Goal: Contribute content: Contribute content

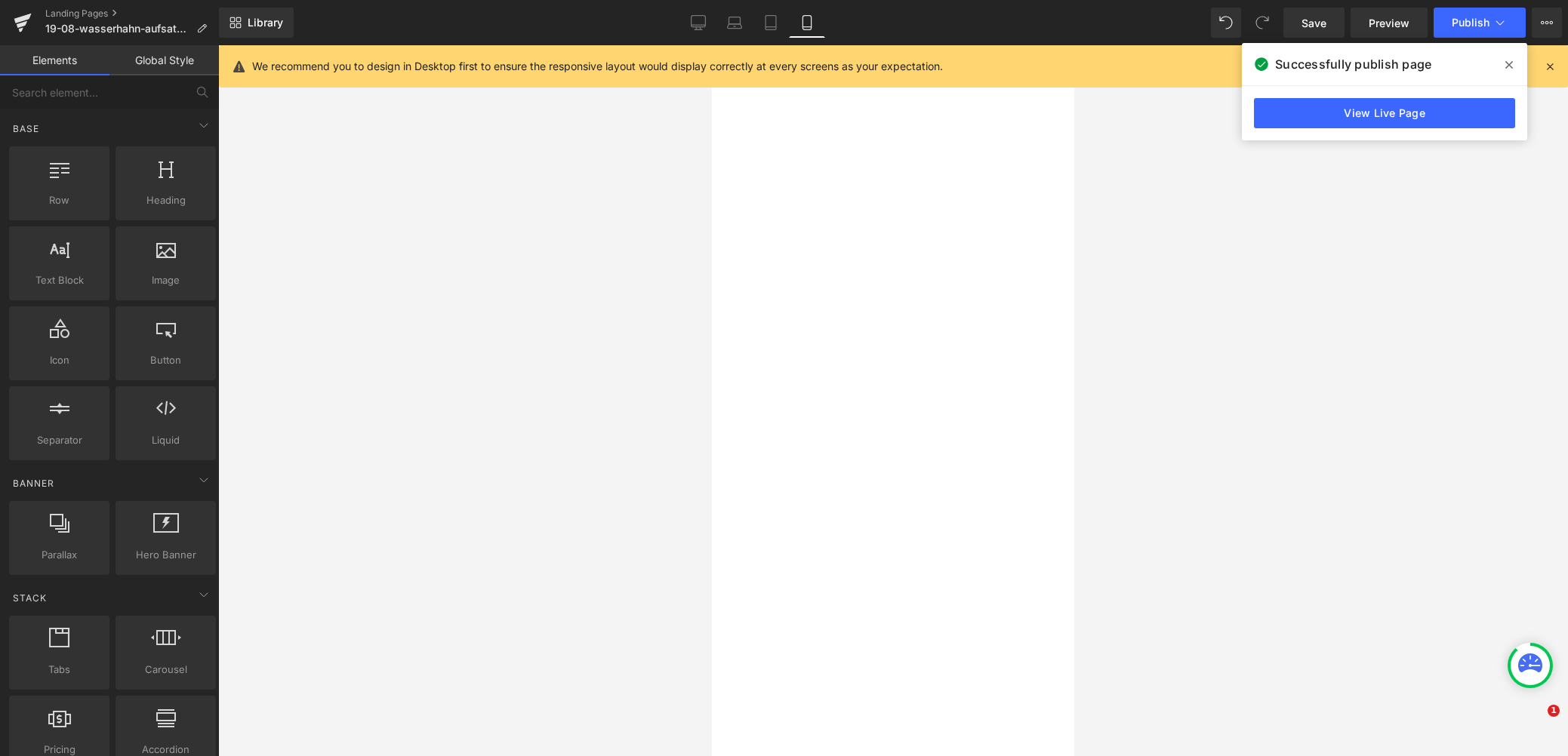
click at [1169, 357] on div at bounding box center [893, 401] width 1350 height 711
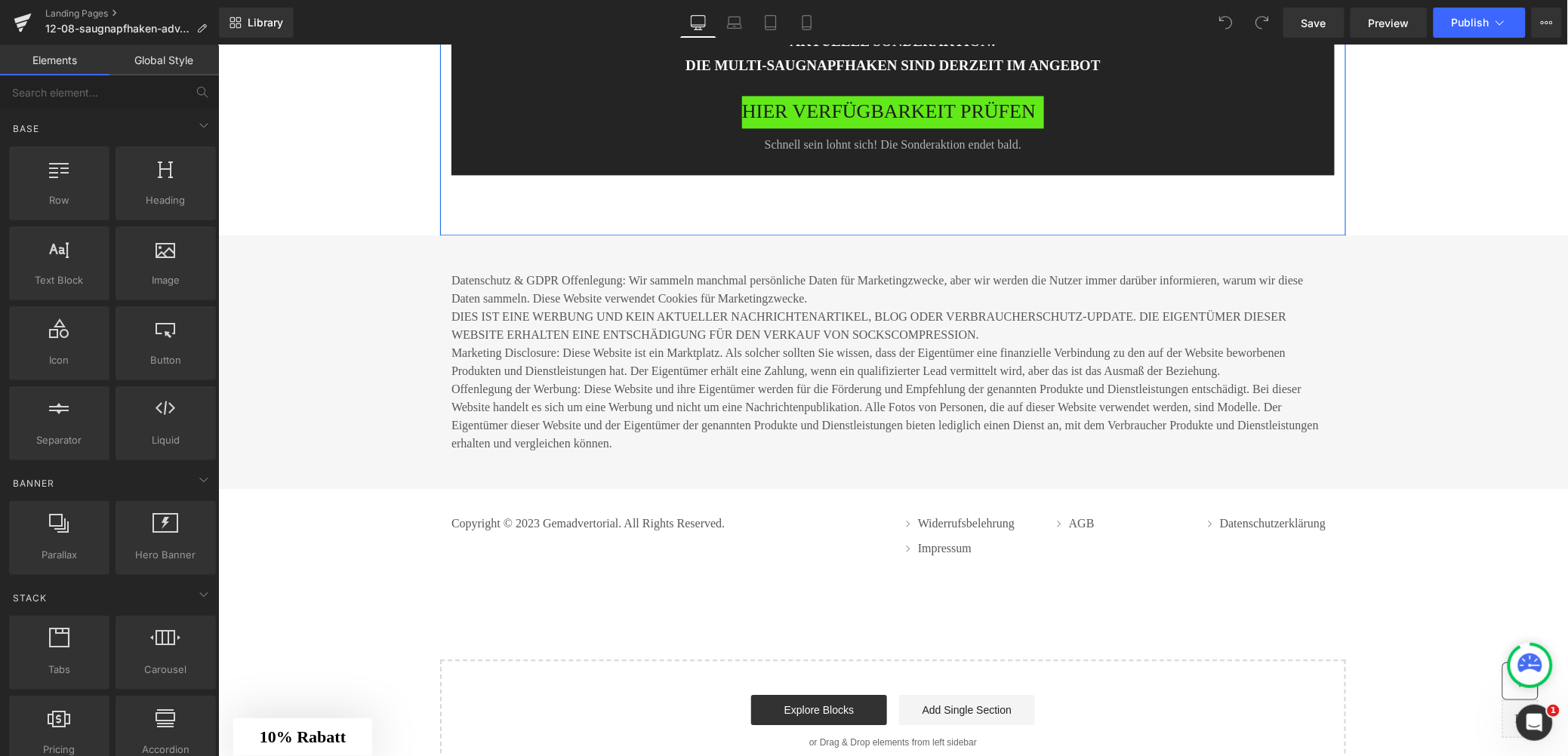
scroll to position [7202, 0]
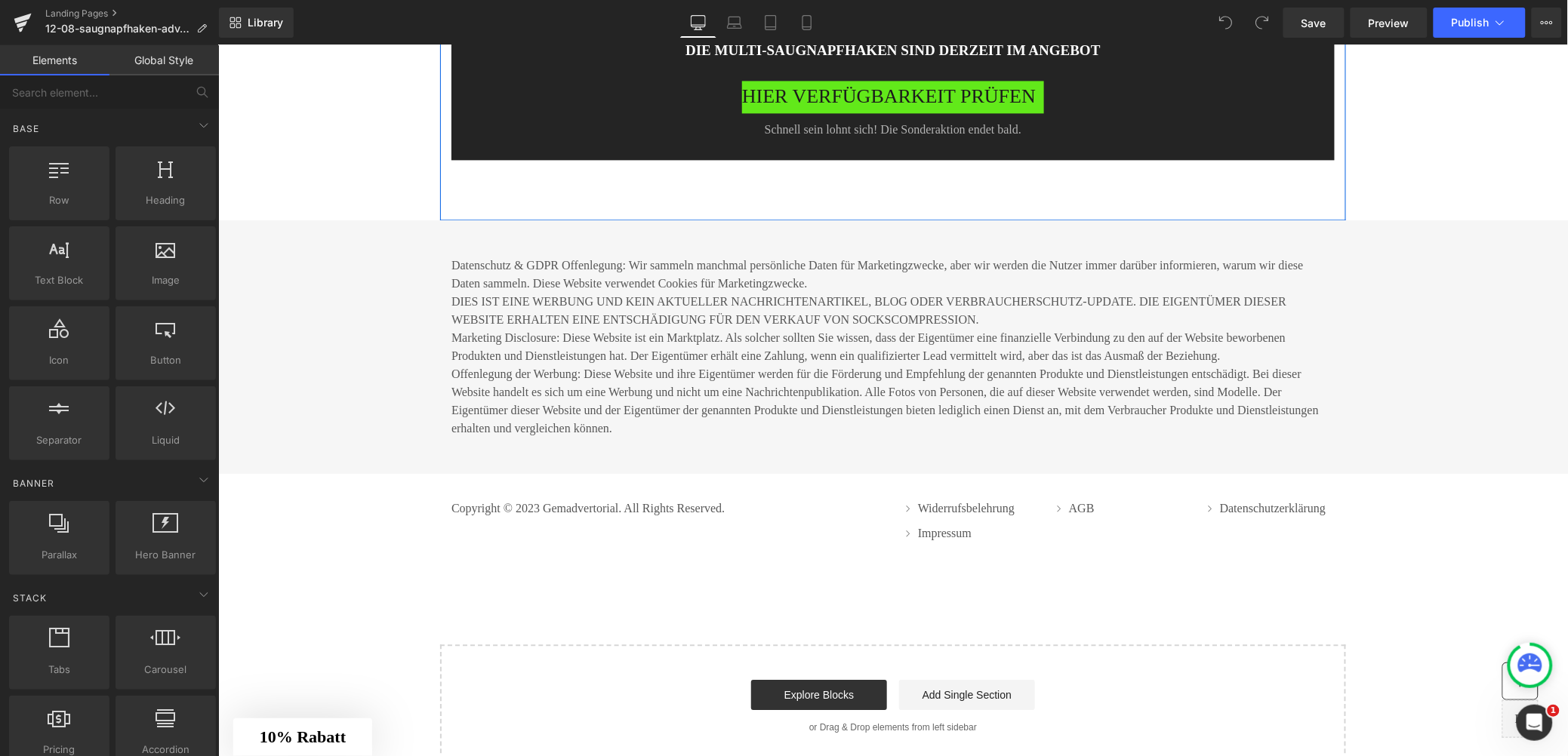
click at [812, 113] on span "HIER VERFÜGBARKEIT PRÜFEN" at bounding box center [888, 96] width 294 height 33
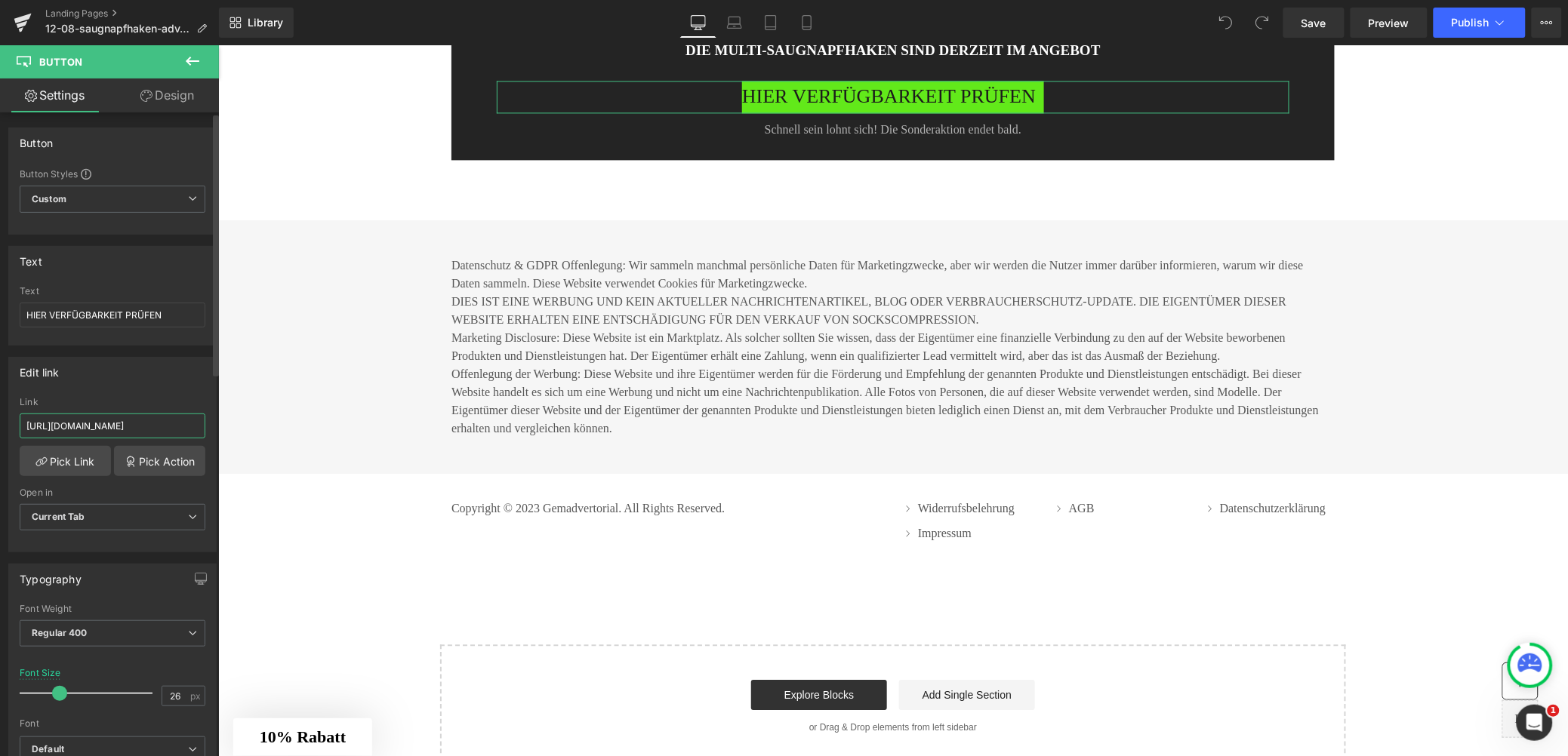
click at [136, 425] on input "https://erizedopentlets.com/click" at bounding box center [112, 426] width 186 height 25
type input "https://shop.waterjake.de/click"
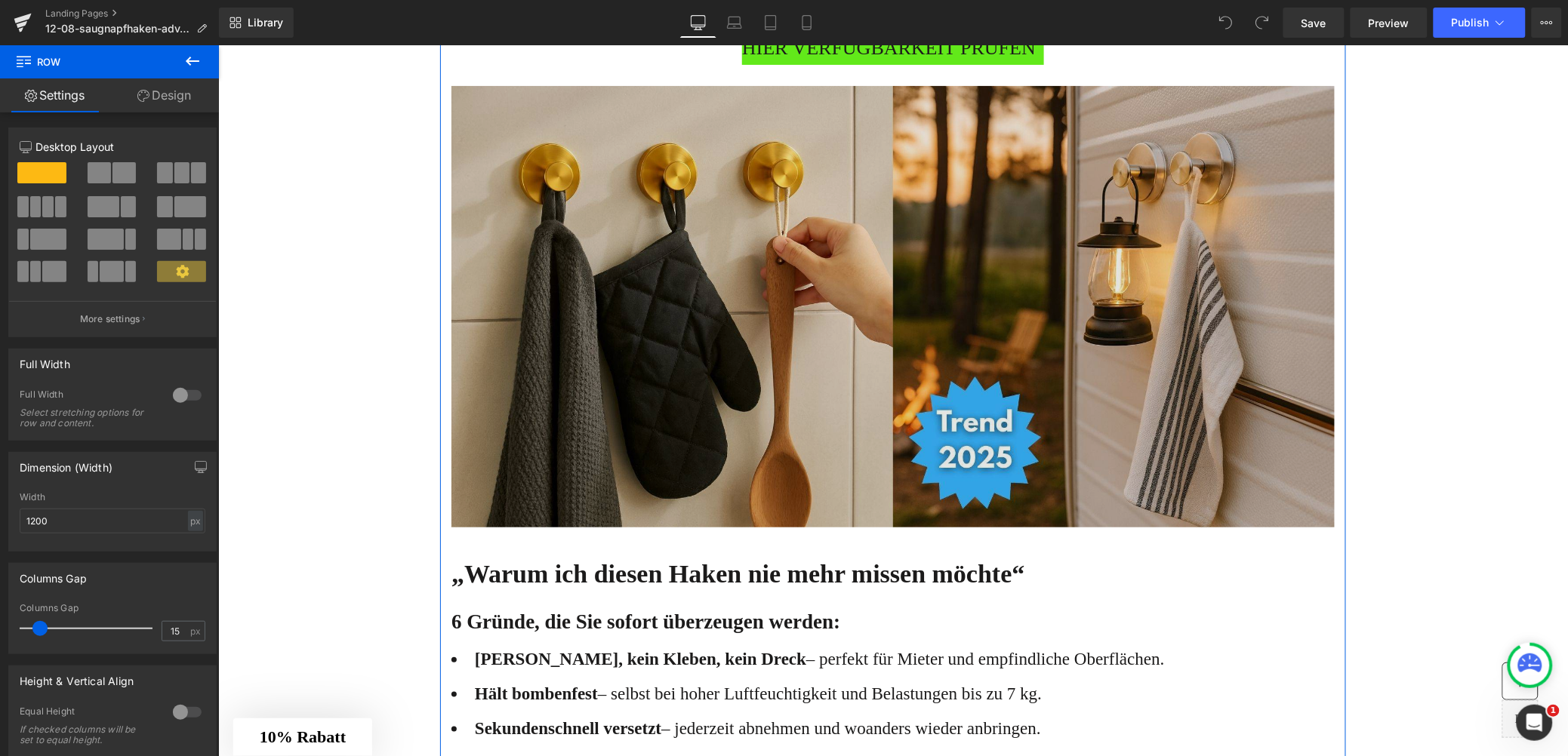
scroll to position [3959, 0]
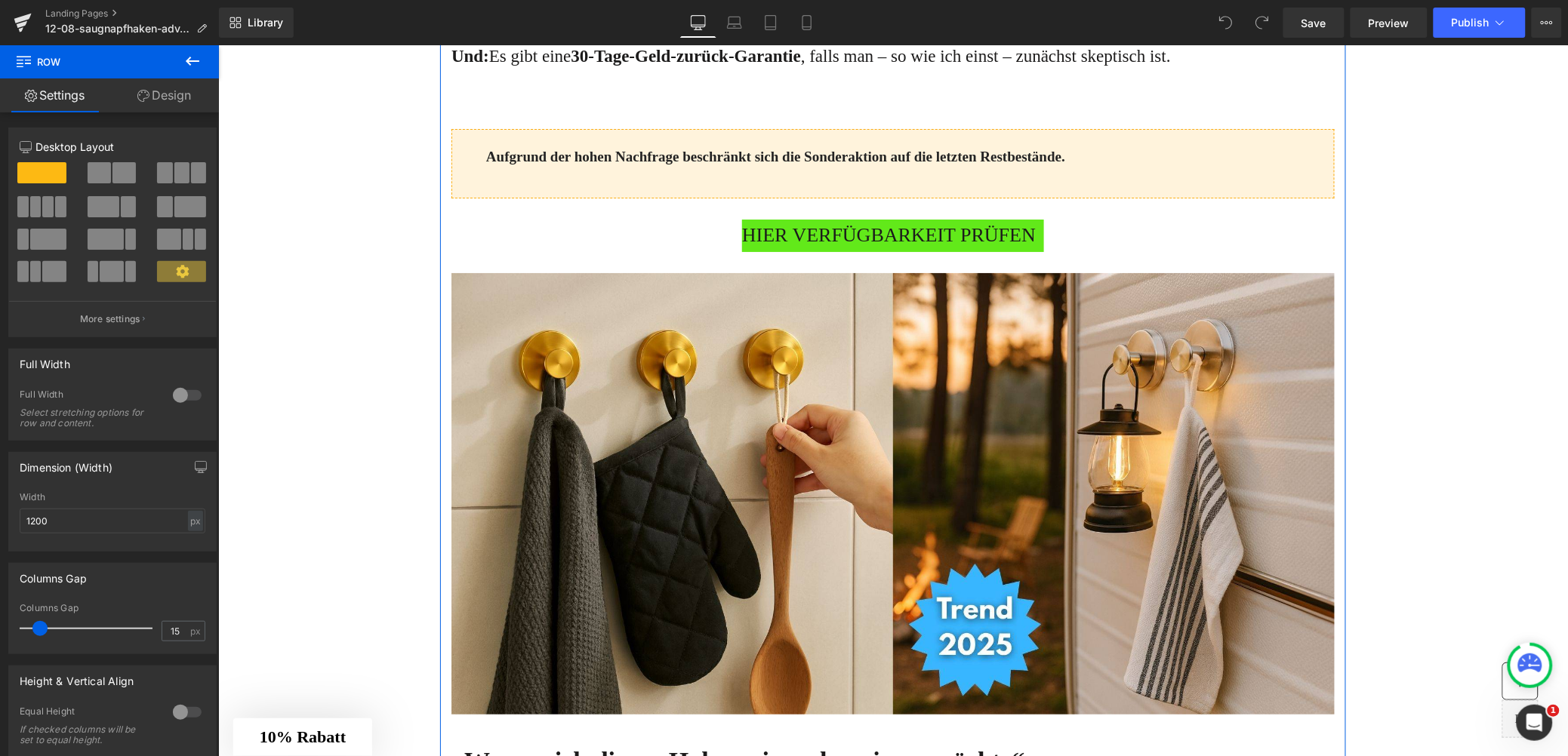
click at [778, 251] on span "HIER VERFÜGBARKEIT PRÜFEN" at bounding box center [888, 235] width 294 height 33
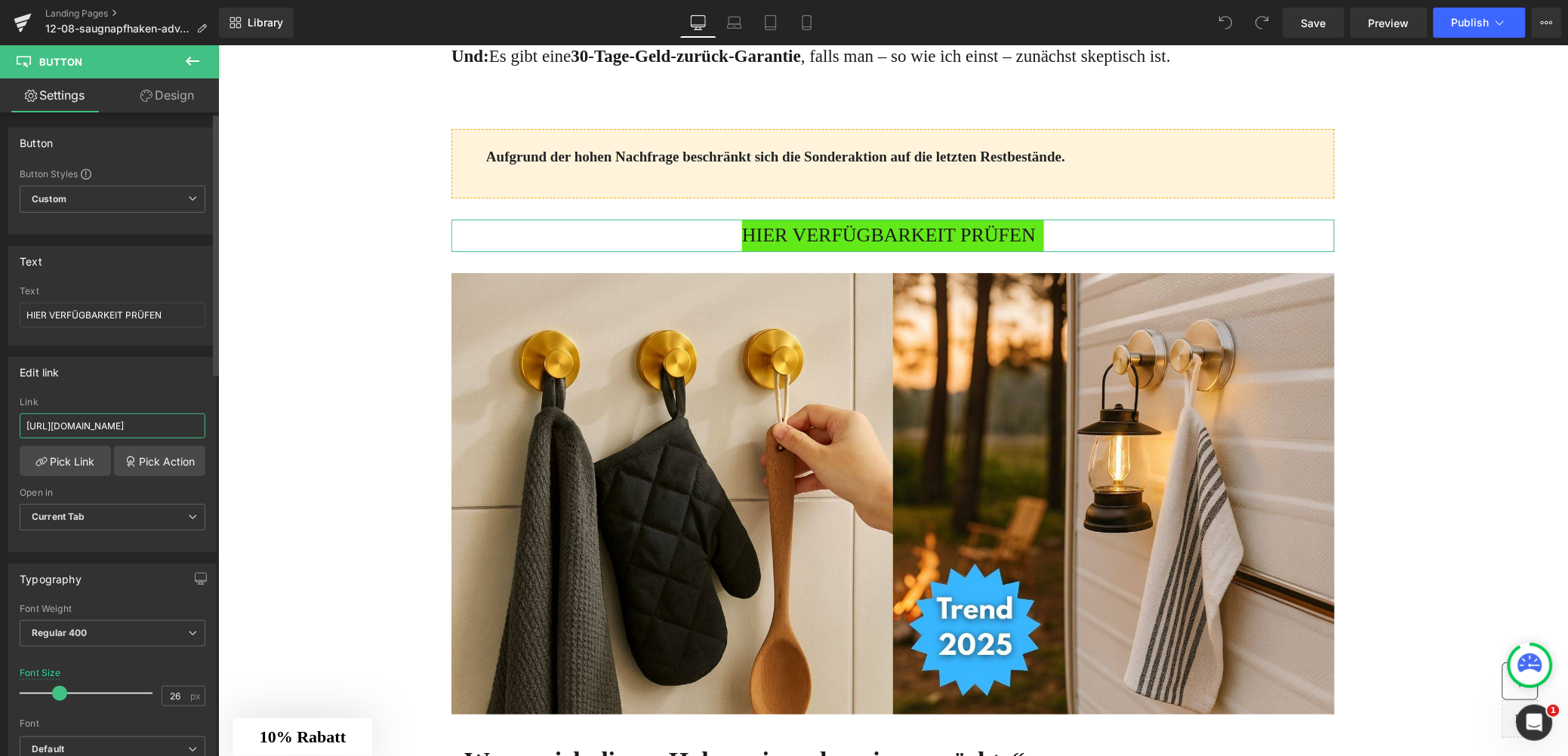
click at [115, 421] on input "https://erizedopentlets.com/click" at bounding box center [112, 426] width 186 height 25
type input "https://shop.waterjake.de/click"
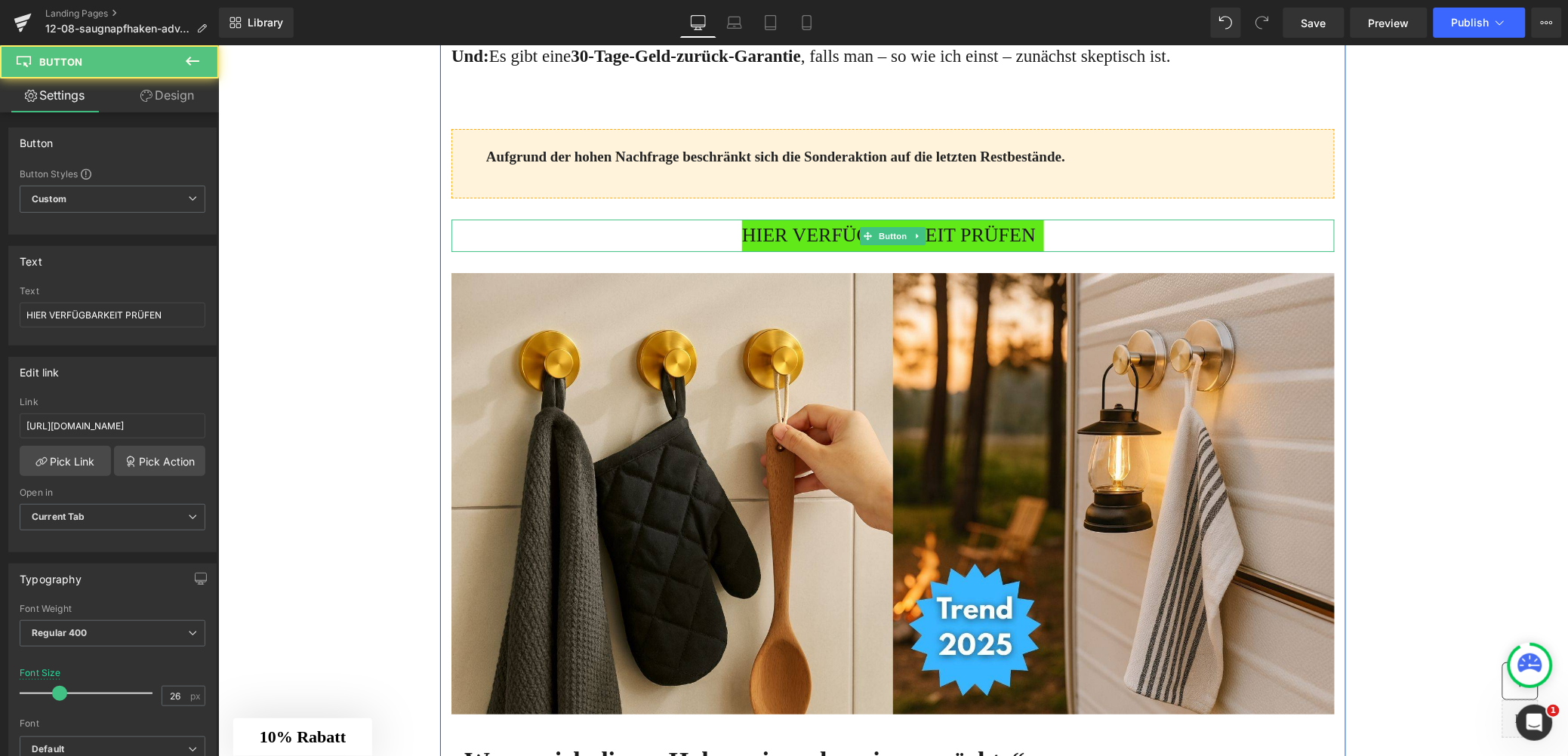
click at [708, 251] on div "HIER VERFÜGBARKEIT PRÜFEN" at bounding box center [893, 235] width 884 height 33
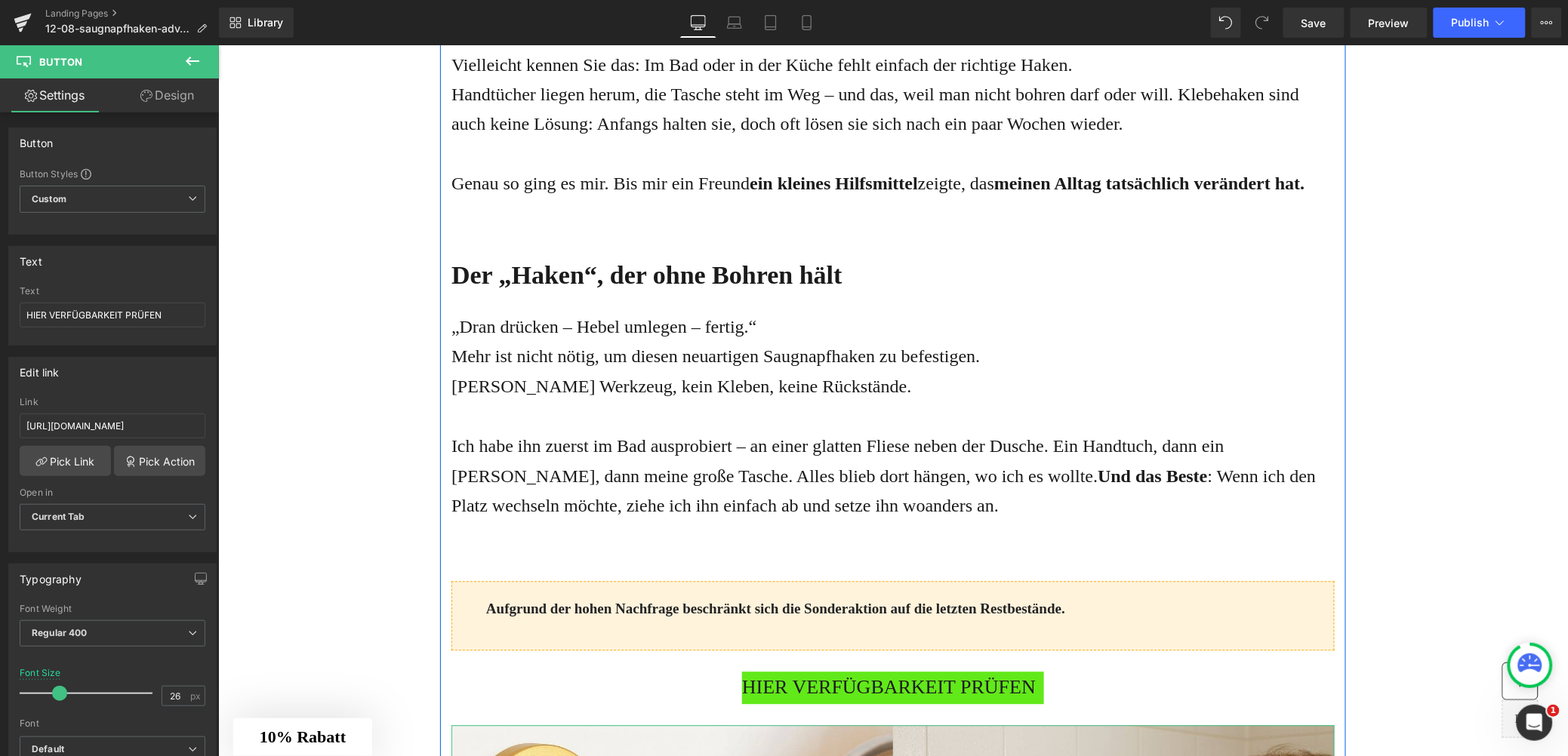
scroll to position [937, 0]
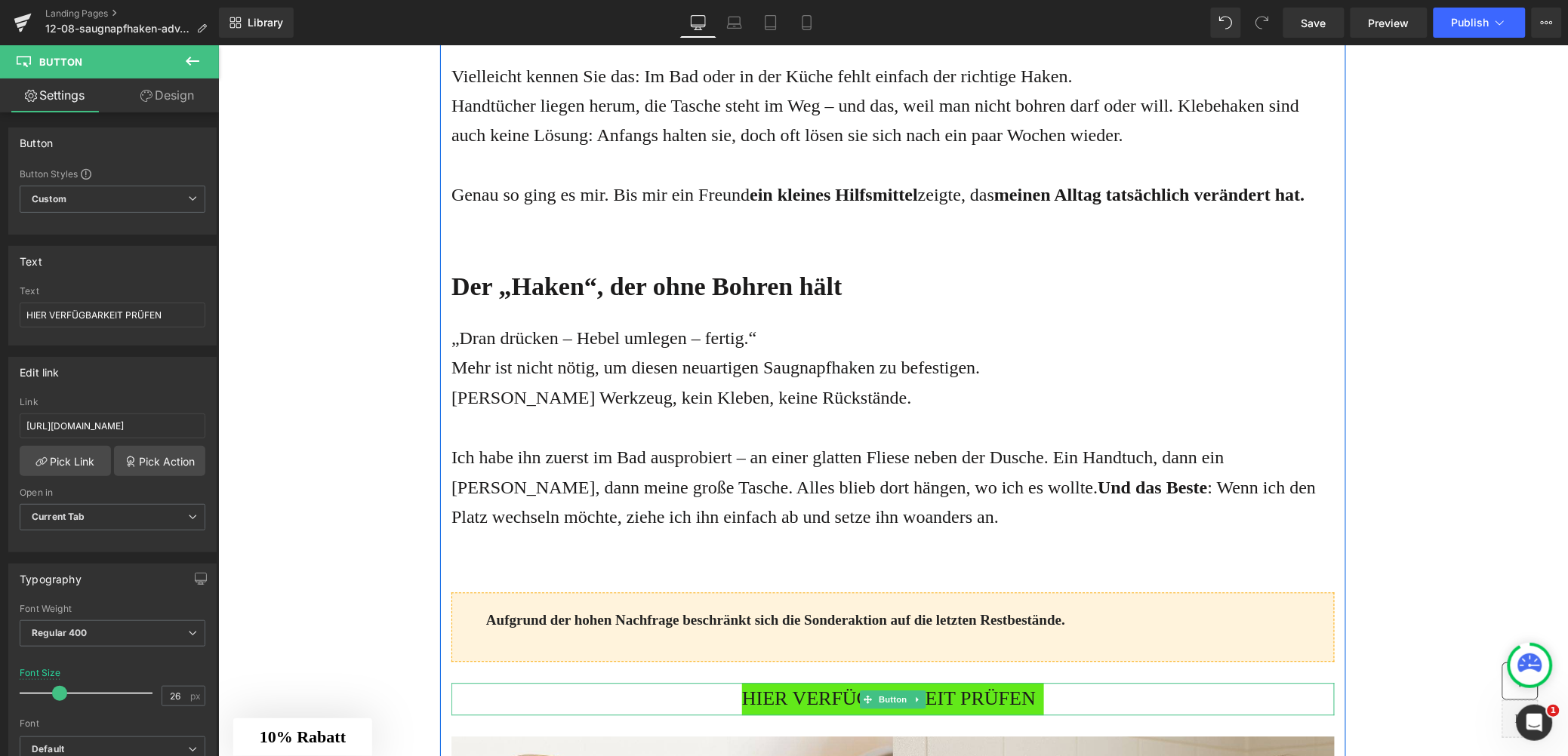
click at [899, 709] on span "HIER VERFÜGBARKEIT PRÜFEN" at bounding box center [888, 699] width 294 height 33
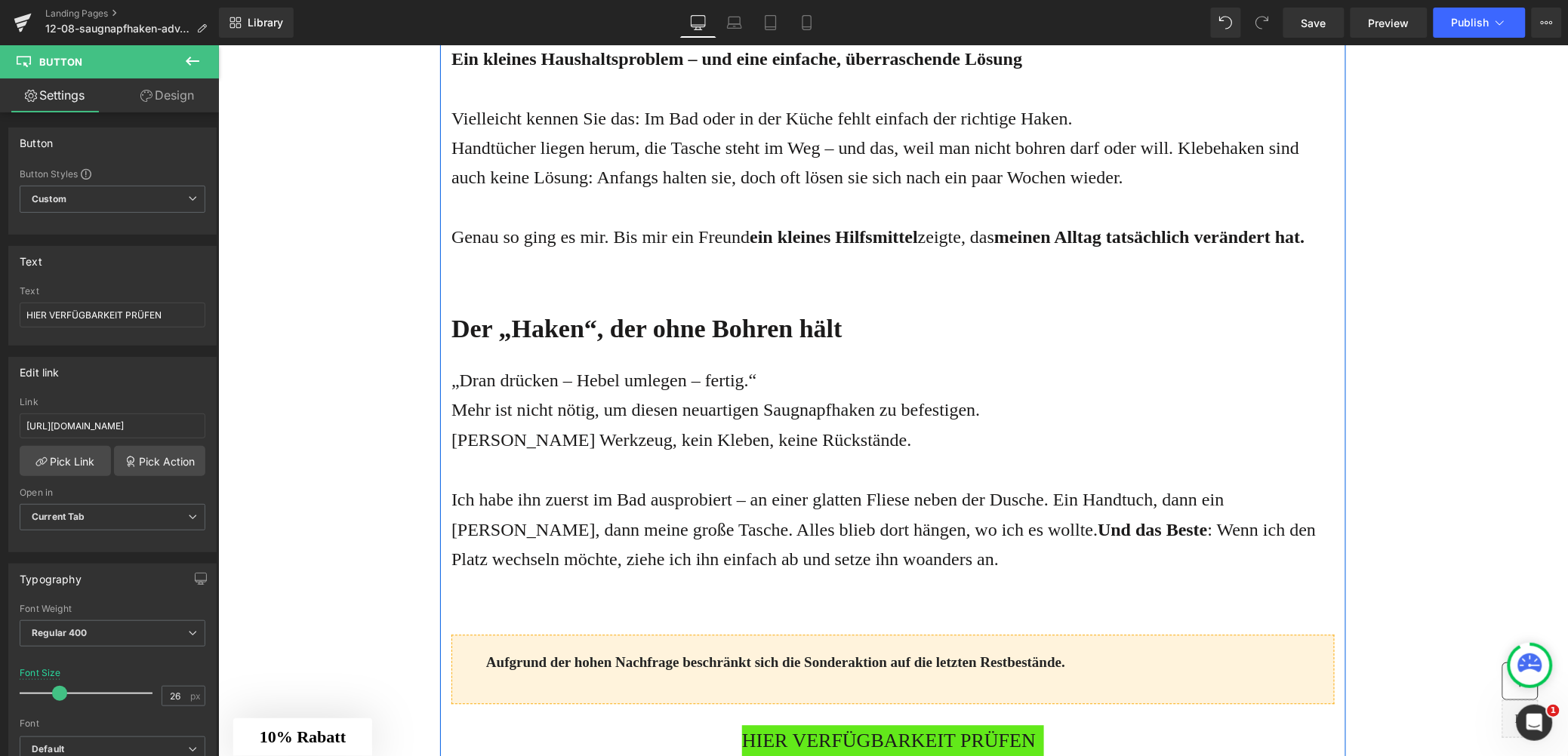
scroll to position [1096, 0]
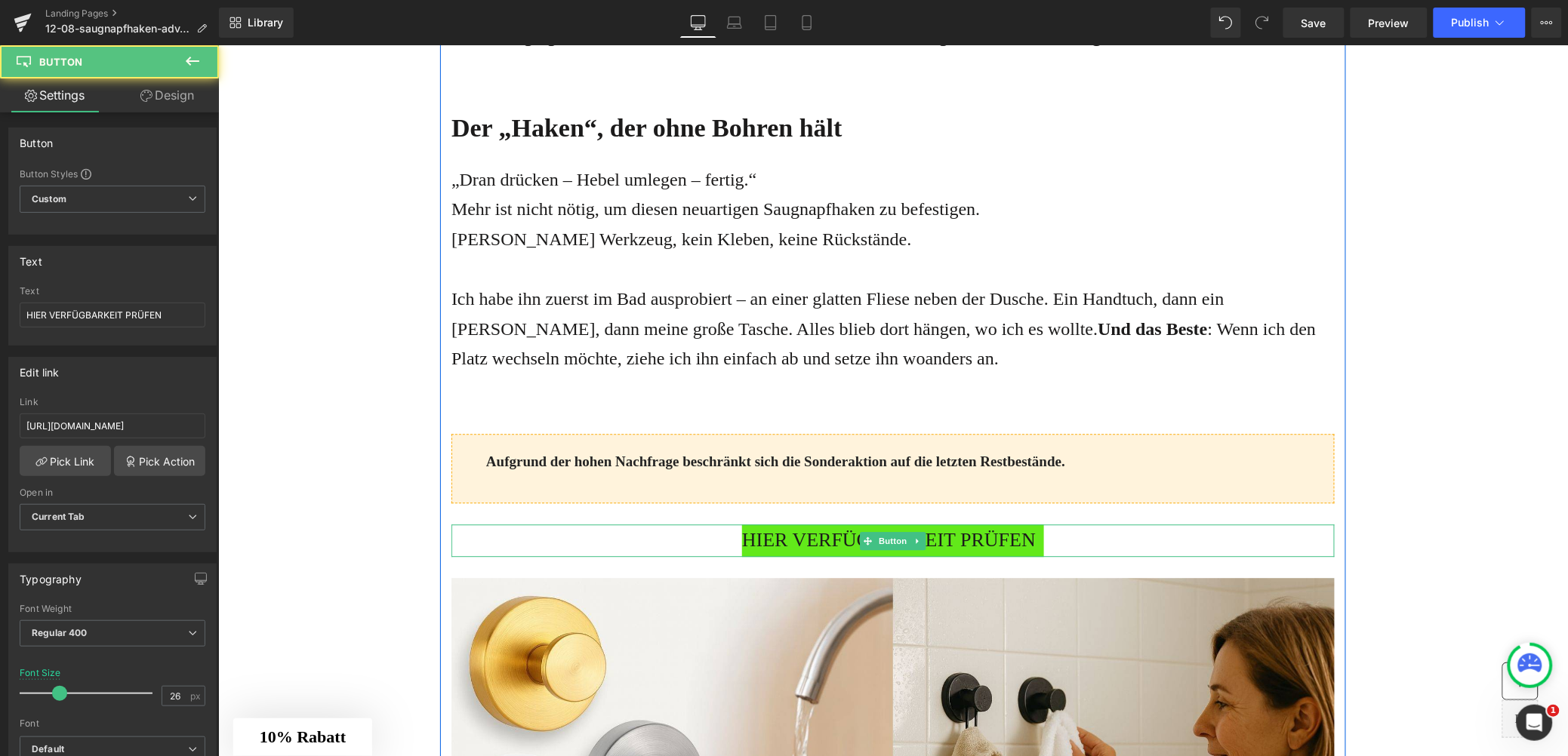
click at [759, 534] on span "HIER VERFÜGBARKEIT PRÜFEN" at bounding box center [888, 540] width 294 height 33
click at [780, 533] on span "HIER VERFÜGBARKEIT PRÜFEN" at bounding box center [888, 540] width 294 height 33
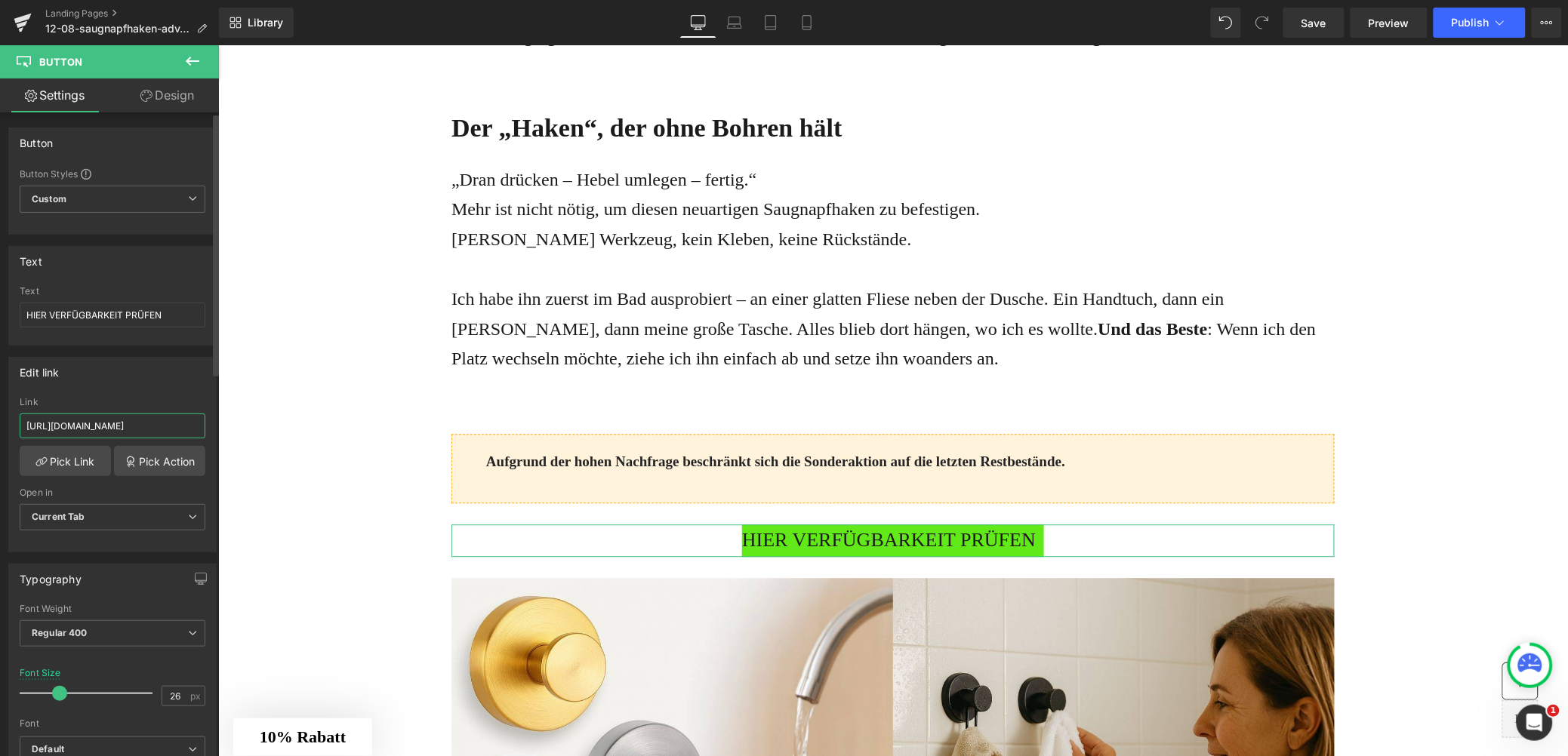
click at [108, 424] on input "https://erizedopentlets.com/click" at bounding box center [112, 426] width 186 height 25
type input "https://shop.waterjake.de/click"
click at [70, 464] on link "Pick Link" at bounding box center [65, 461] width 91 height 30
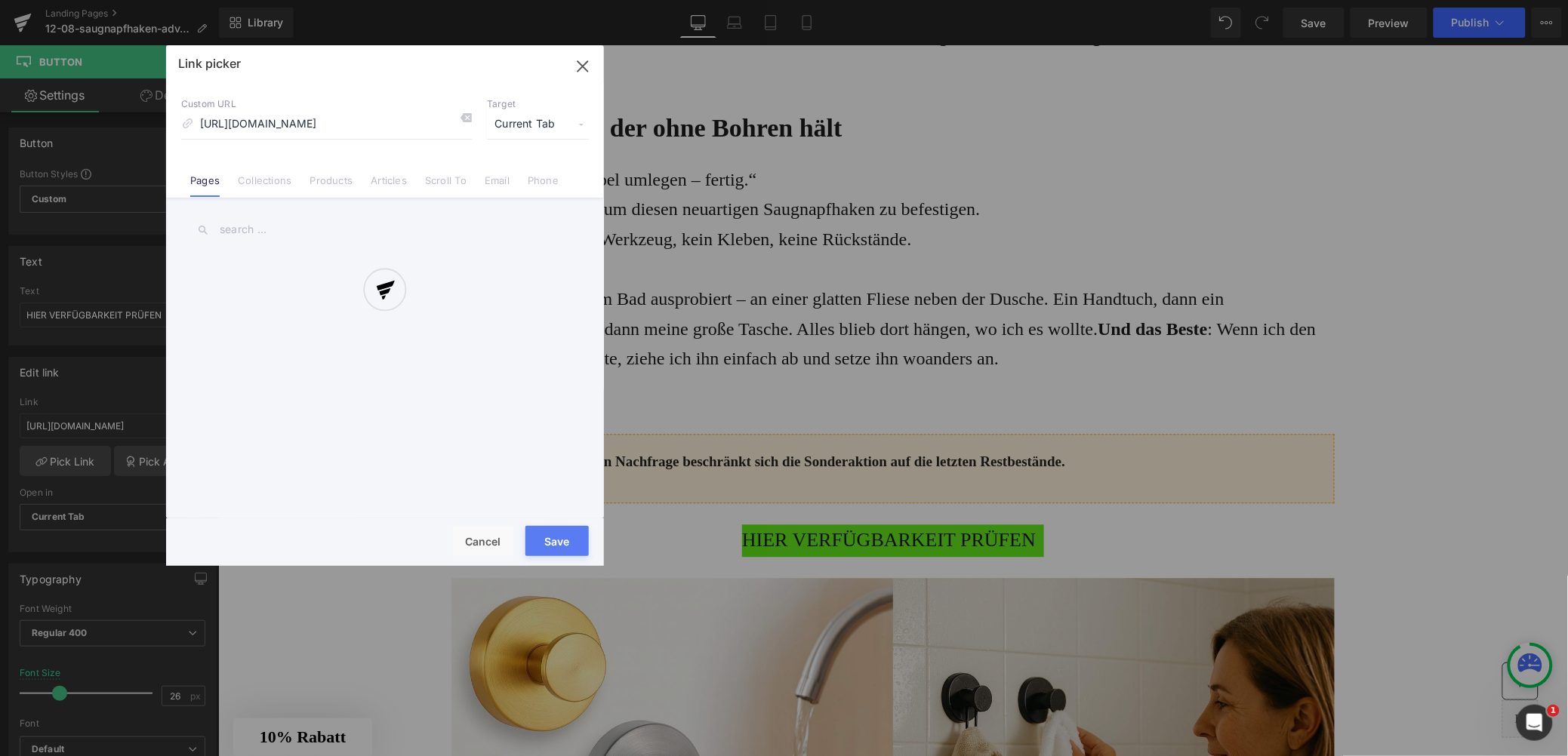
click at [563, 549] on div at bounding box center [385, 306] width 438 height 520
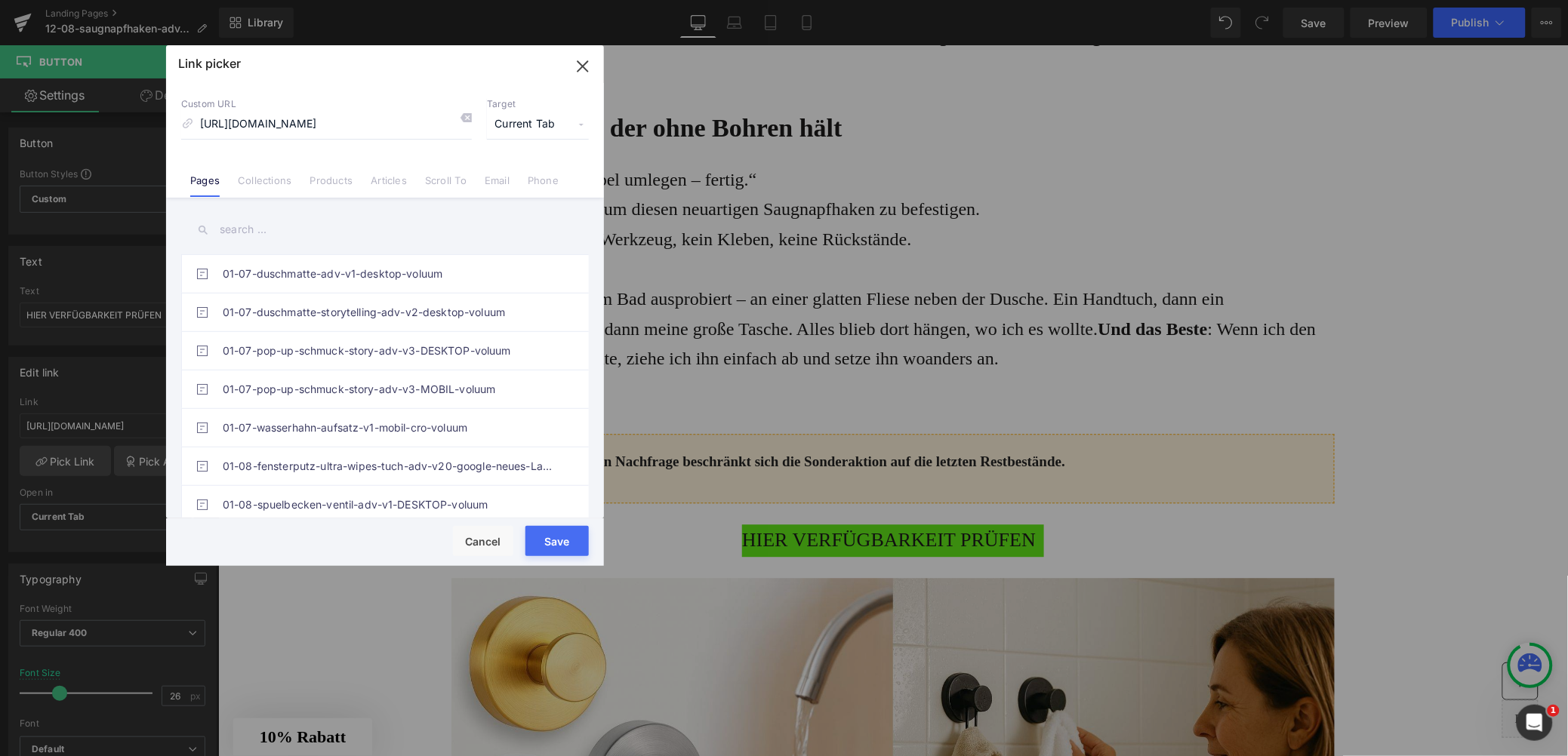
click at [556, 543] on button "Save" at bounding box center [558, 541] width 63 height 30
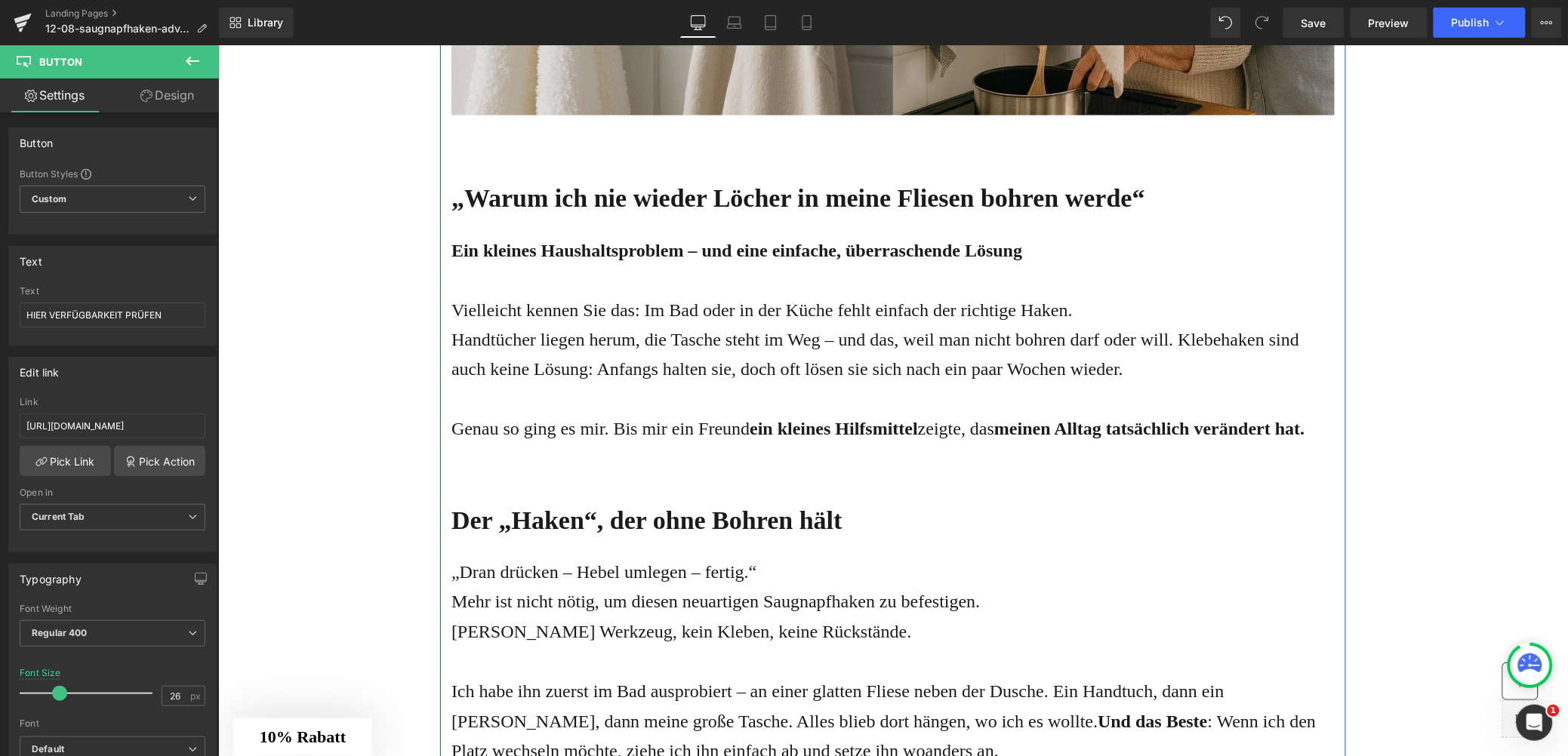
scroll to position [1097, 0]
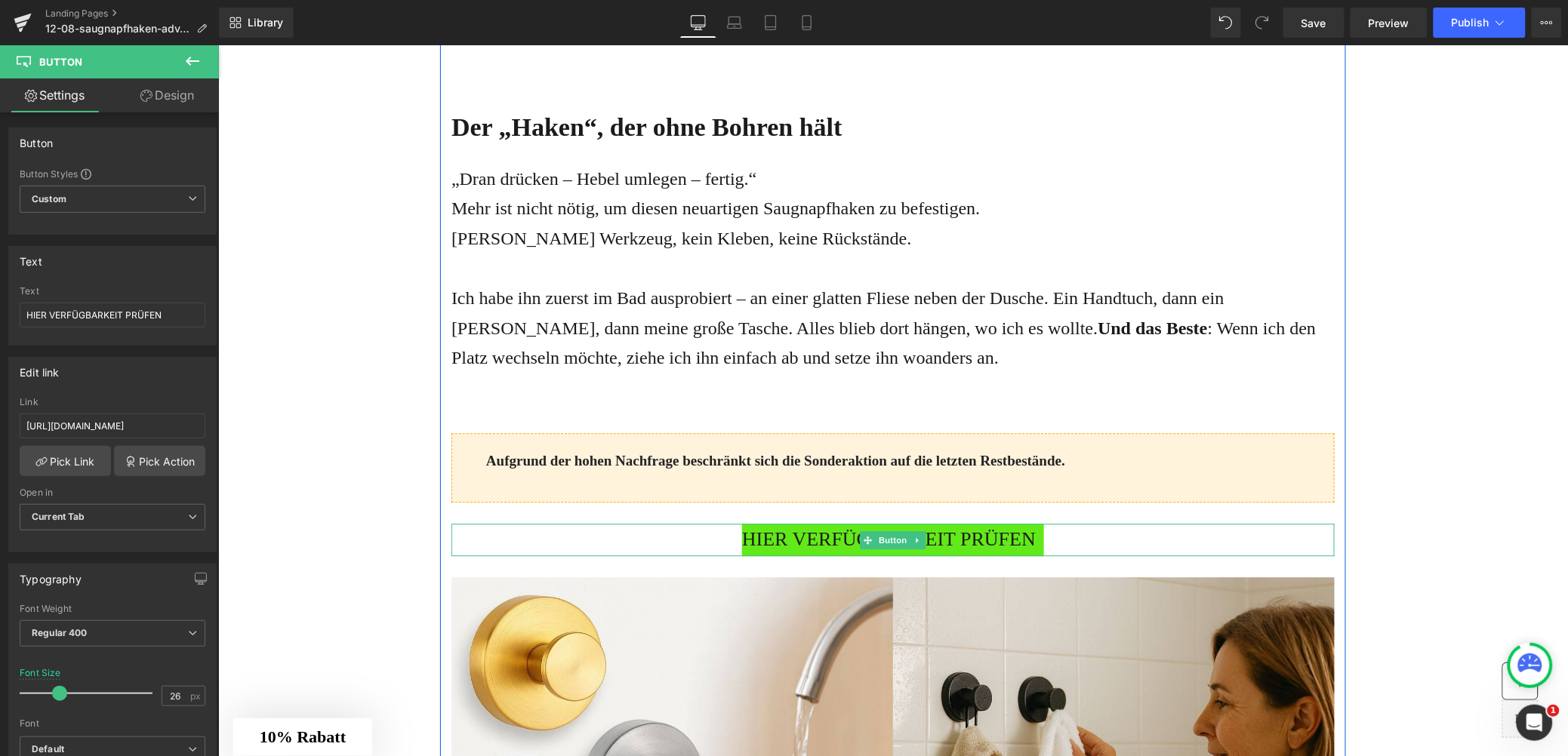
click at [814, 543] on span "HIER VERFÜGBARKEIT PRÜFEN" at bounding box center [888, 539] width 294 height 33
click at [783, 546] on span "HIER VERFÜGBARKEIT PRÜFEN" at bounding box center [888, 539] width 294 height 33
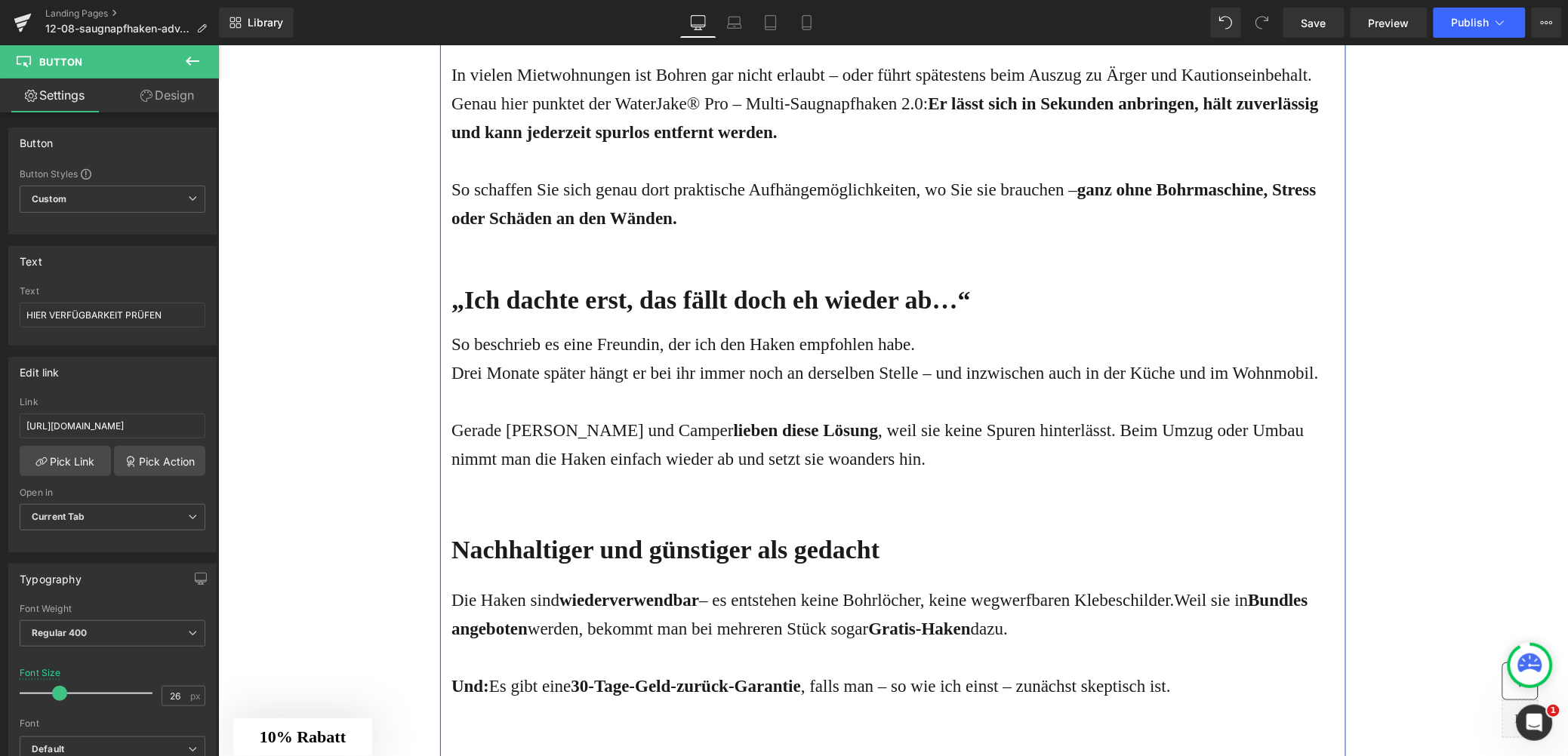
scroll to position [3676, 0]
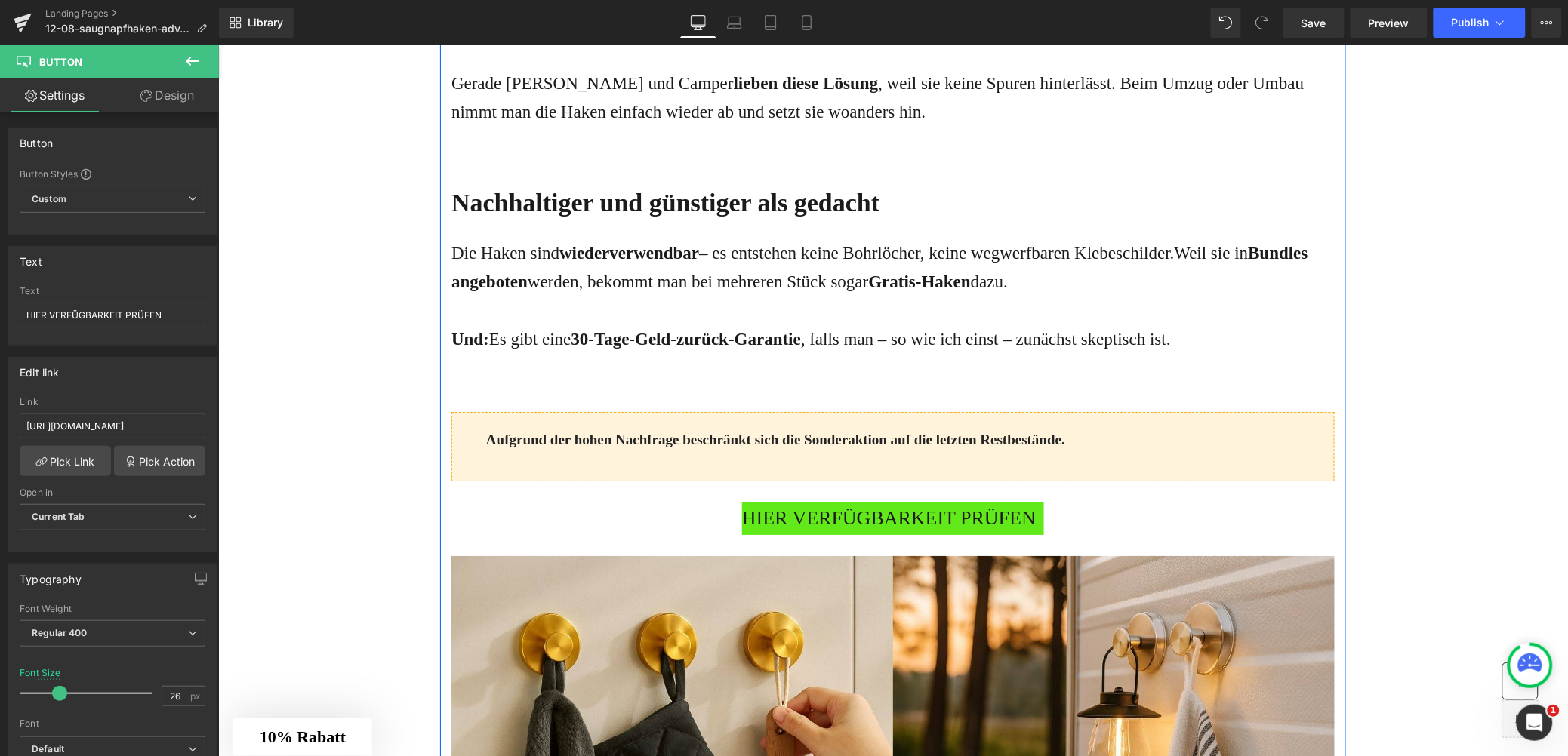
click at [799, 534] on span "HIER VERFÜGBARKEIT PRÜFEN" at bounding box center [888, 518] width 294 height 33
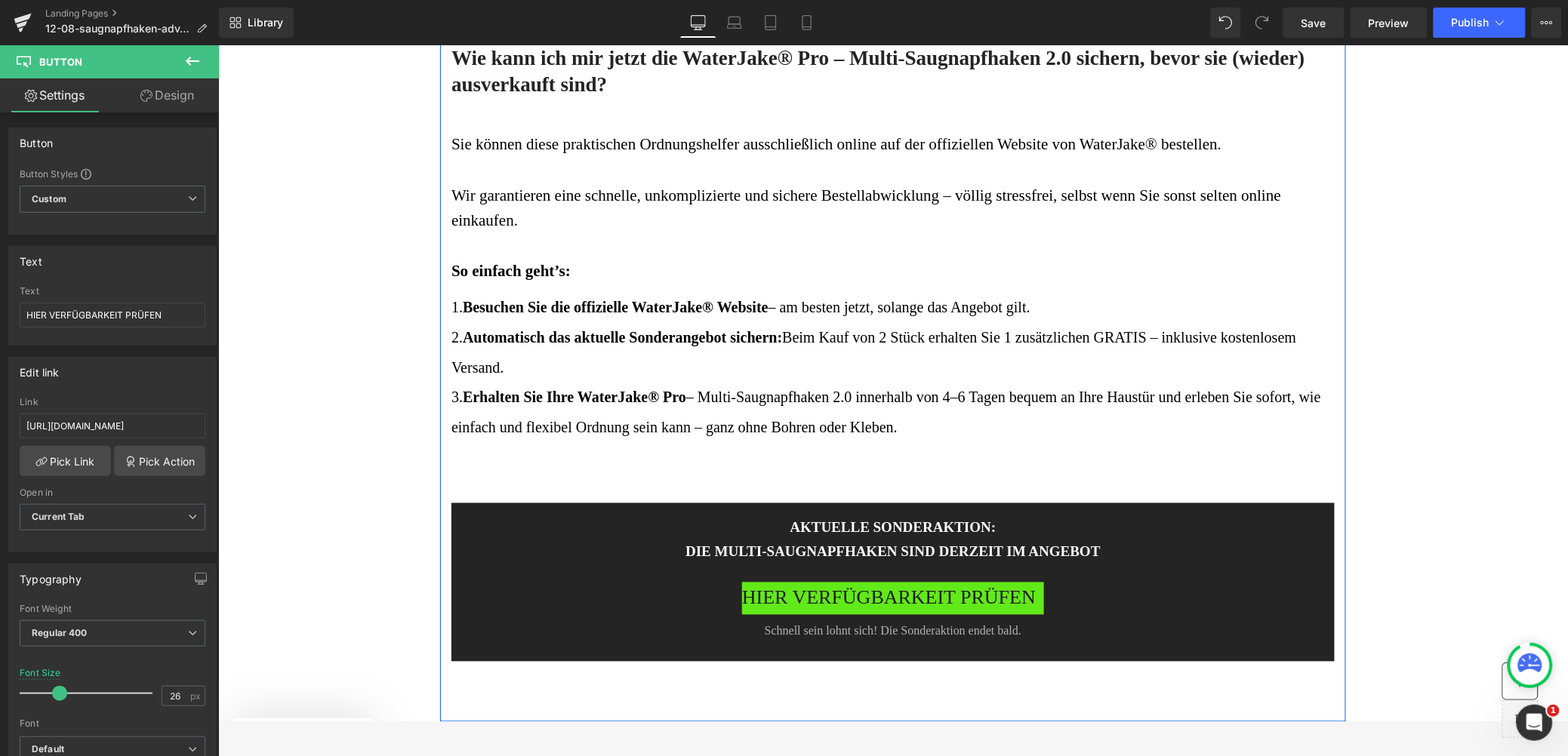
scroll to position [7108, 0]
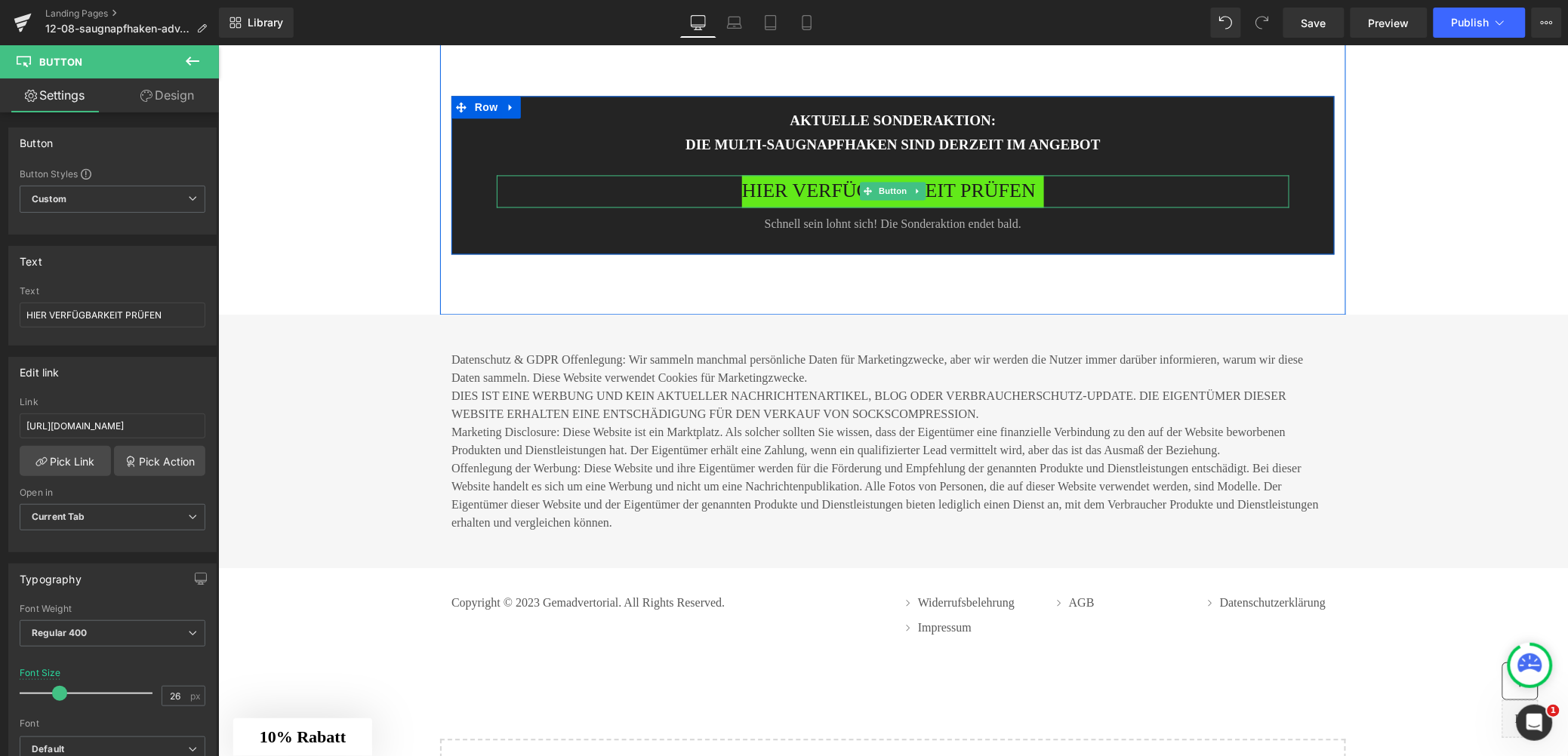
click at [828, 207] on span "HIER VERFÜGBARKEIT PRÜFEN" at bounding box center [888, 190] width 294 height 33
click at [775, 207] on span "HIER VERFÜGBARKEIT PRÜFEN" at bounding box center [888, 190] width 294 height 33
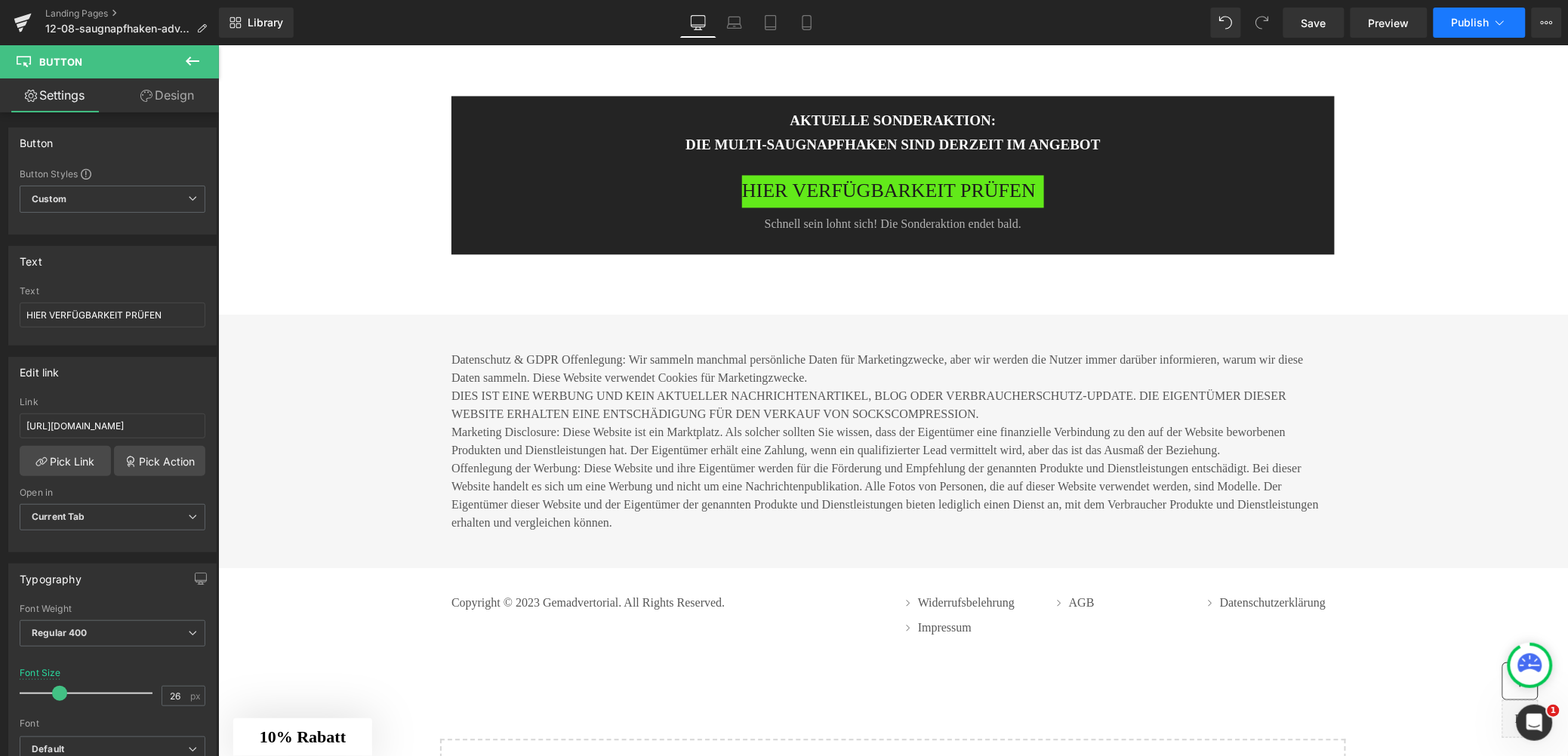
click at [1473, 34] on button "Publish" at bounding box center [1480, 23] width 92 height 30
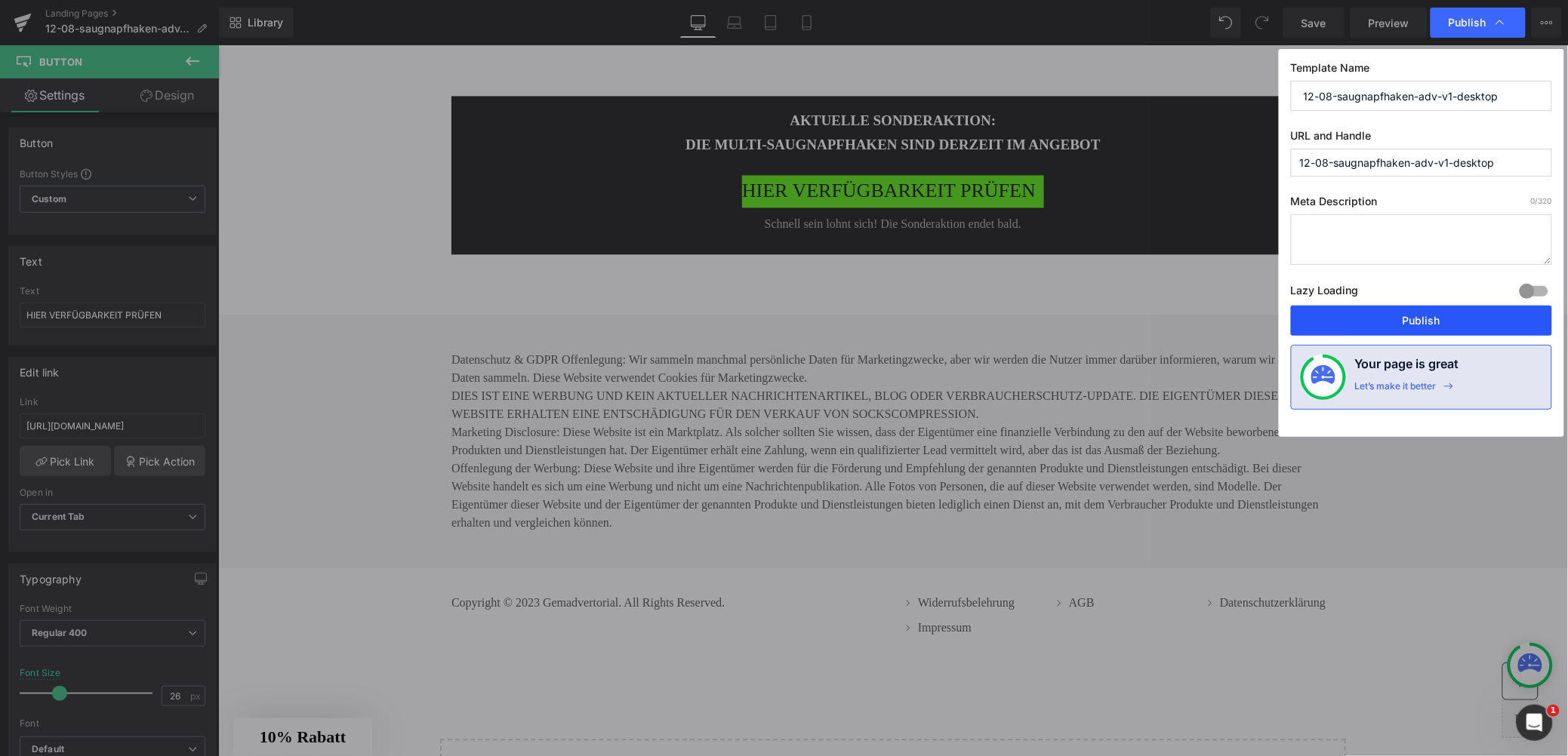
click at [1375, 330] on button "Publish" at bounding box center [1421, 321] width 261 height 30
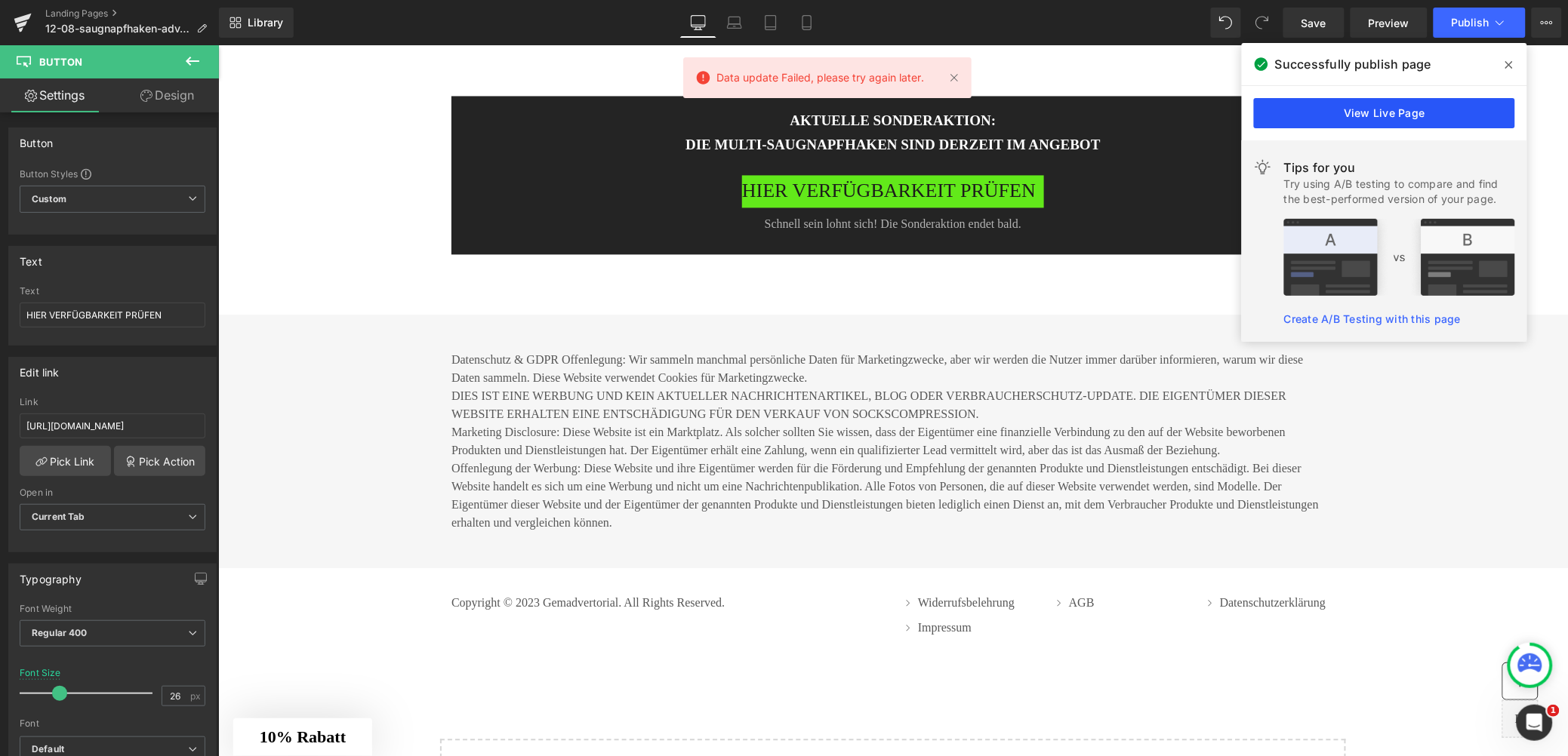
click at [1359, 98] on link "View Live Page" at bounding box center [1384, 113] width 261 height 30
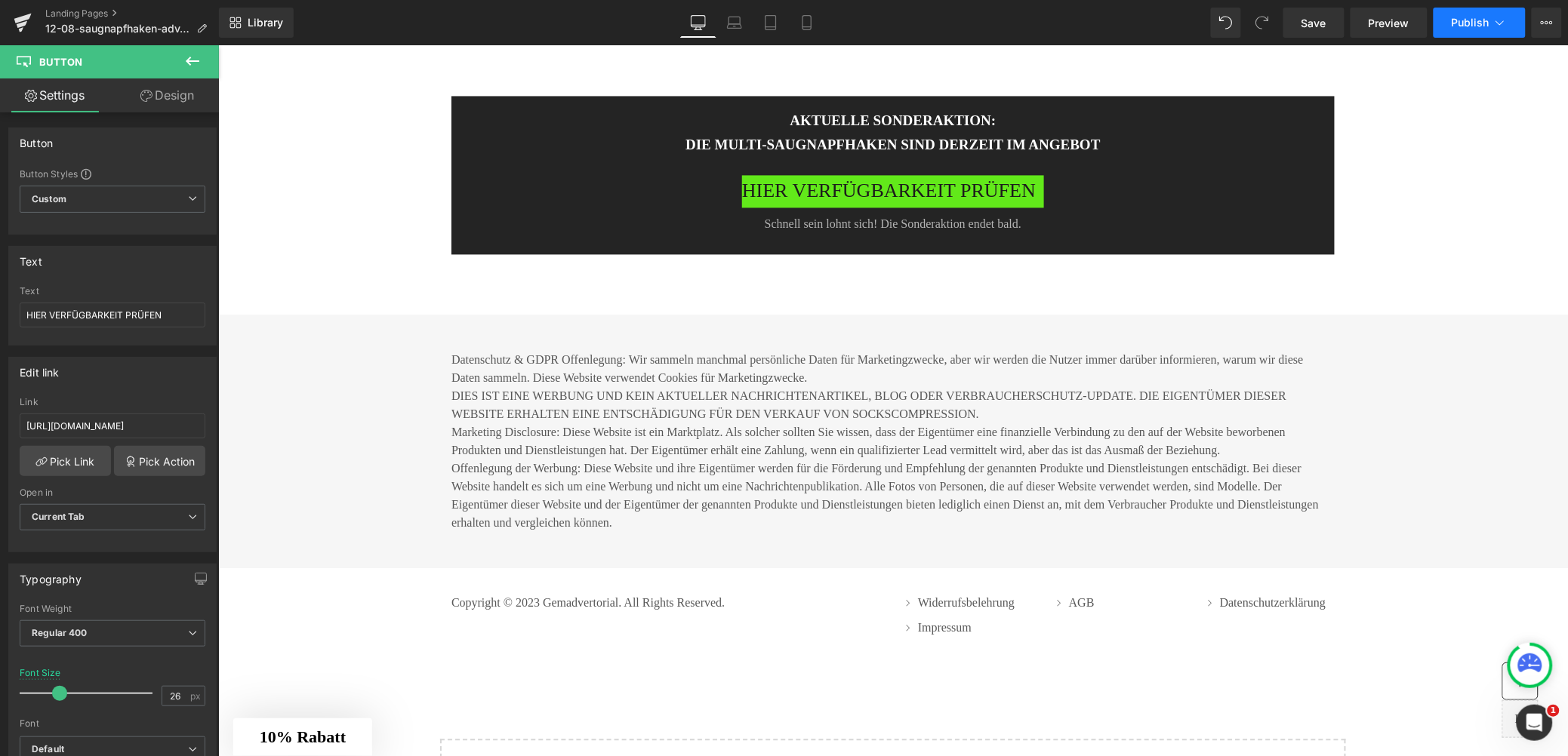
click at [1484, 31] on button "Publish" at bounding box center [1480, 23] width 92 height 30
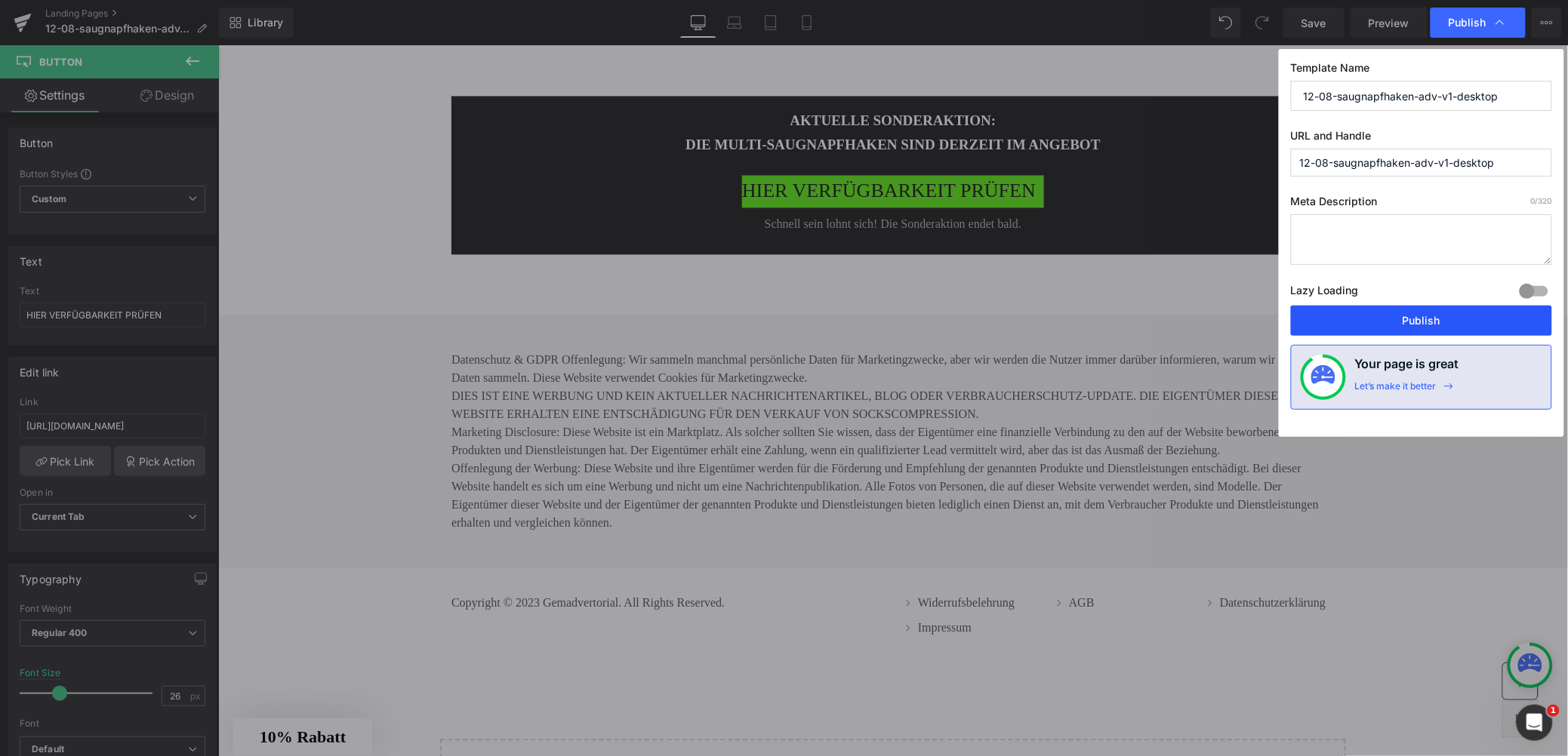
click at [1407, 321] on button "Publish" at bounding box center [1421, 321] width 261 height 30
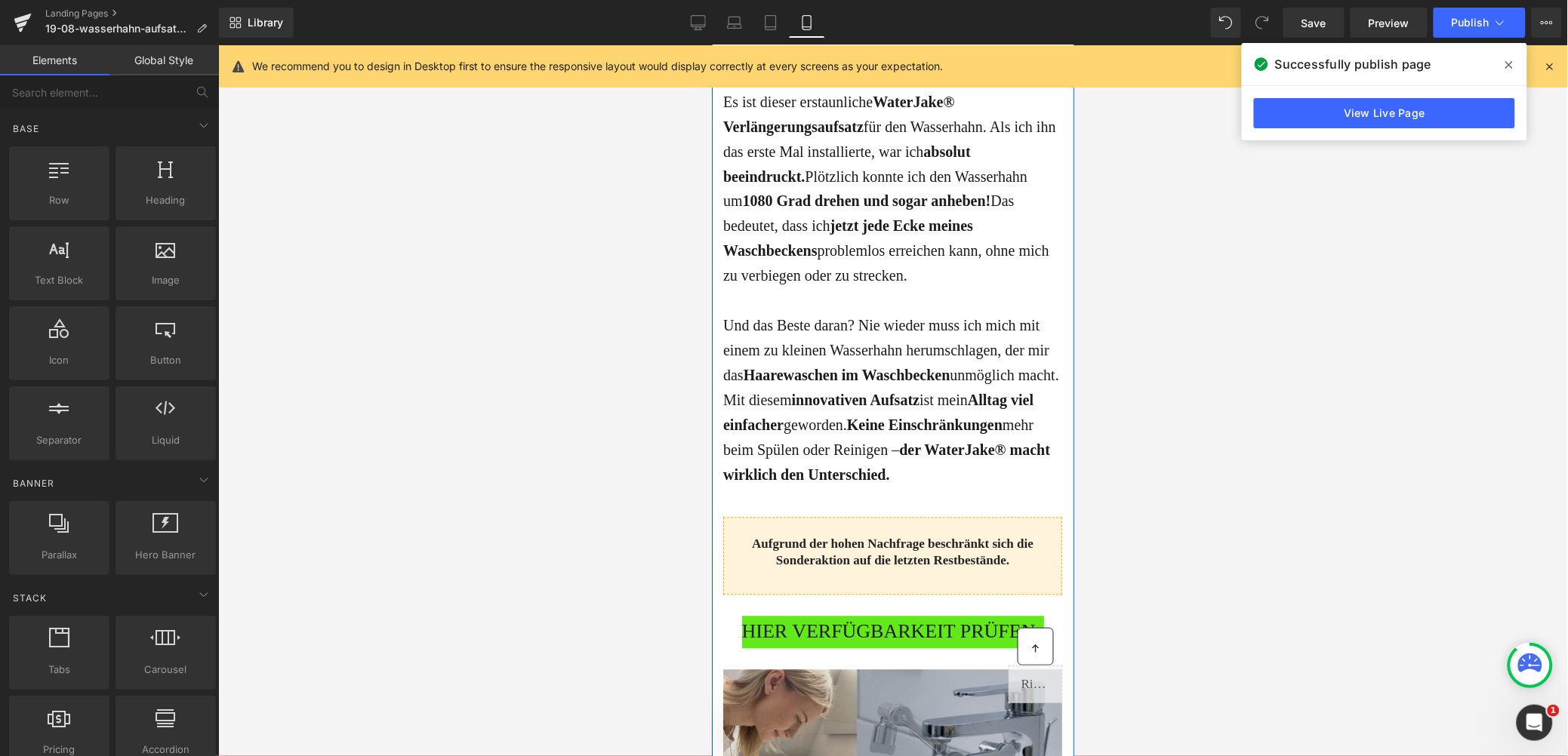
scroll to position [1307, 0]
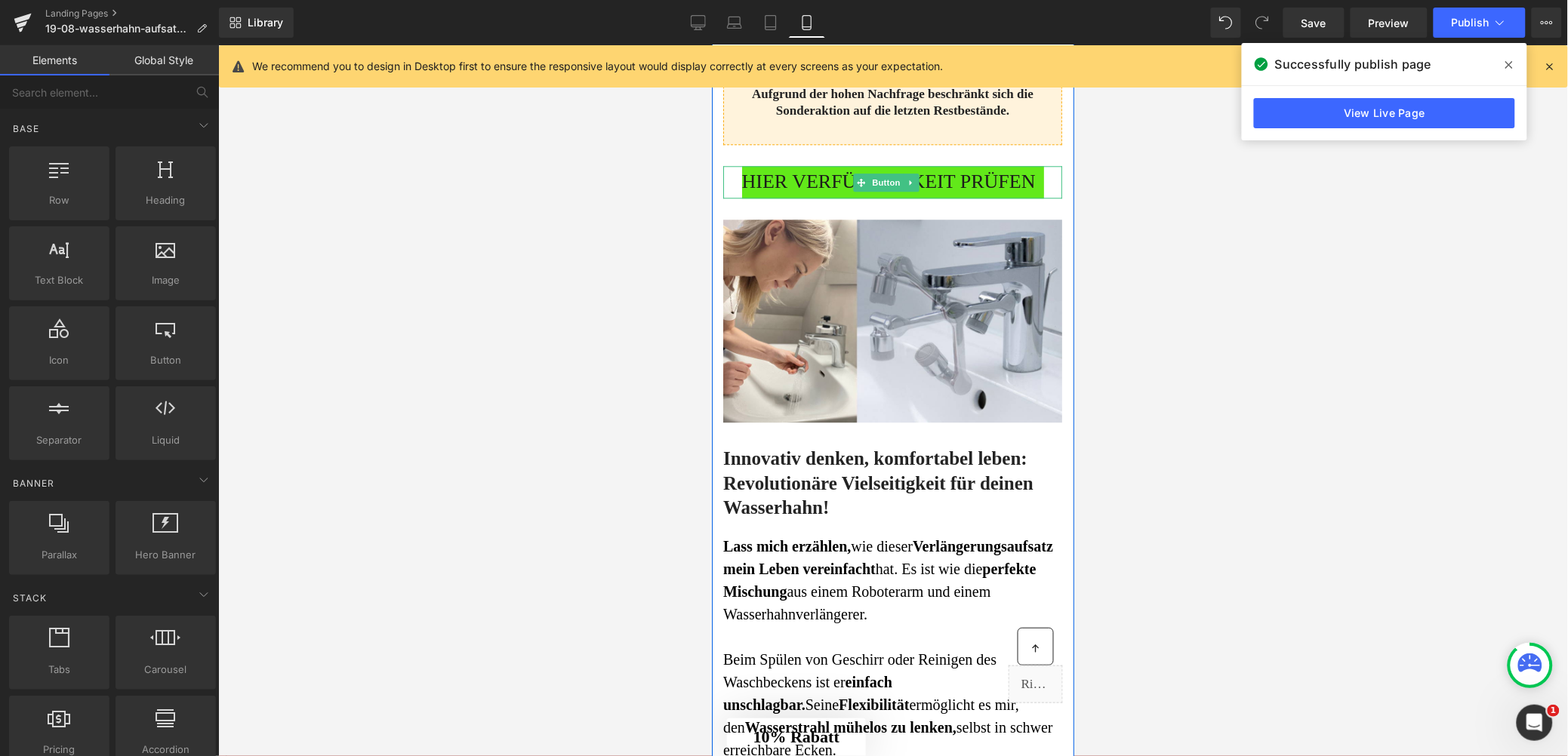
drag, startPoint x: 774, startPoint y: 319, endPoint x: 818, endPoint y: 355, distance: 56.9
click at [774, 198] on span "HIER VERFÜGBARKEIT PRÜFEN" at bounding box center [888, 181] width 294 height 33
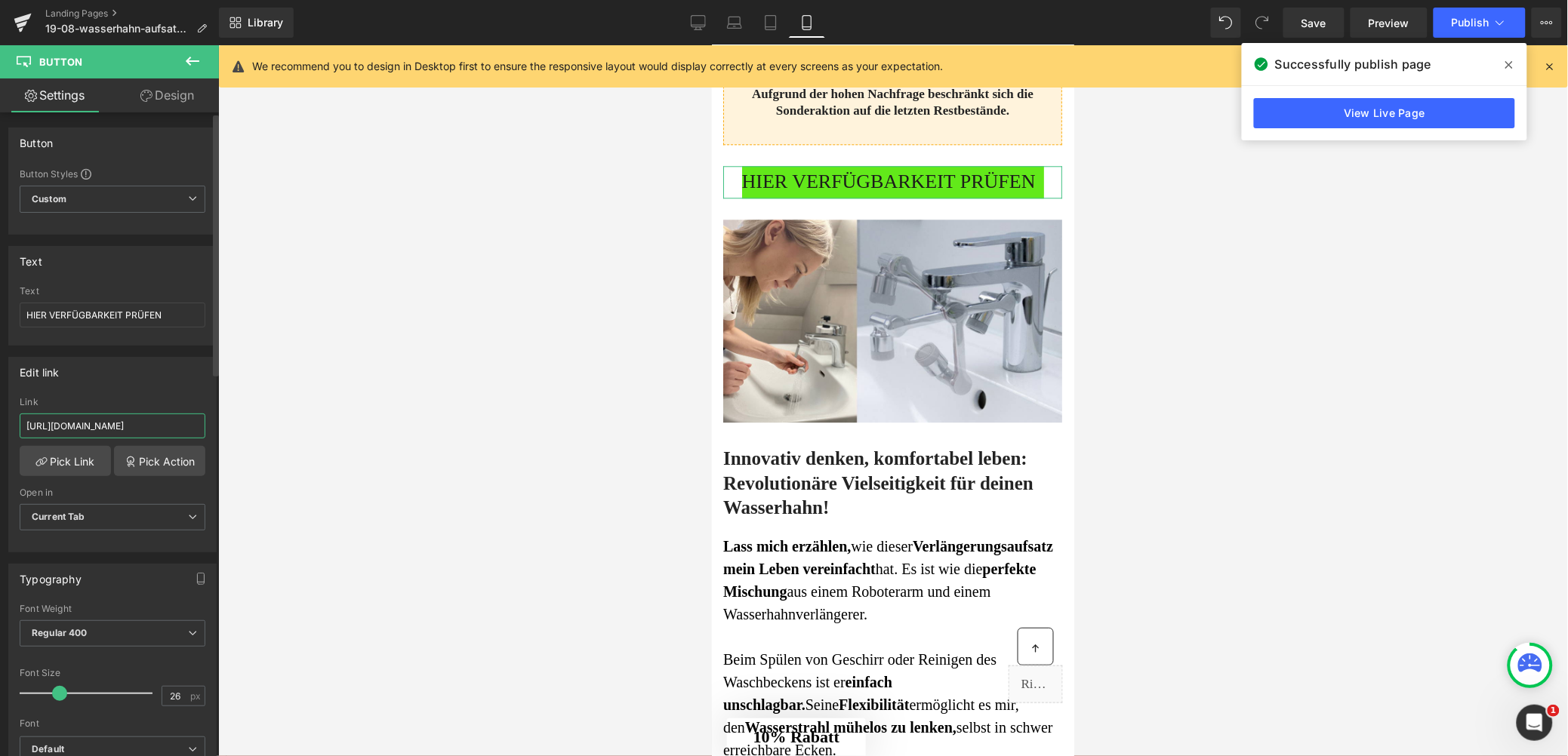
click at [113, 423] on input "https://shop.waterjake.de/click" at bounding box center [112, 426] width 186 height 25
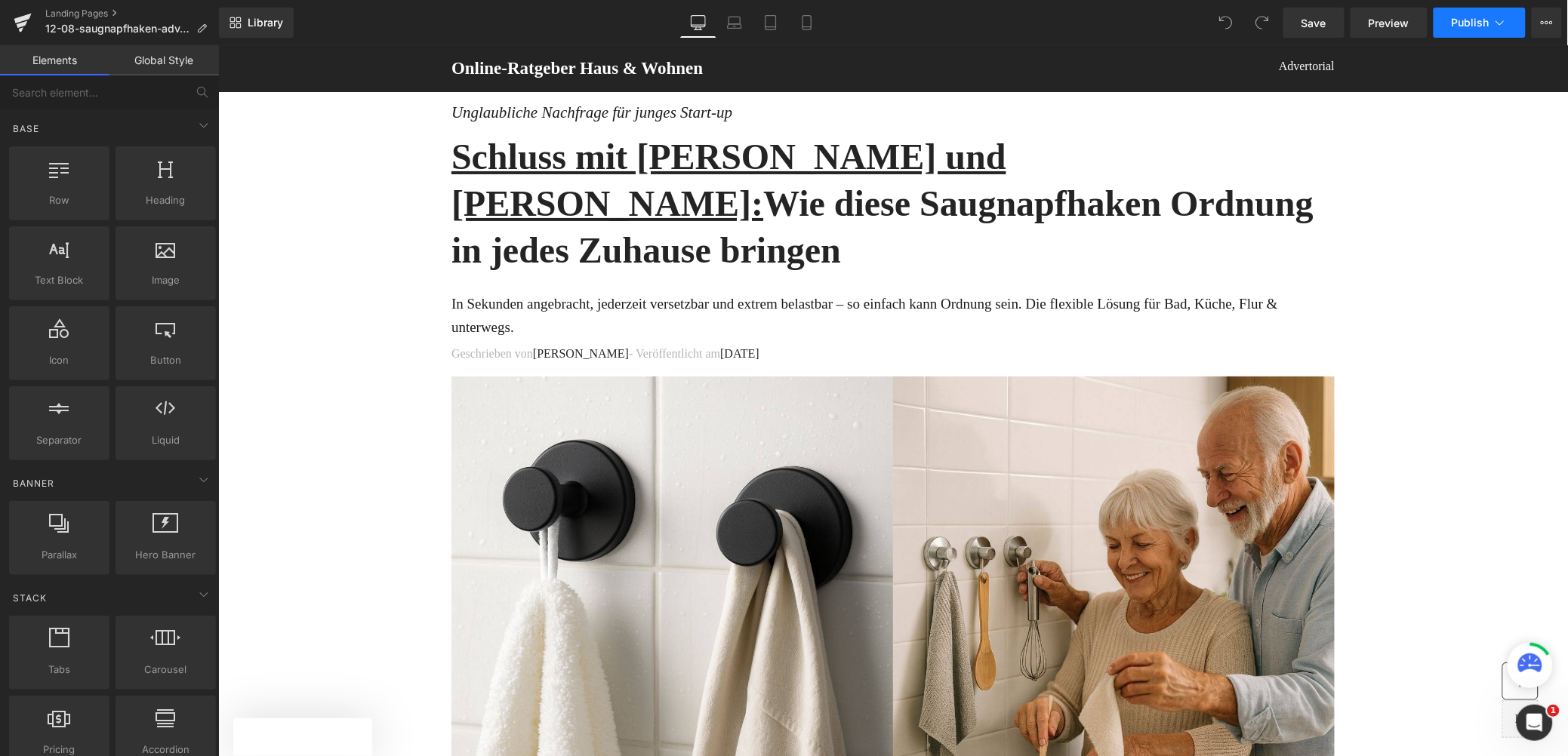
click at [1496, 19] on icon at bounding box center [1500, 22] width 15 height 15
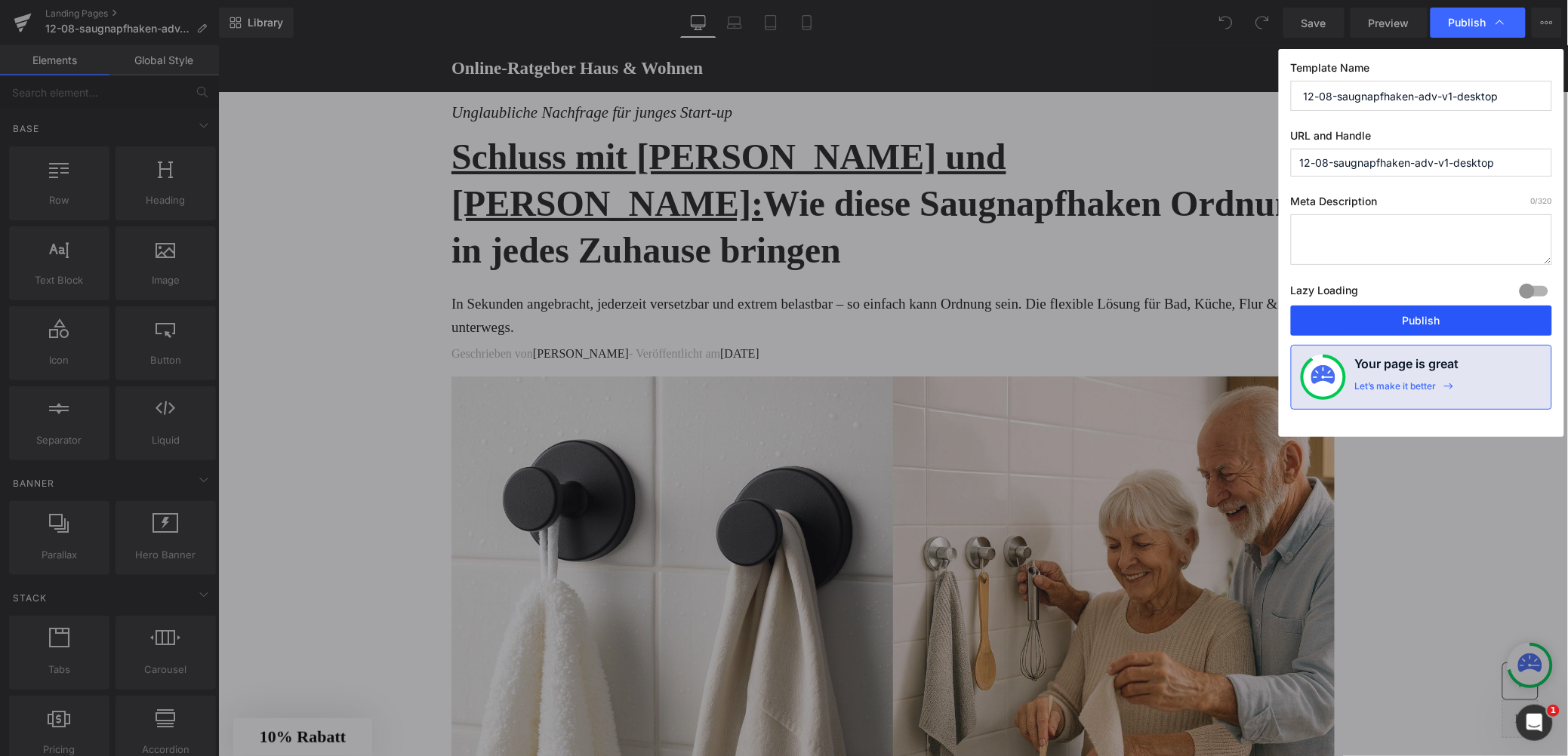
click at [1401, 320] on button "Publish" at bounding box center [1421, 321] width 261 height 30
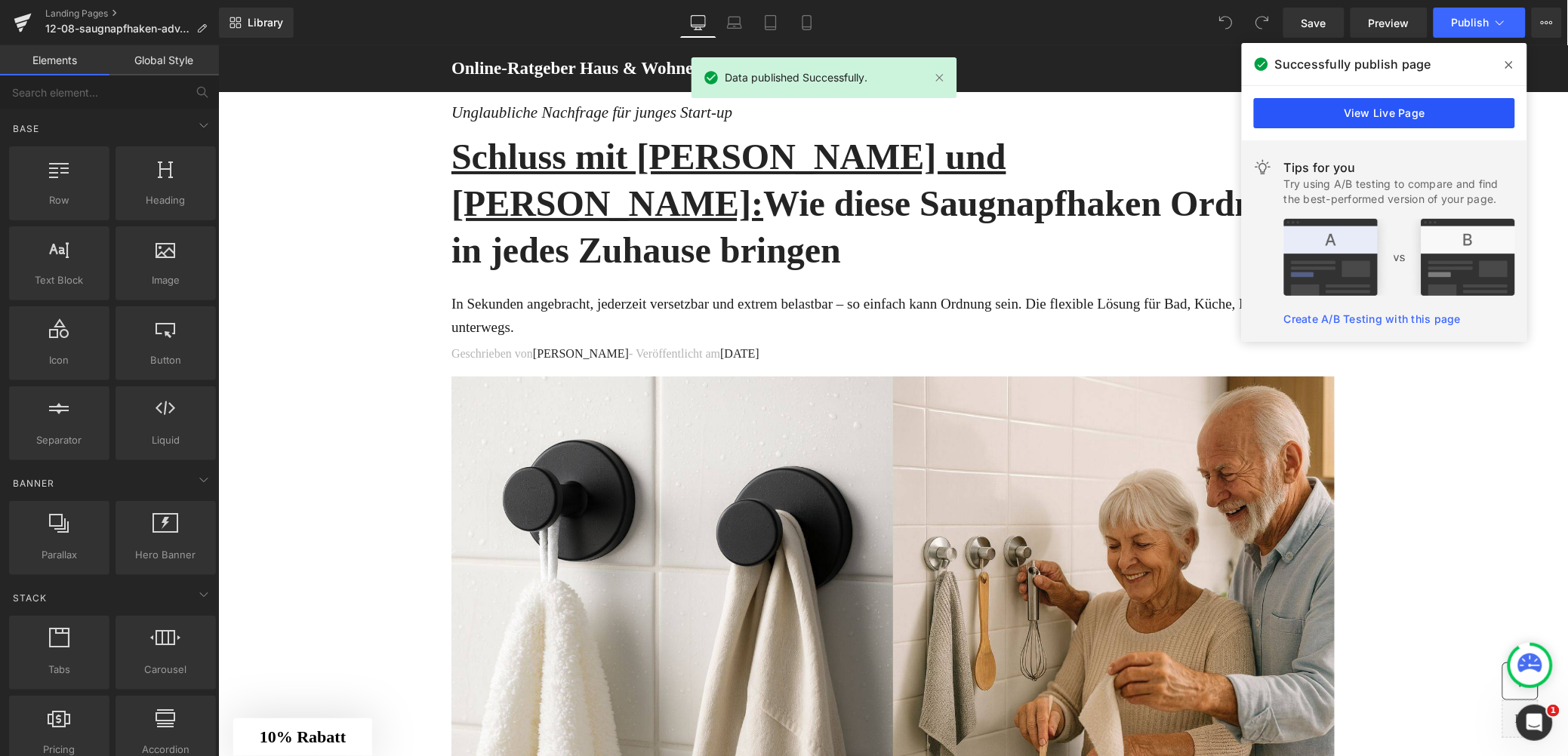
click at [1335, 115] on link "View Live Page" at bounding box center [1384, 113] width 261 height 30
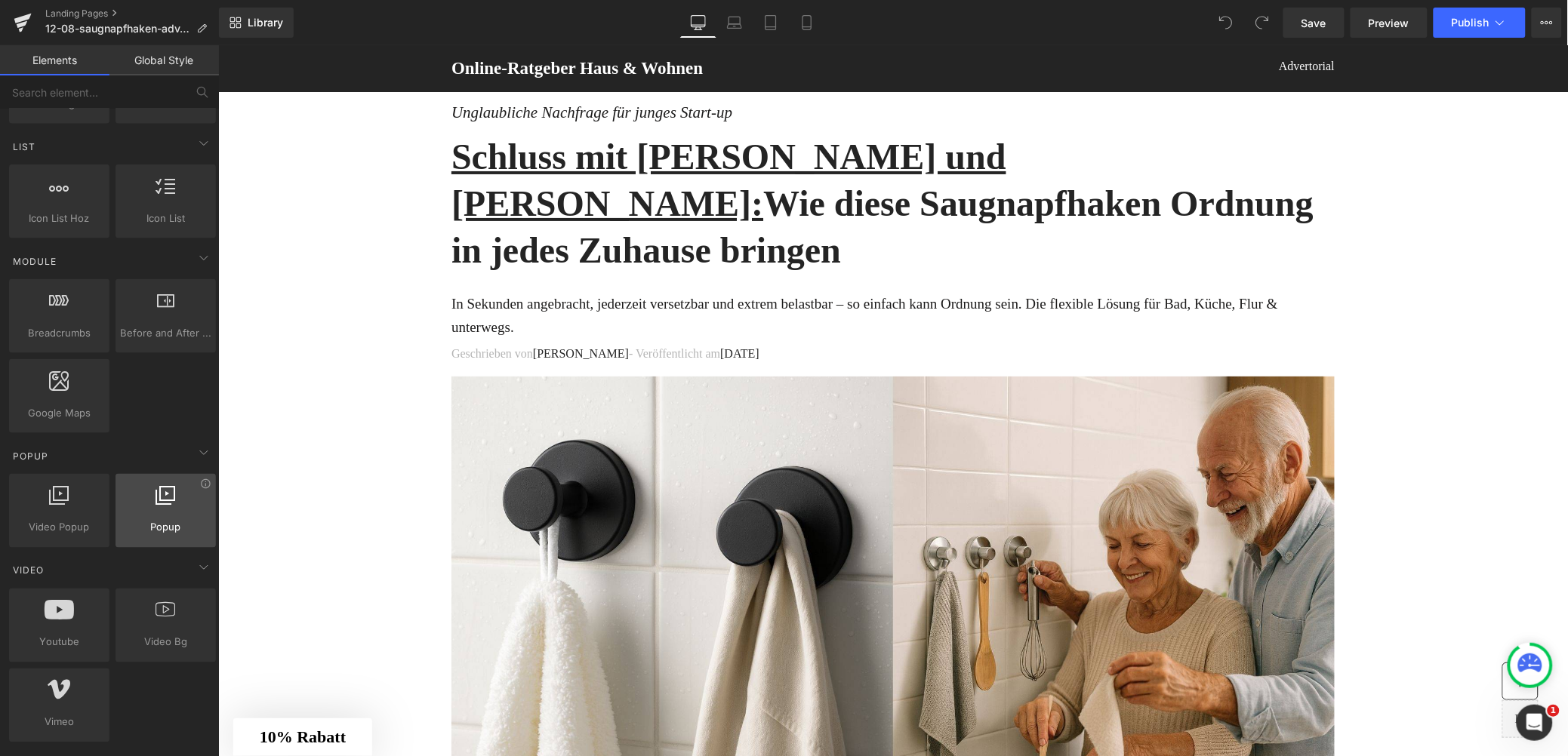
scroll to position [659, 0]
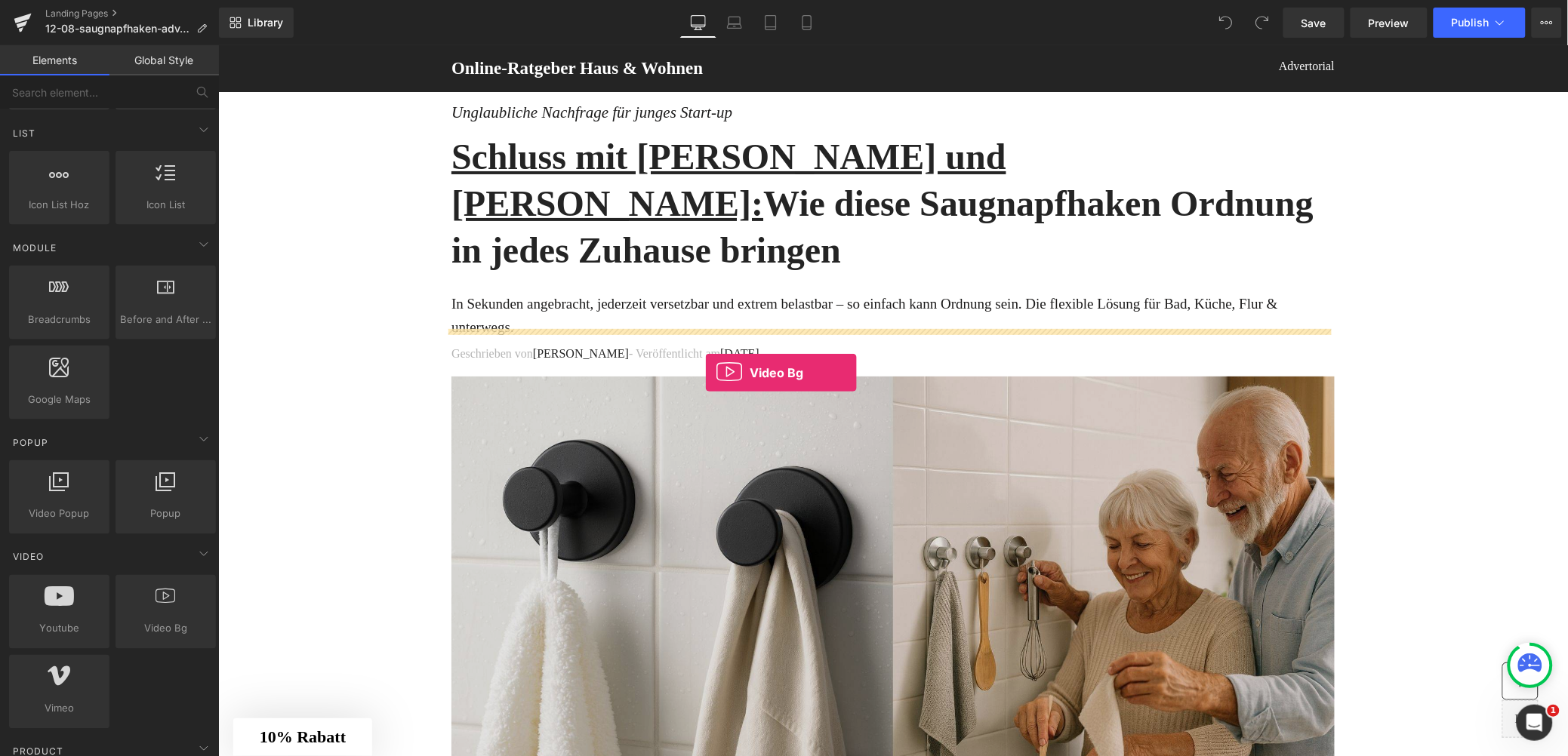
drag, startPoint x: 378, startPoint y: 665, endPoint x: 715, endPoint y: 366, distance: 450.5
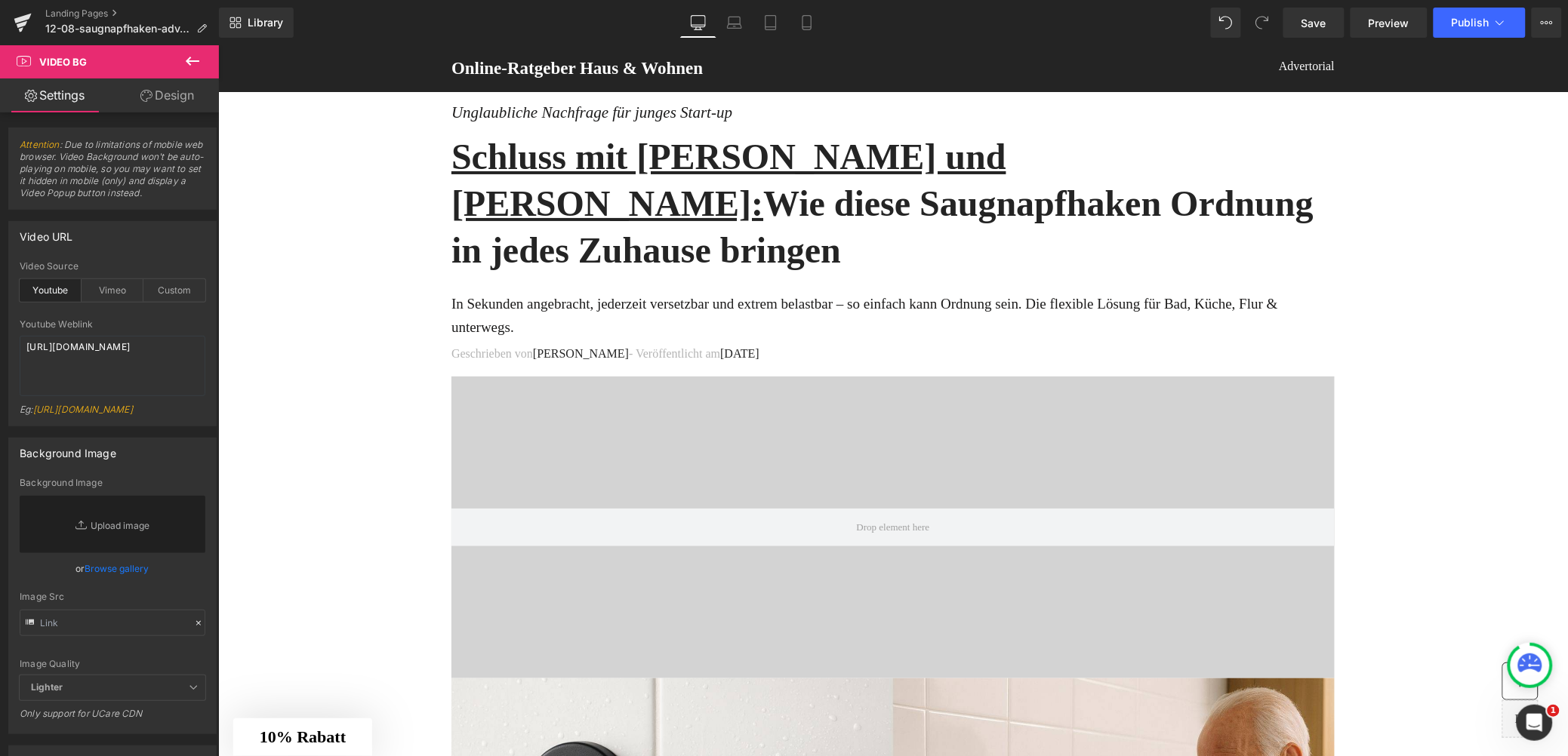
click at [195, 66] on icon at bounding box center [193, 61] width 18 height 18
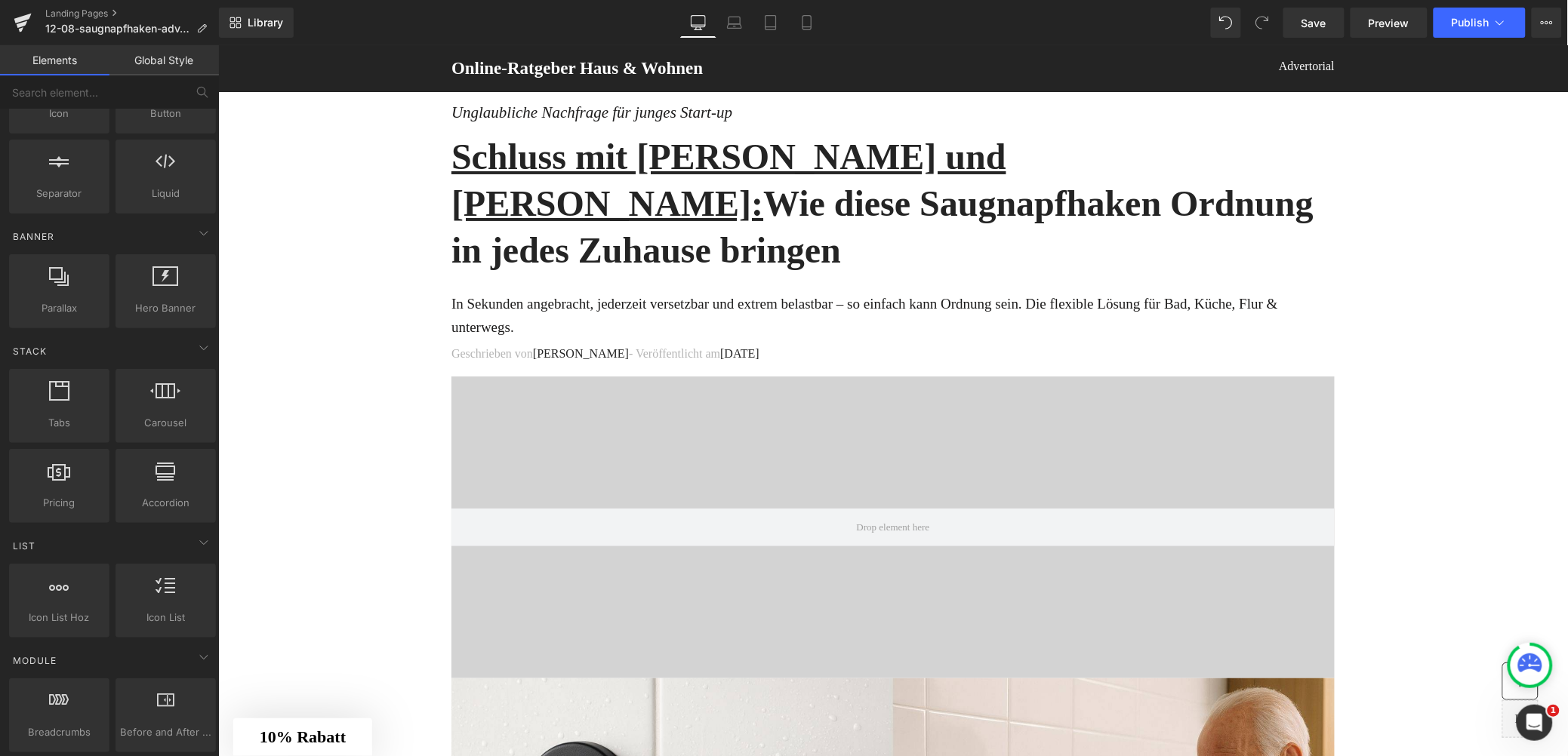
scroll to position [0, 0]
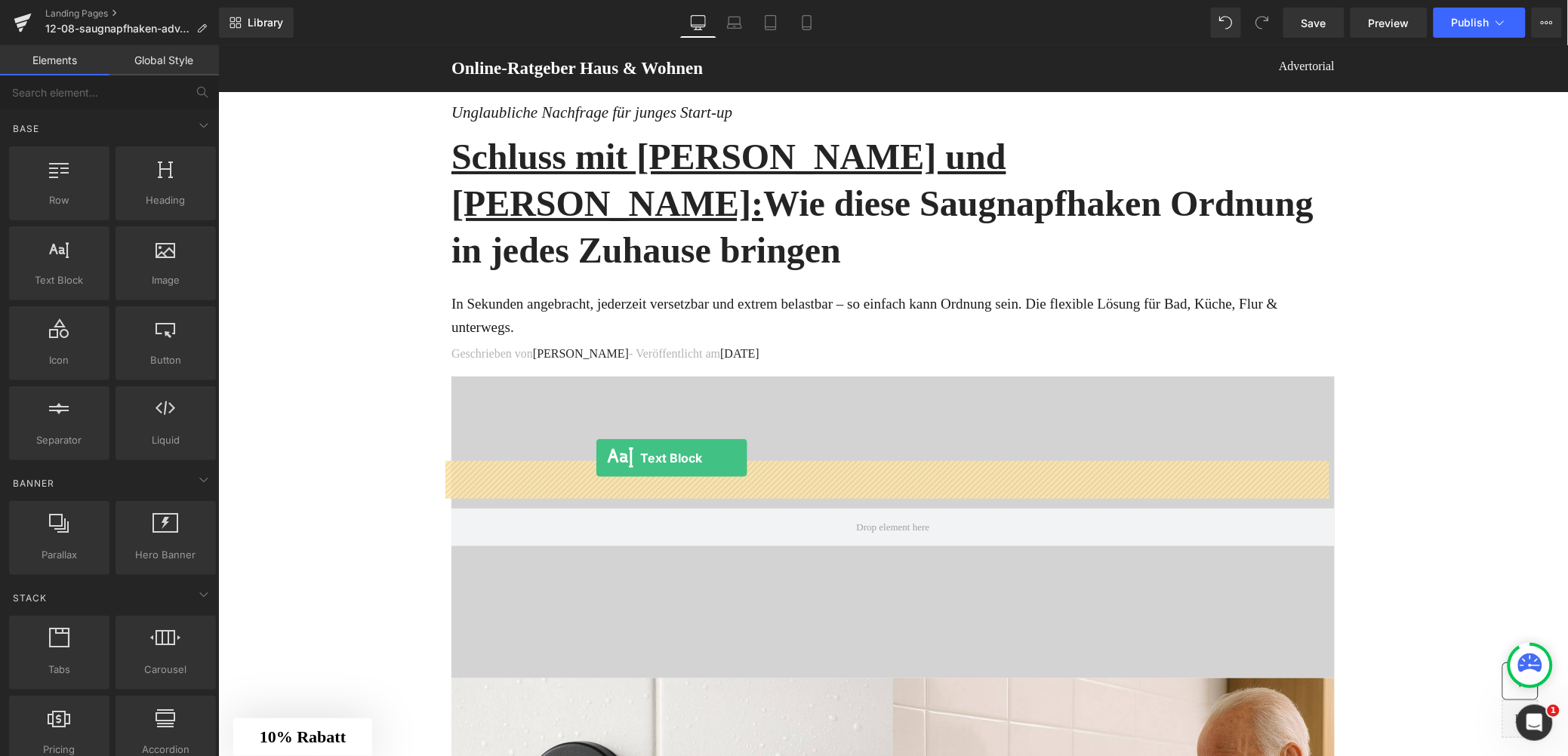
drag, startPoint x: 273, startPoint y: 315, endPoint x: 595, endPoint y: 457, distance: 351.9
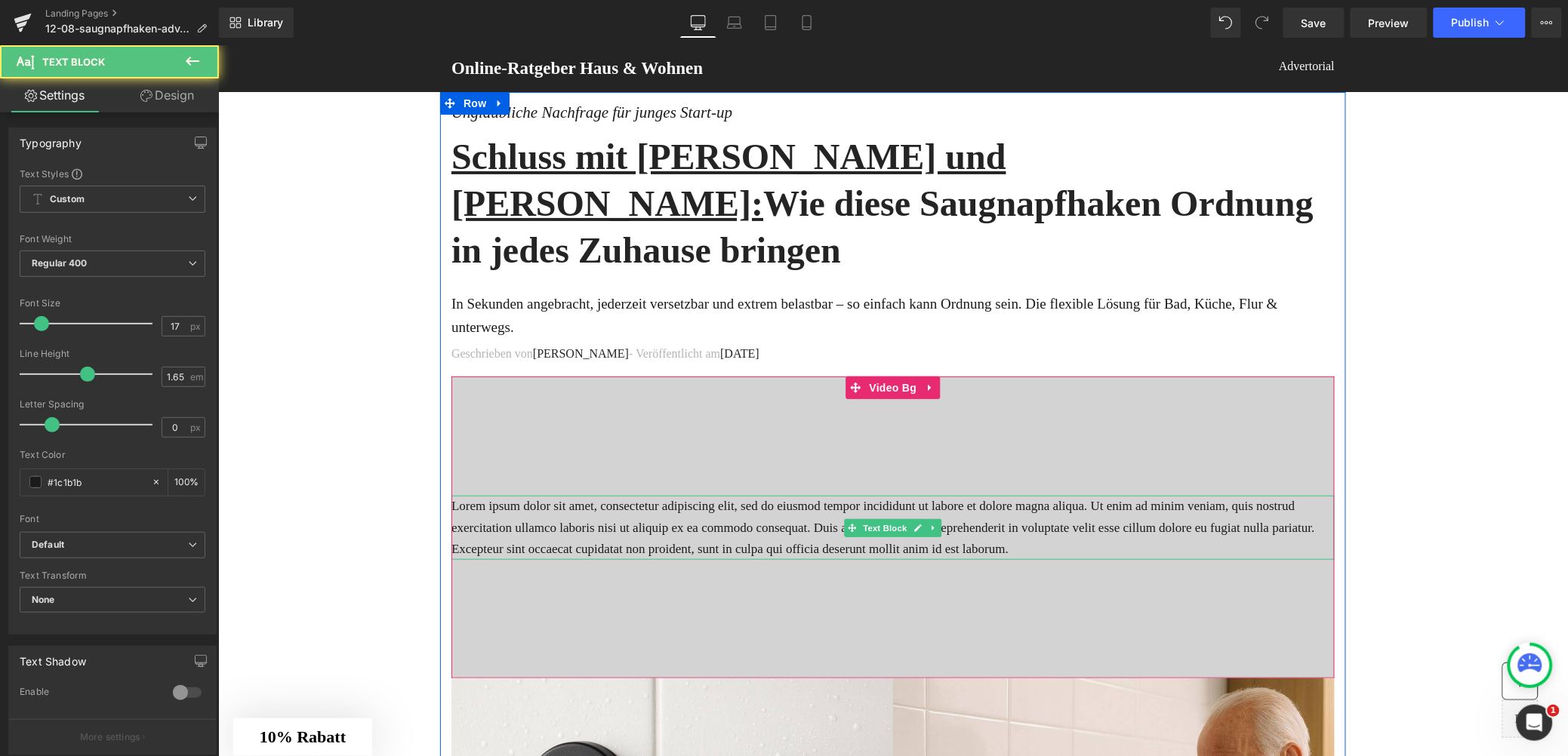
click at [626, 495] on p "Lorem ipsum dolor sit amet, consectetur adipiscing elit, sed do eiusmod tempor …" at bounding box center [893, 527] width 884 height 63
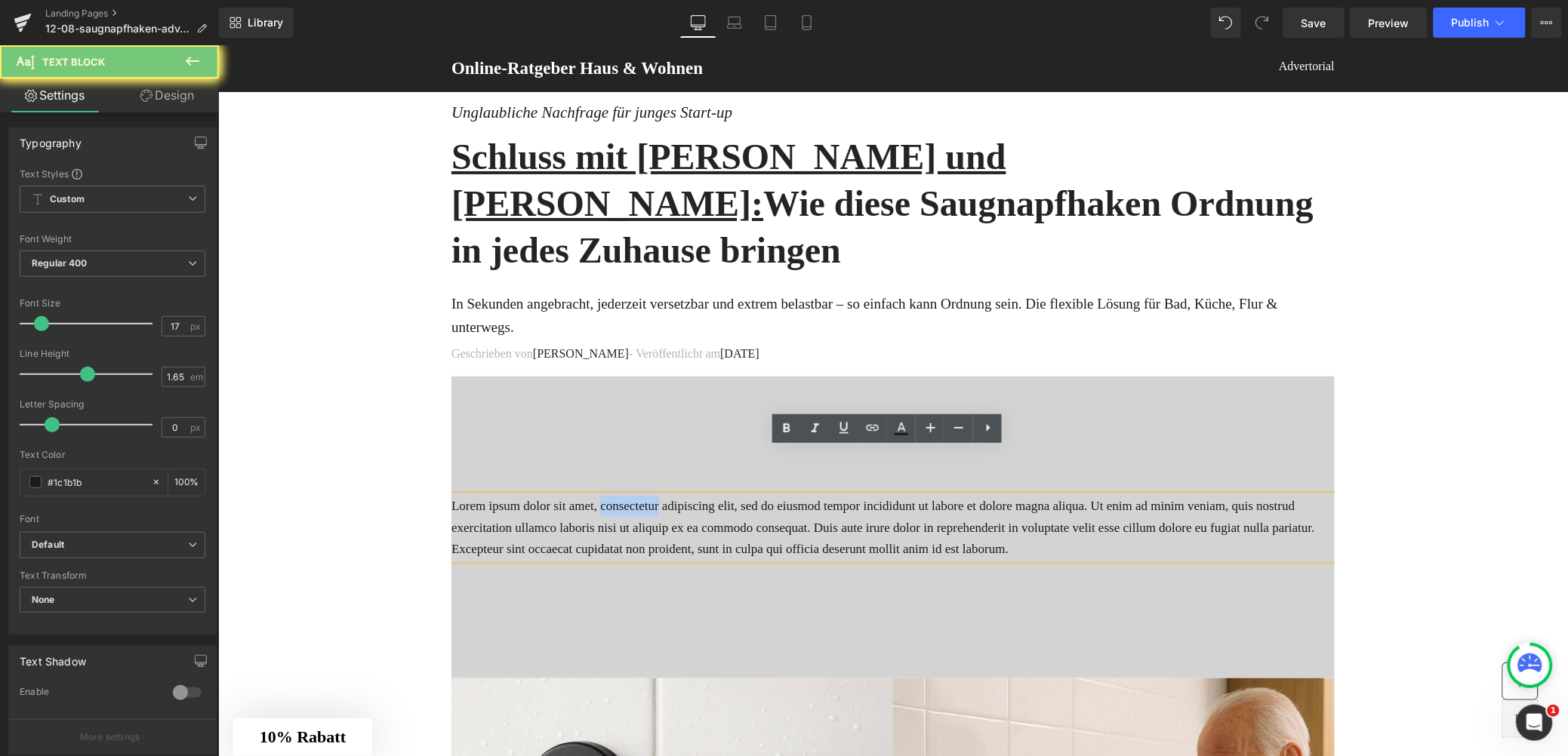
click at [626, 495] on p "Lorem ipsum dolor sit amet, consectetur adipiscing elit, sed do eiusmod tempor …" at bounding box center [893, 527] width 884 height 63
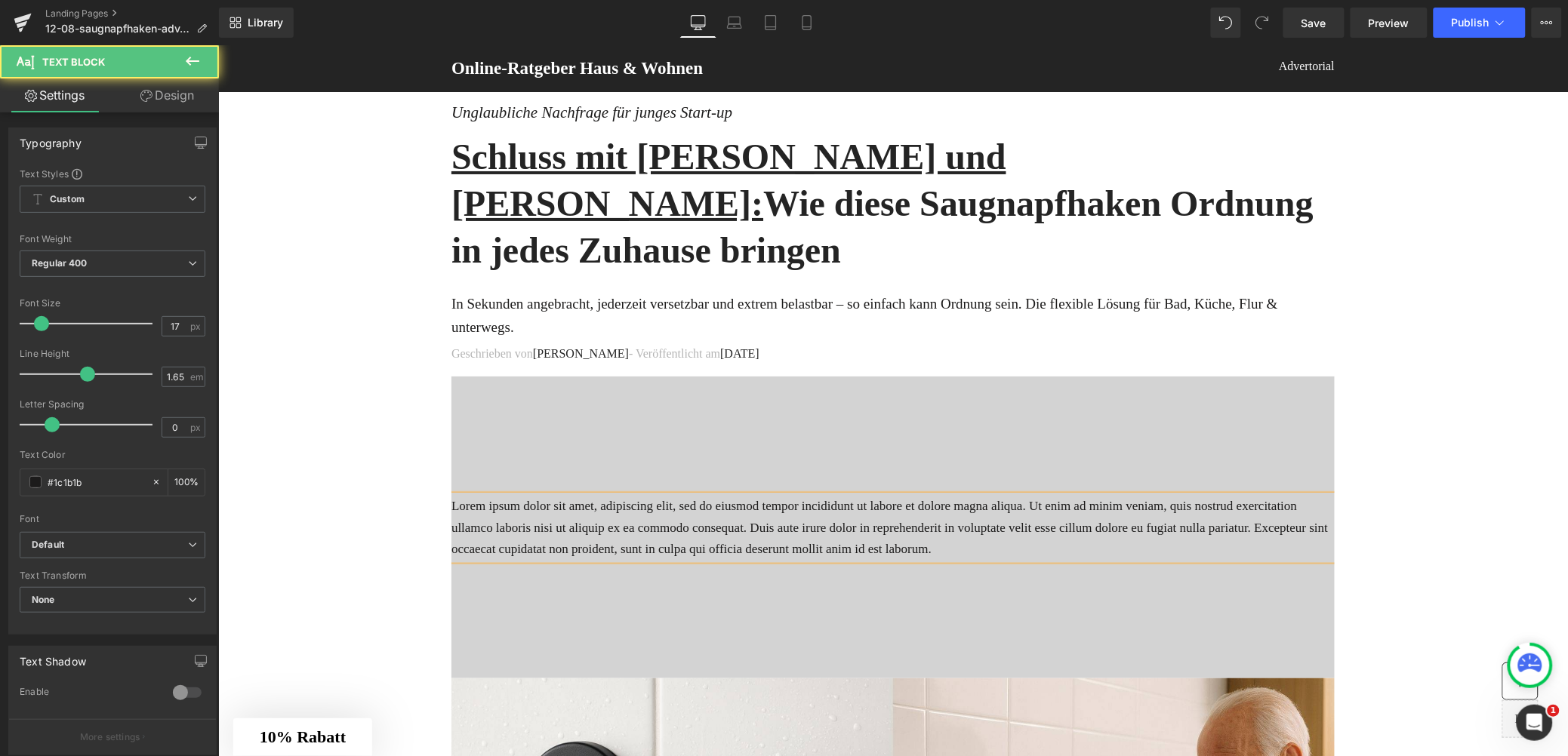
click at [612, 495] on p "Lorem ipsum dolor sit amet, adipiscing elit, sed do eiusmod tempor incididunt u…" at bounding box center [893, 527] width 884 height 63
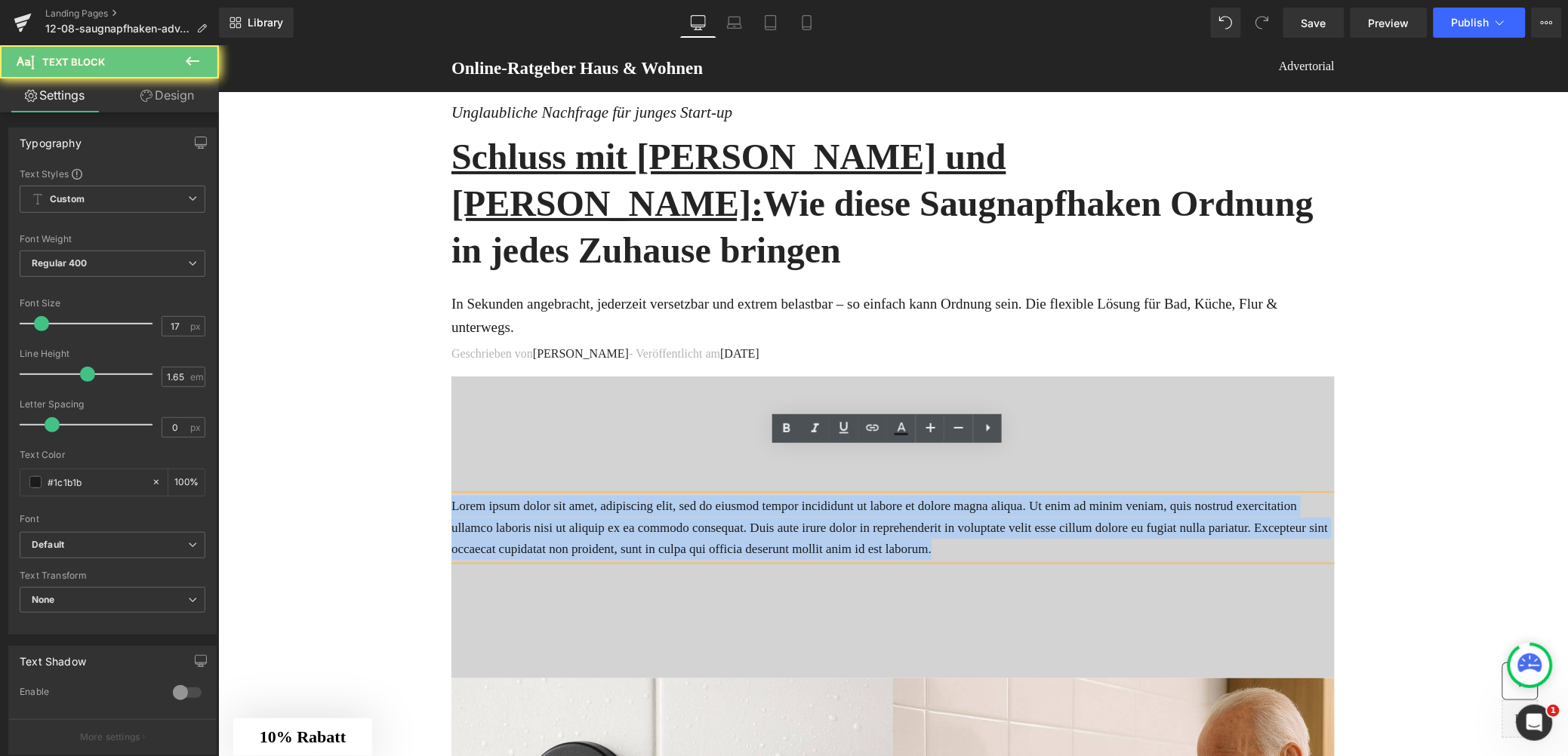
click at [612, 495] on p "Lorem ipsum dolor sit amet, adipiscing elit, sed do eiusmod tempor incididunt u…" at bounding box center [893, 527] width 884 height 63
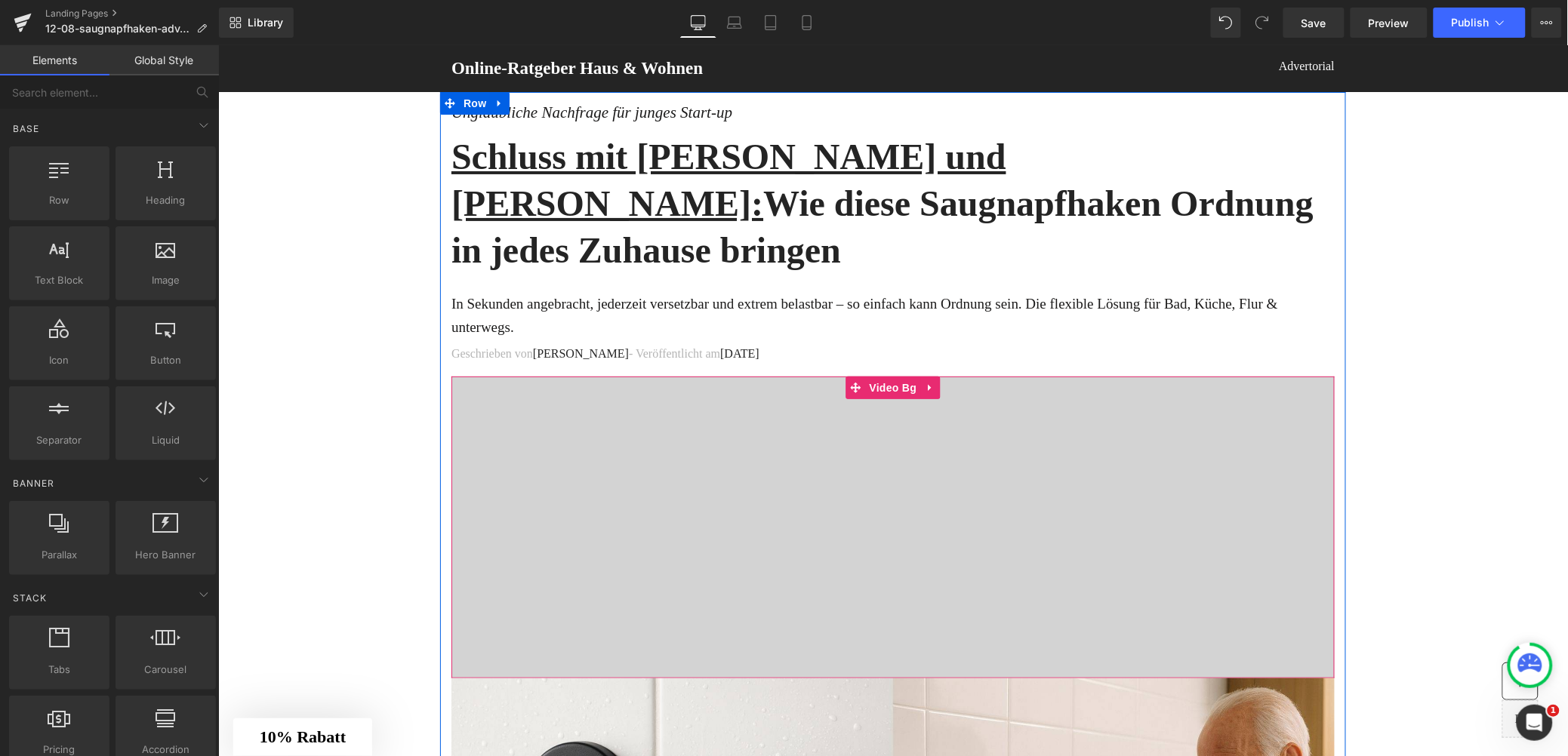
click at [591, 407] on div at bounding box center [893, 527] width 884 height 302
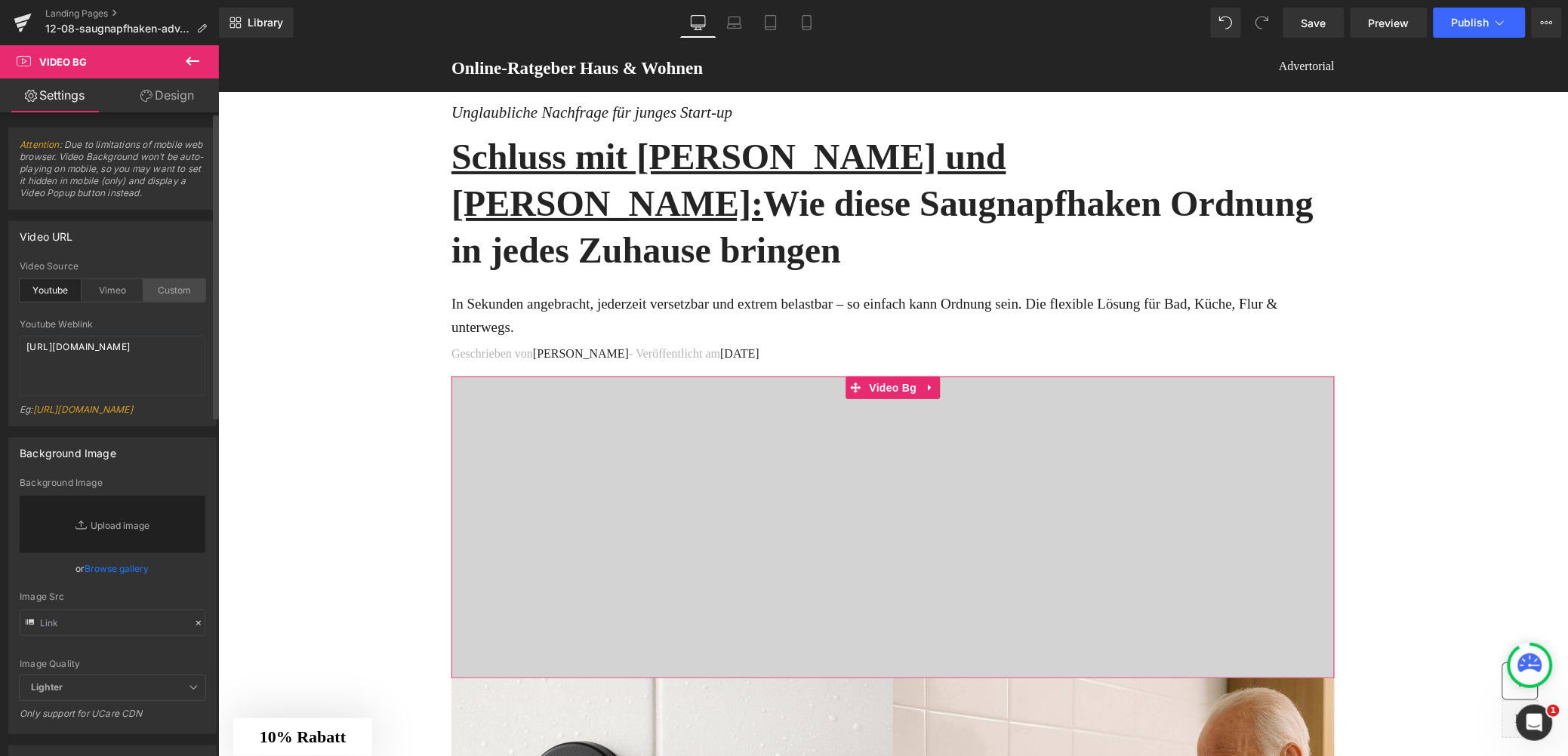
click at [179, 291] on div "Custom" at bounding box center [174, 291] width 62 height 23
click at [99, 363] on textarea "[URL][DOMAIN_NAME]" at bounding box center [112, 366] width 186 height 61
click at [99, 362] on textarea "[URL][DOMAIN_NAME]" at bounding box center [112, 366] width 186 height 61
paste textarea "videos/c/o/v/a63b71a0e4f74ec98cb093392d0b7155.mp4"
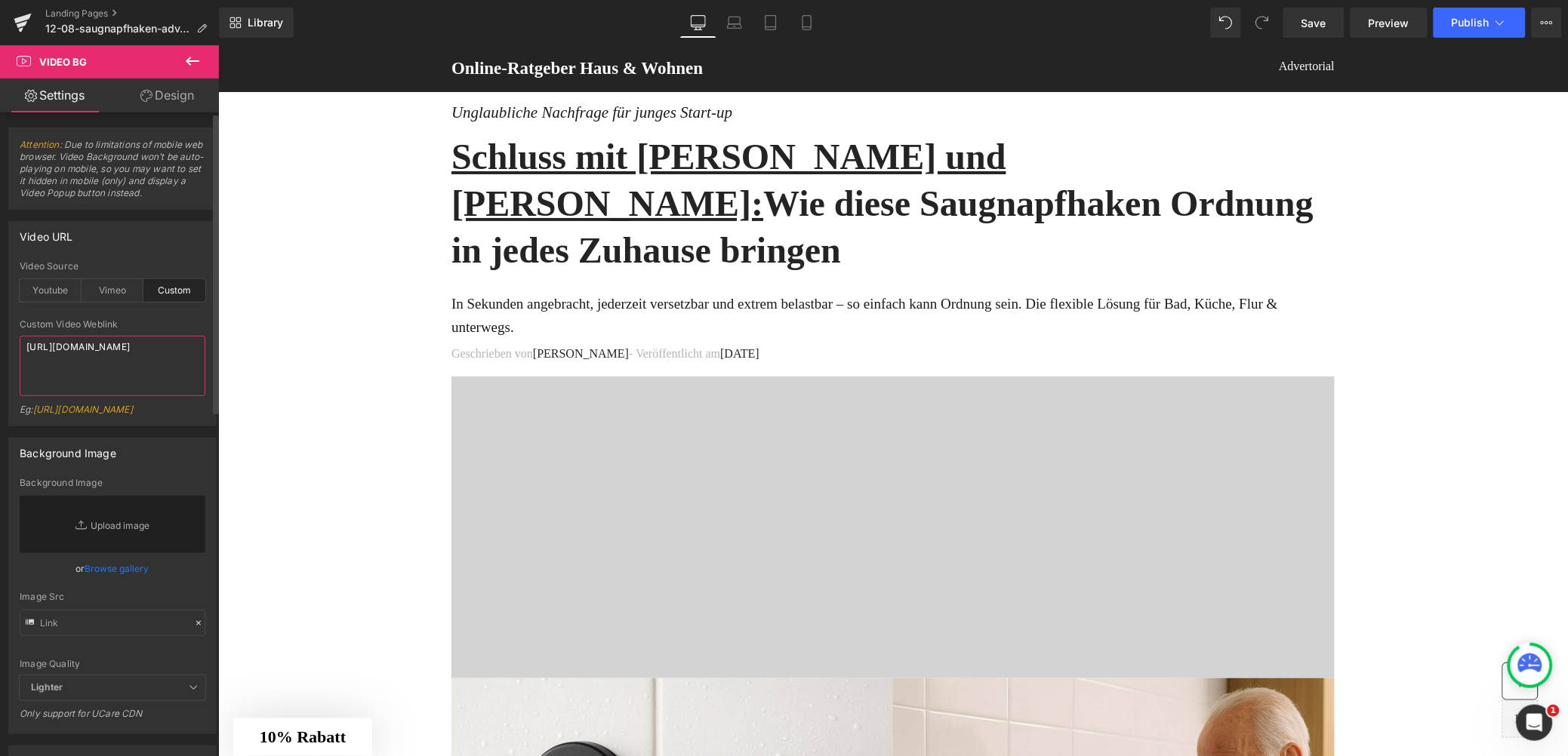
type textarea "https://cdn.shopify.com/videos/c/o/v/a63b71a0e4f74ec98cb093392d0b7155.mp4"
click at [110, 406] on div "Eg: https://cdn.shopify.com/s/files/1/0263/4153/9917/files/Stamped_Reviews.mp4?…" at bounding box center [112, 414] width 186 height 22
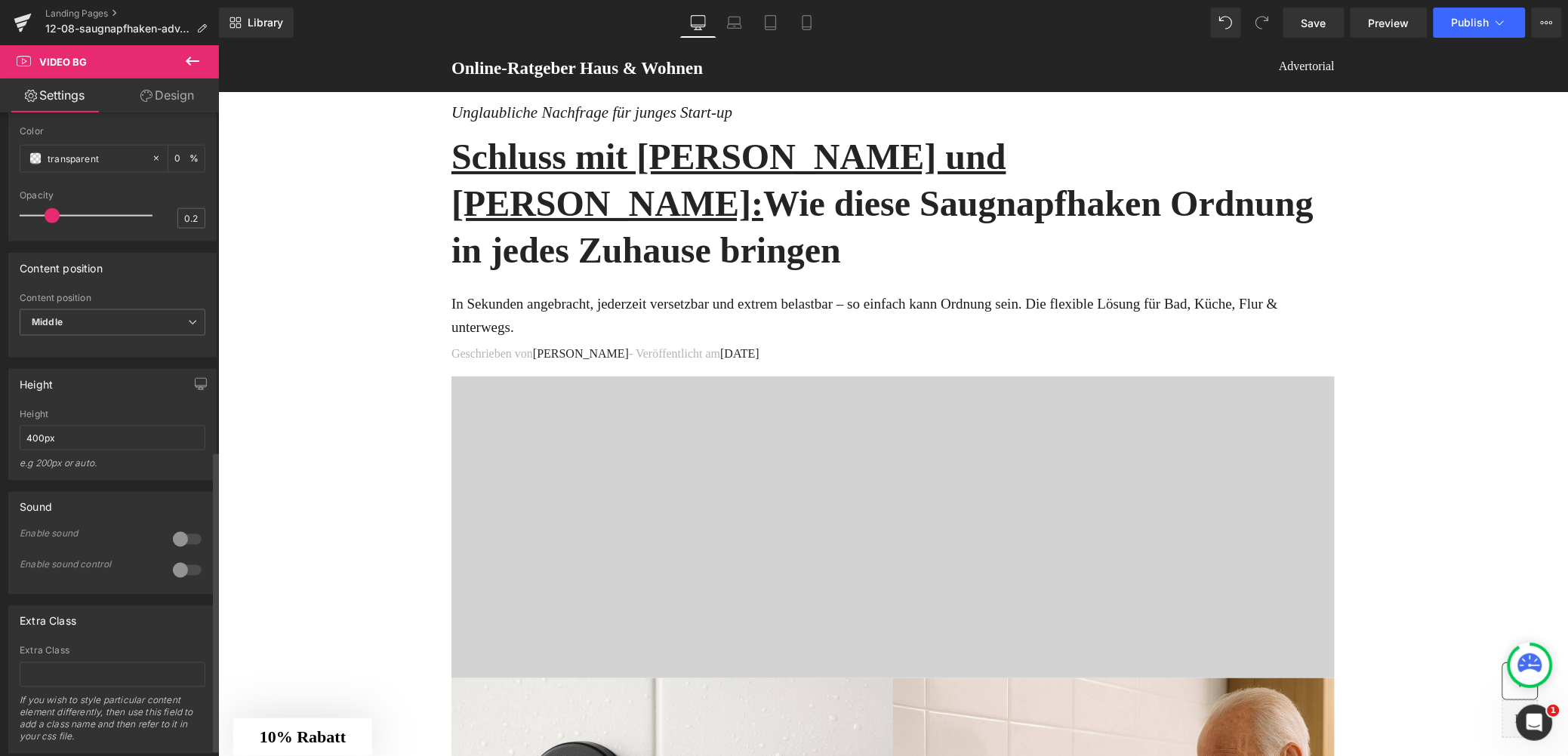
scroll to position [730, 0]
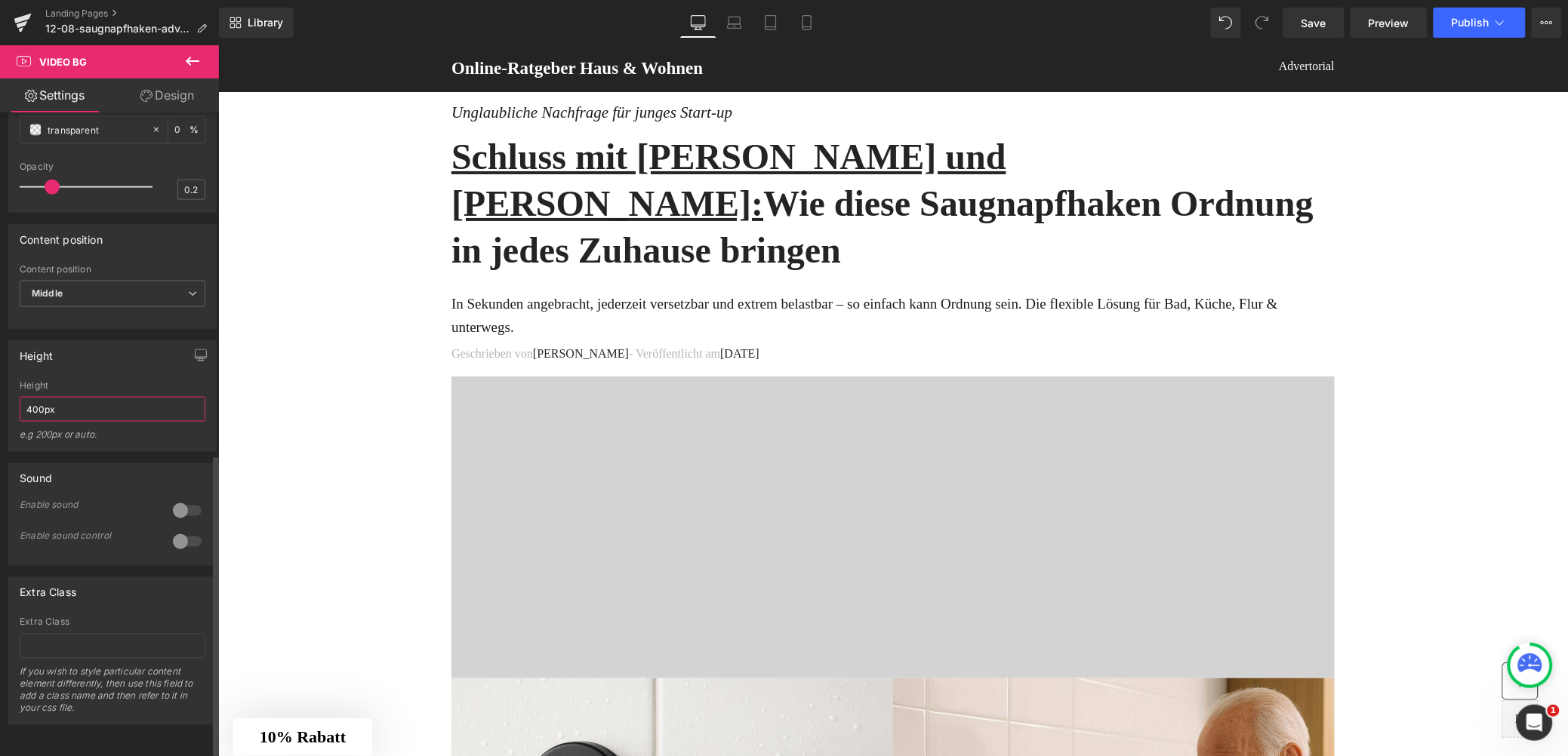
click at [31, 397] on input "400px" at bounding box center [112, 410] width 186 height 25
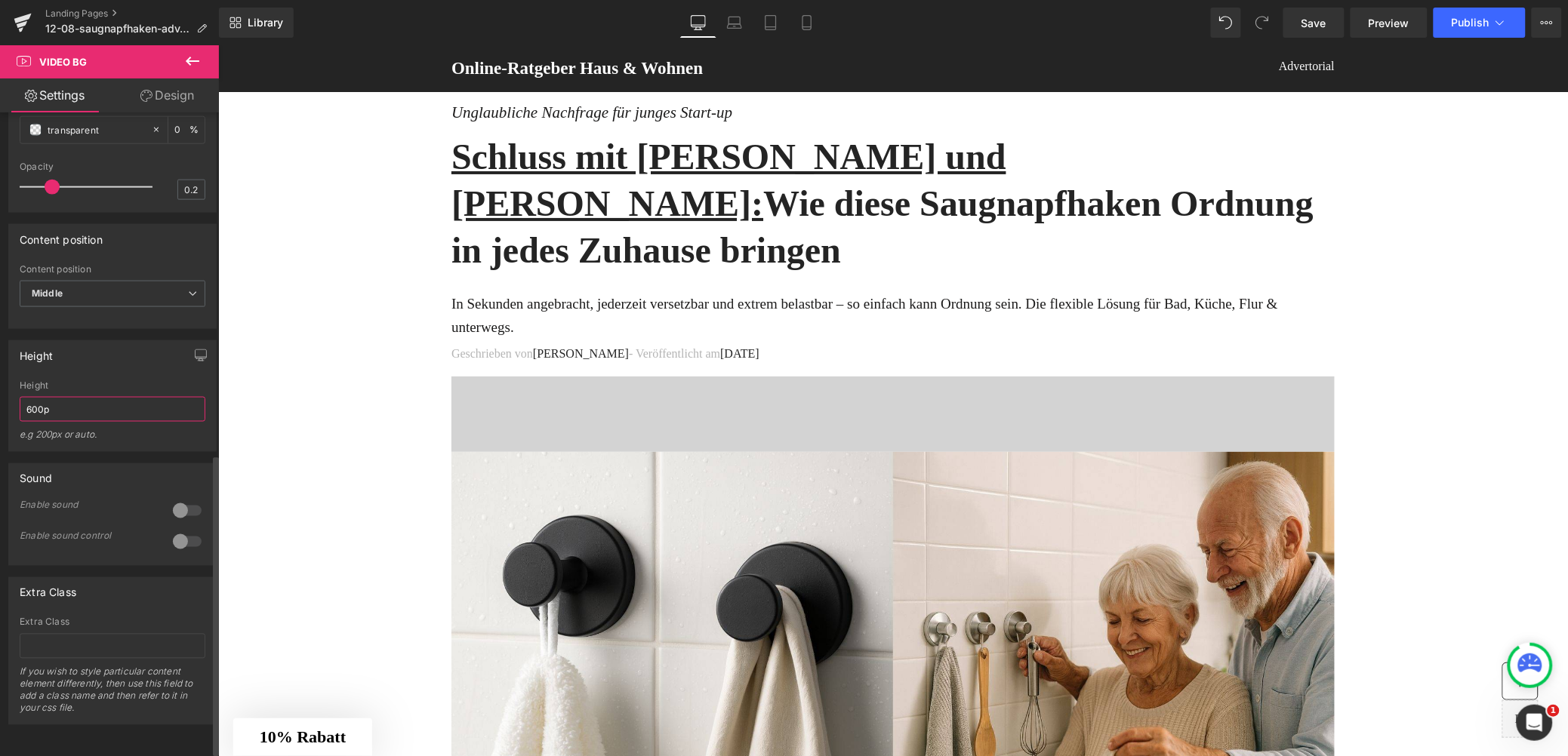
type input "600px"
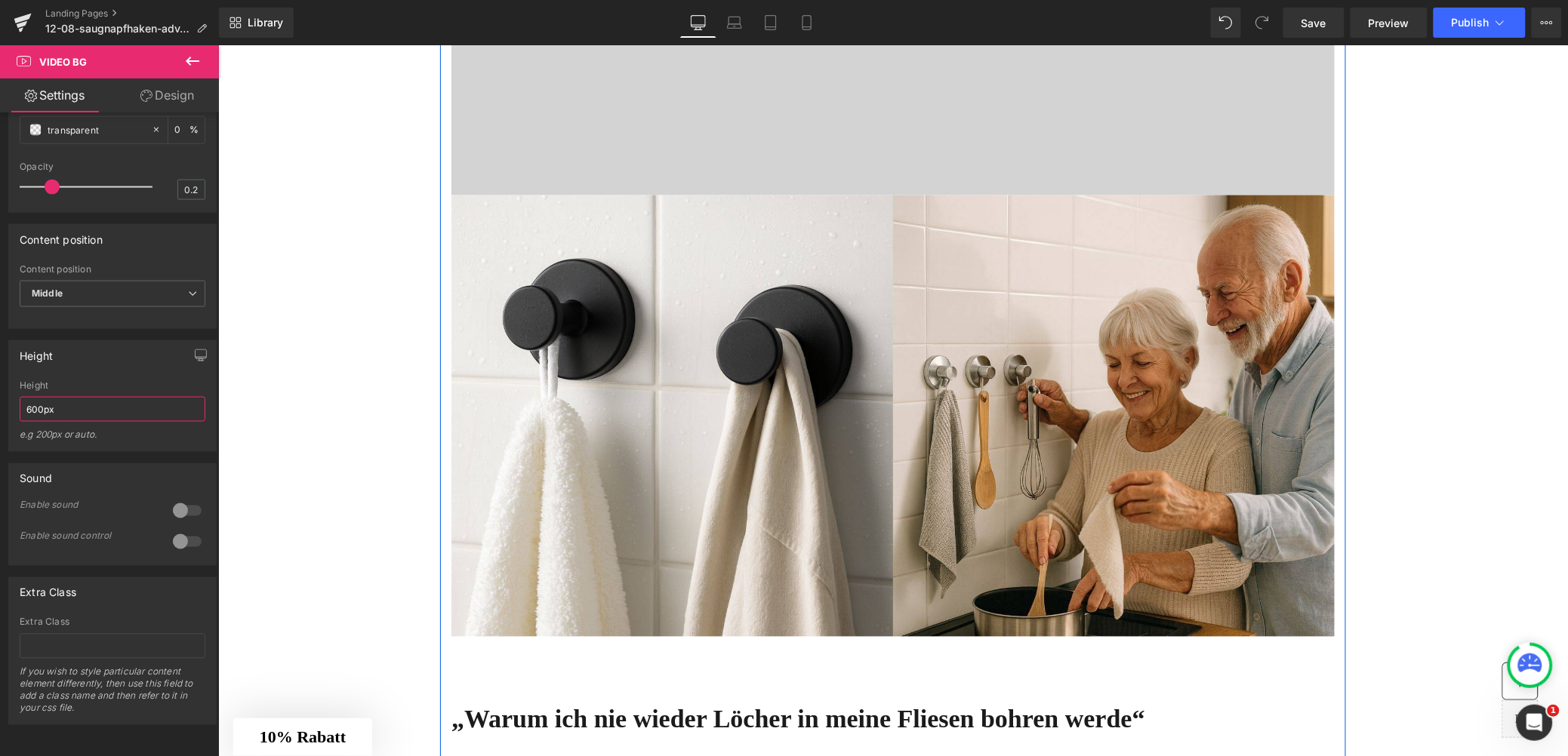
scroll to position [630, 0]
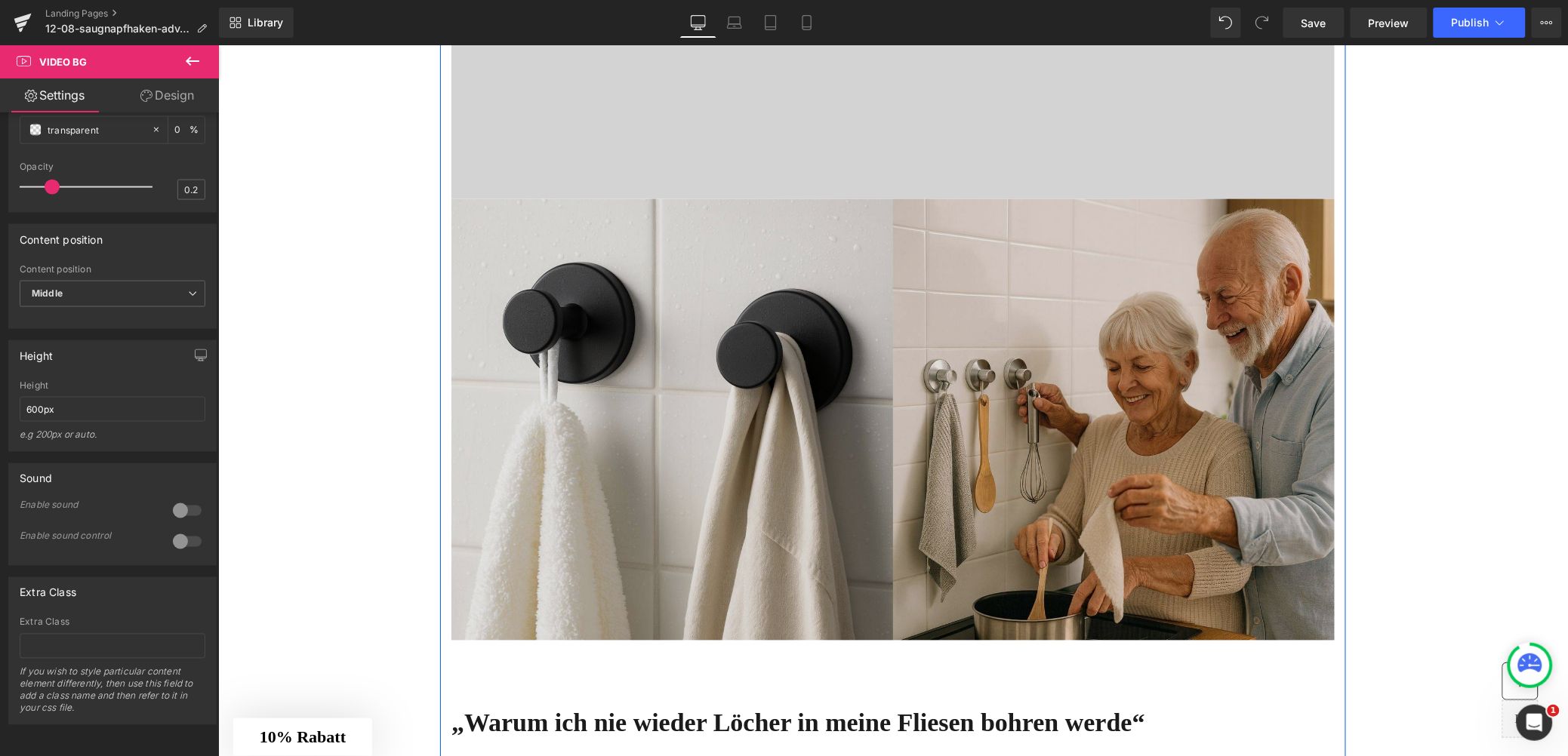
click at [760, 405] on img at bounding box center [893, 438] width 884 height 478
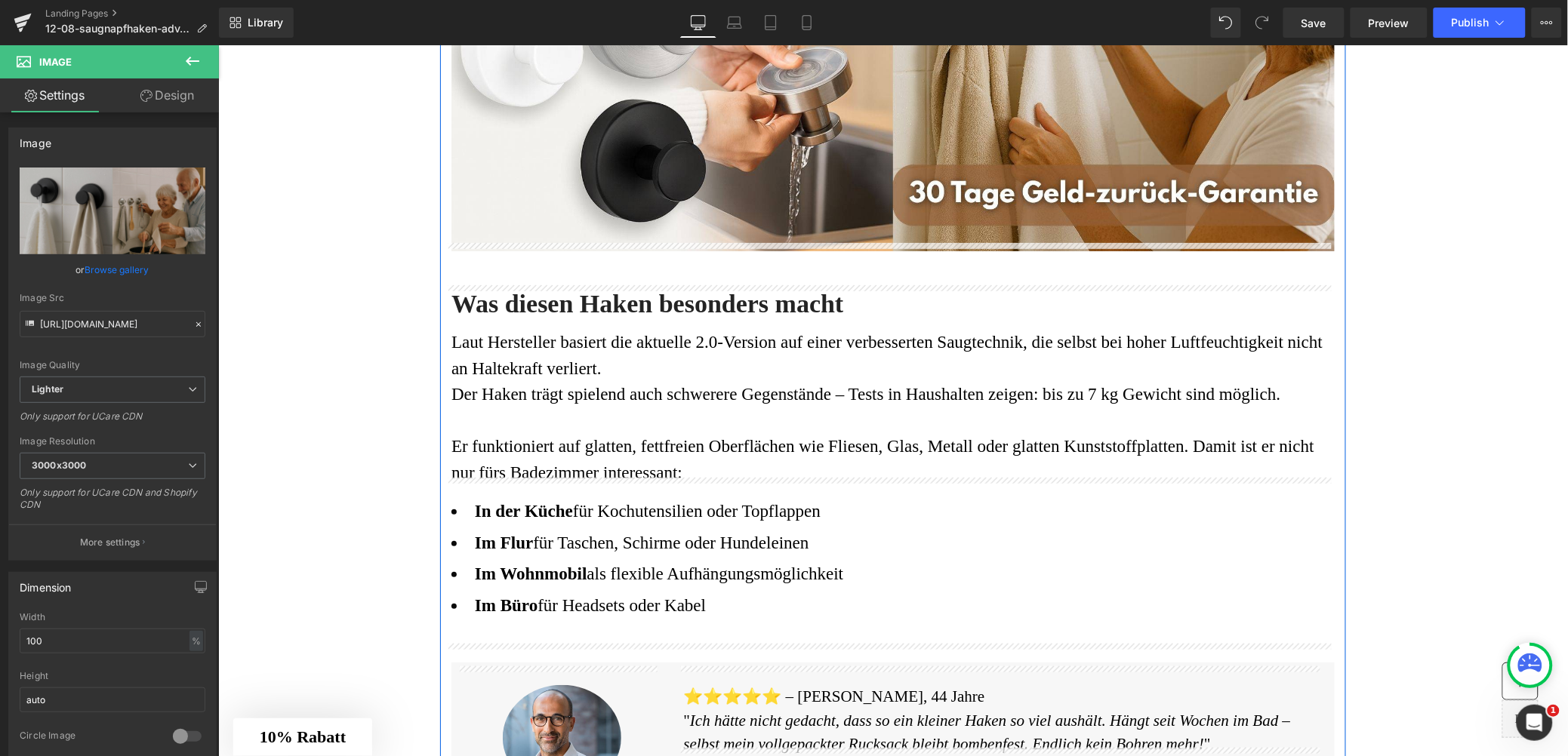
scroll to position [2489, 0]
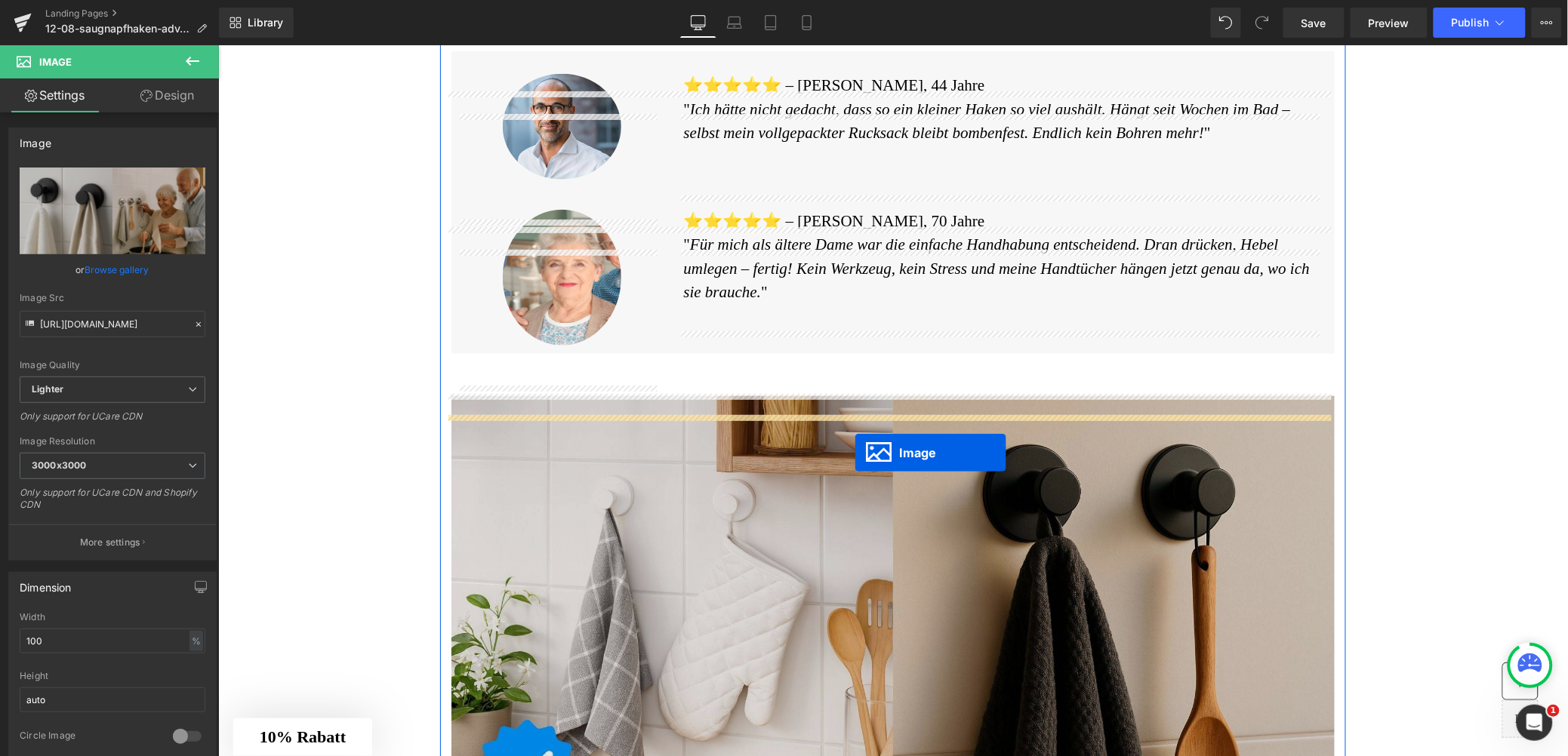
drag, startPoint x: 859, startPoint y: 384, endPoint x: 854, endPoint y: 452, distance: 68.2
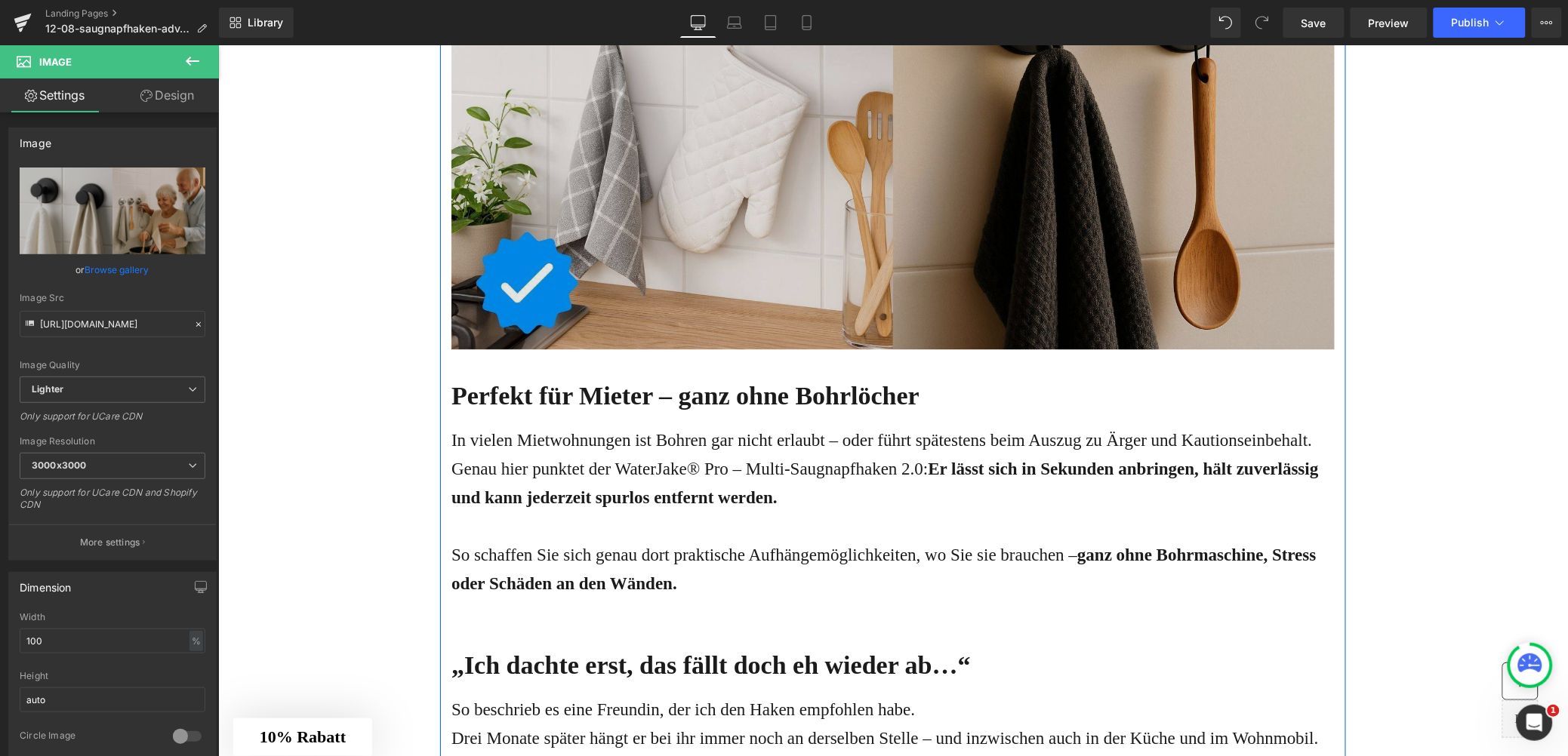
scroll to position [3427, 0]
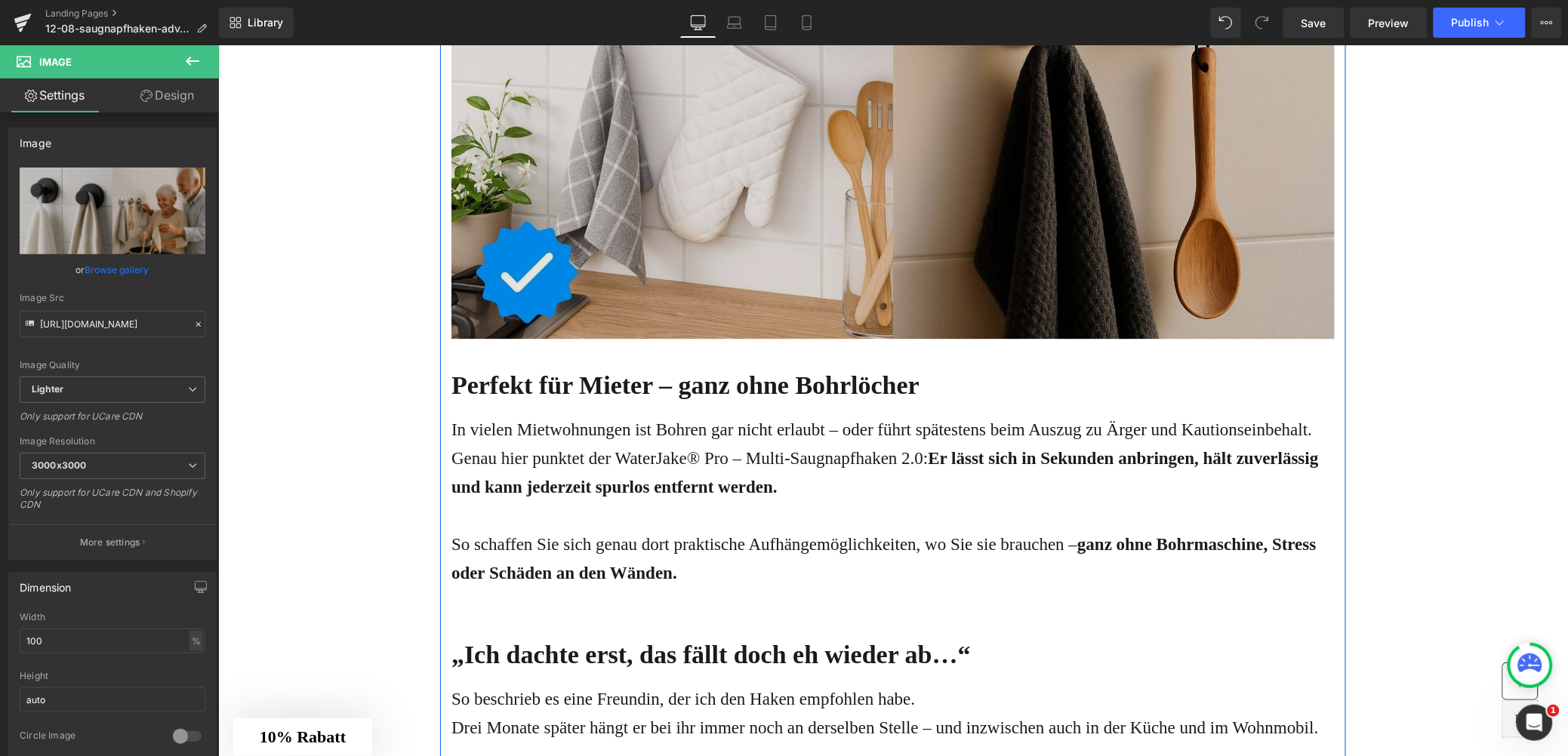
click at [809, 273] on img at bounding box center [893, 106] width 884 height 462
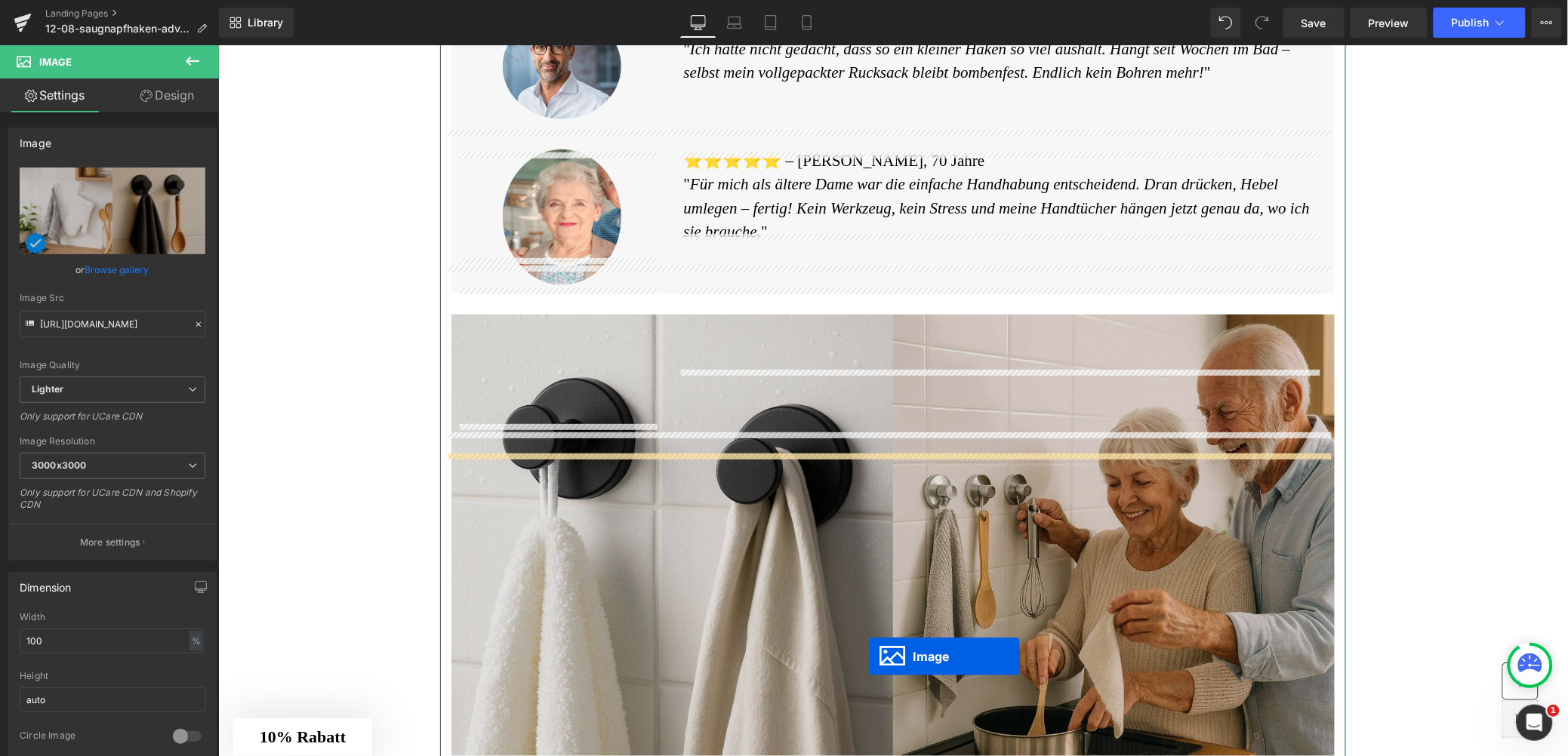
scroll to position [2412, 0]
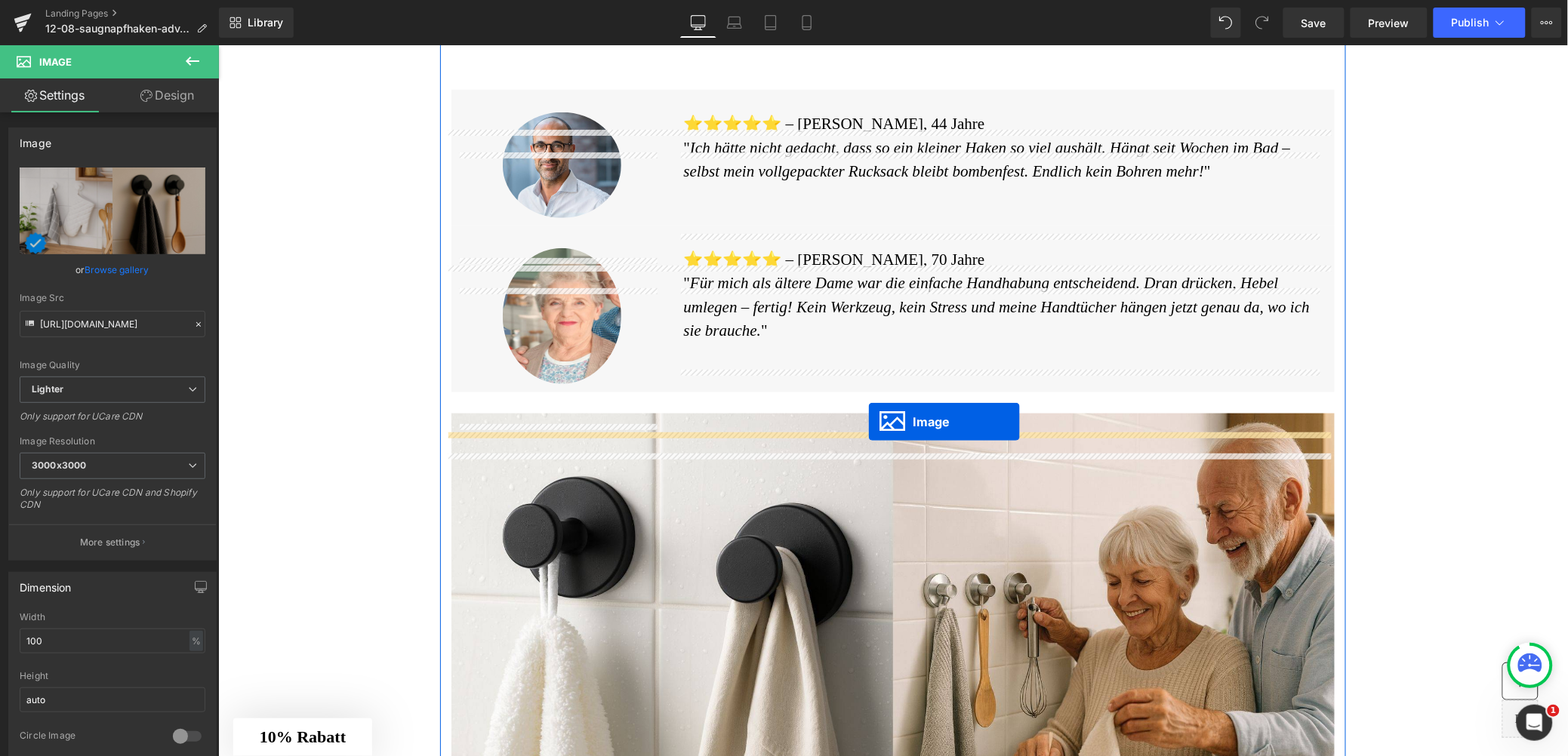
drag, startPoint x: 859, startPoint y: 146, endPoint x: 868, endPoint y: 421, distance: 275.1
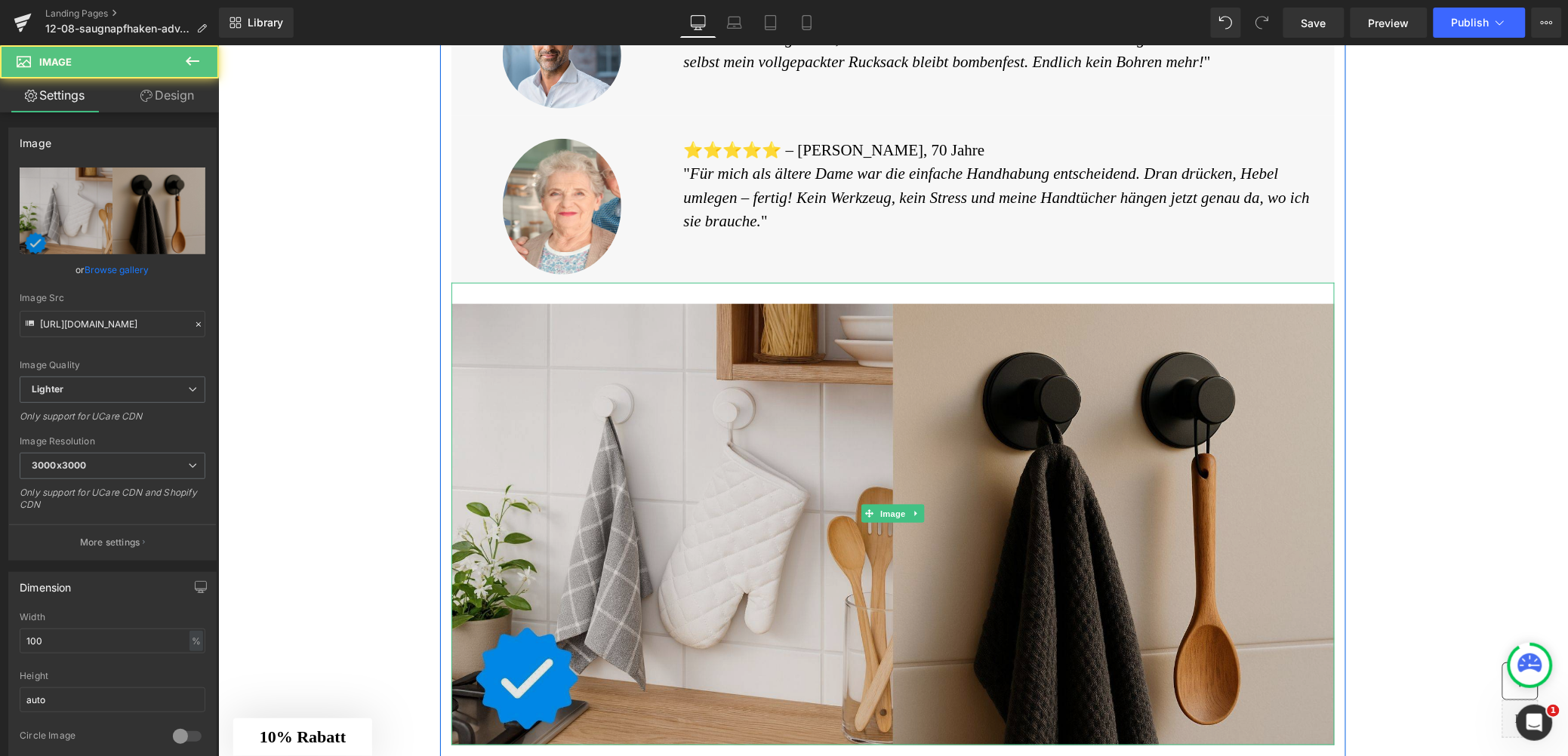
scroll to position [2523, 0]
click at [804, 414] on img at bounding box center [893, 512] width 884 height 462
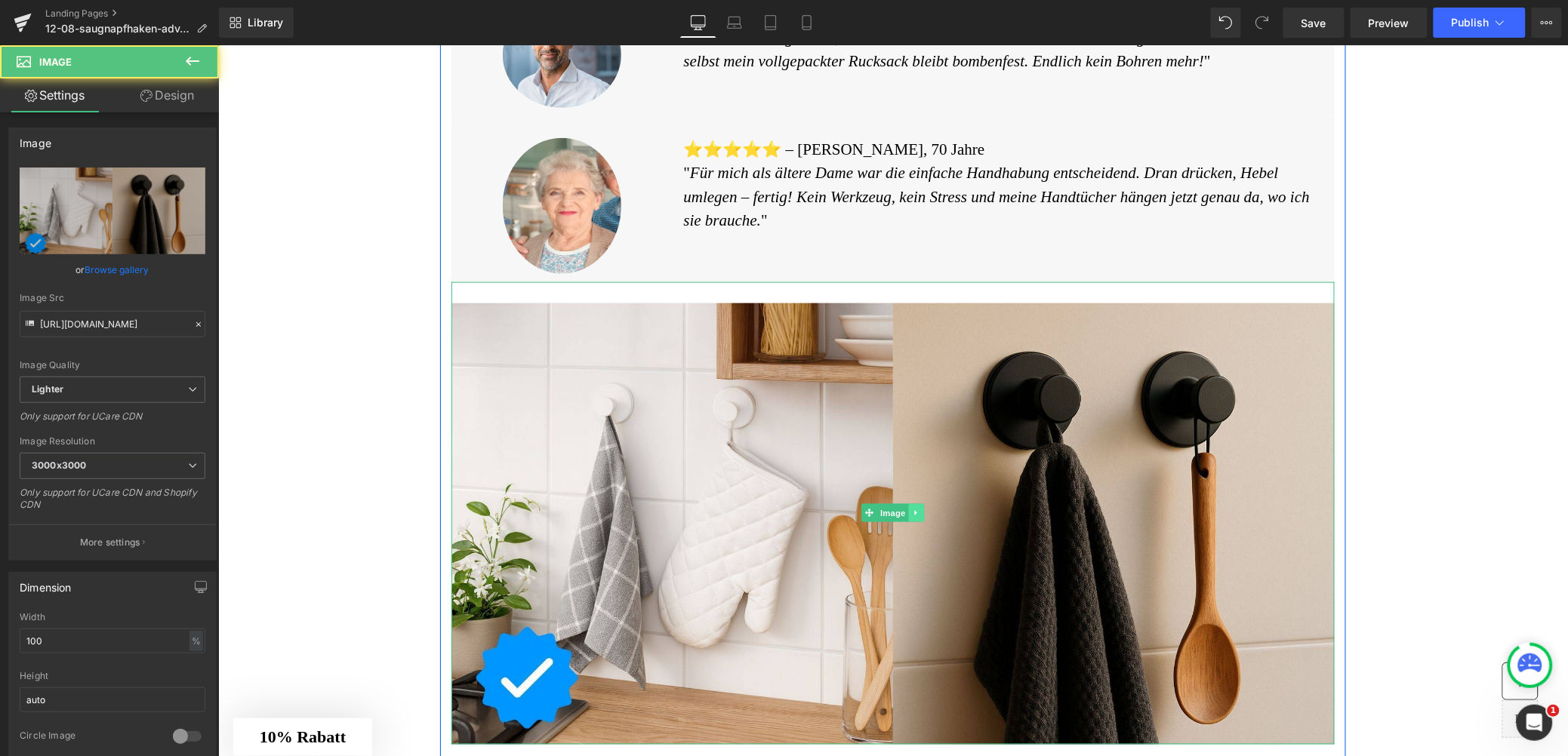
click at [915, 515] on icon at bounding box center [915, 512] width 3 height 5
click at [920, 517] on icon at bounding box center [923, 512] width 8 height 9
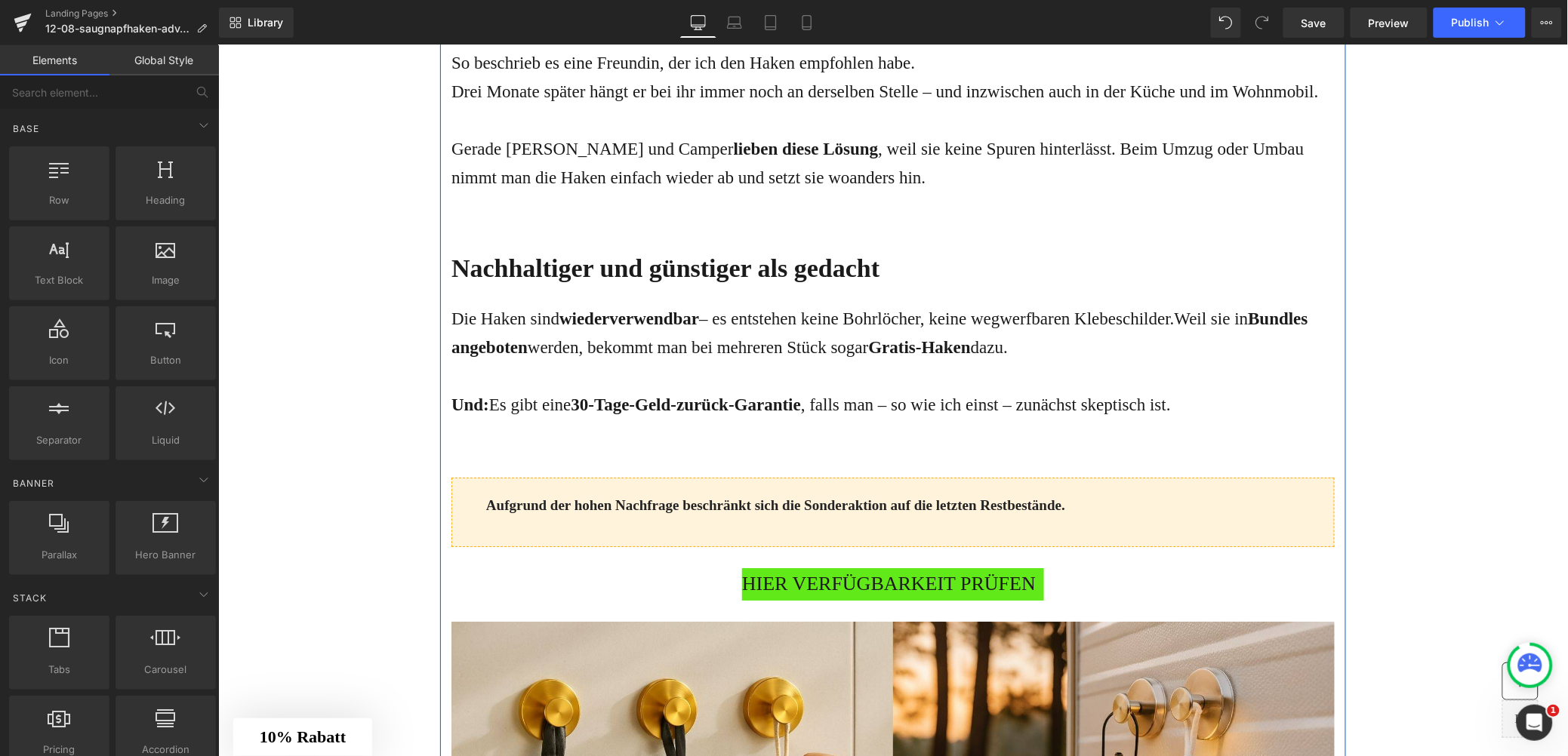
scroll to position [3199, 0]
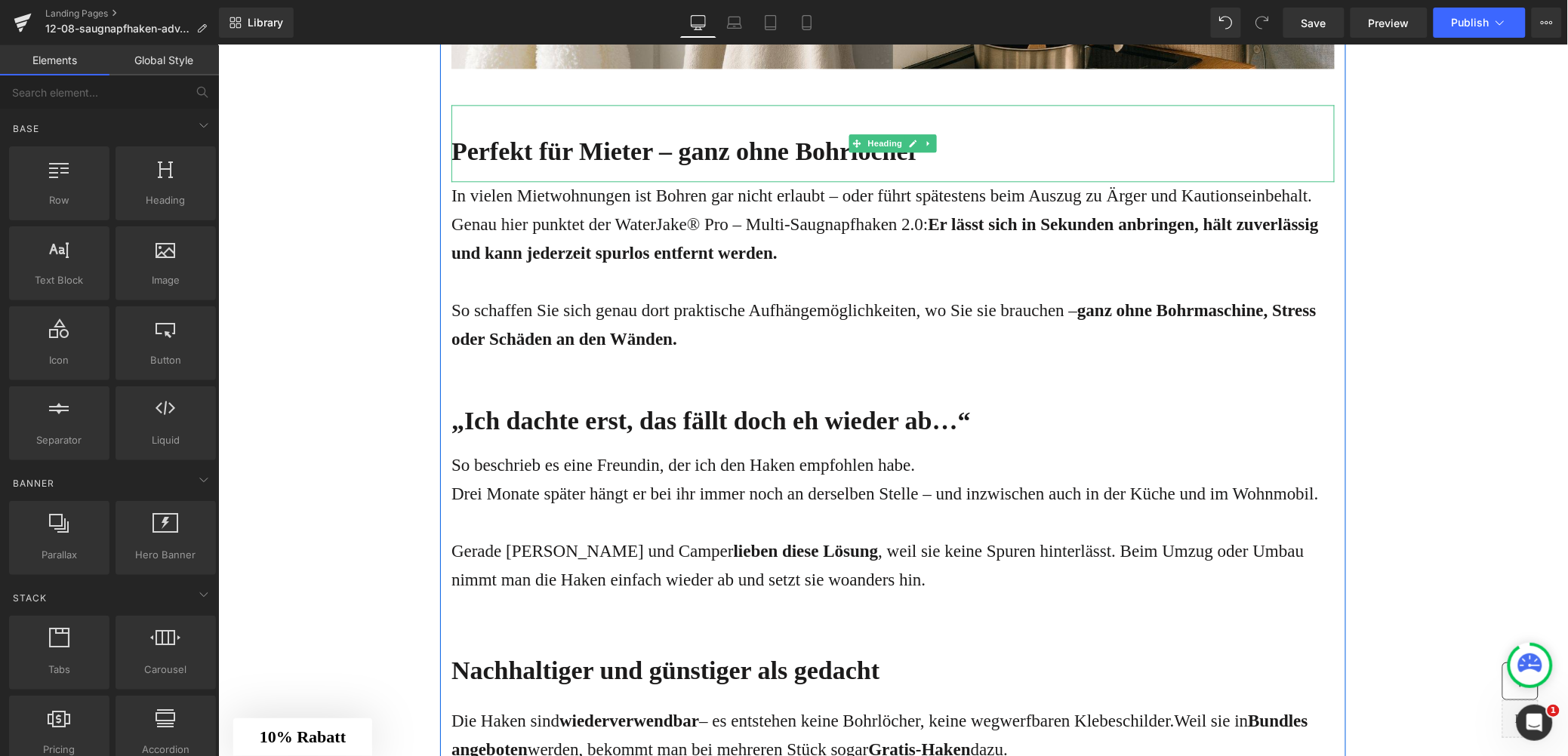
click at [573, 150] on div "Perfekt für Mieter – ganz ohne Bohrlöcher" at bounding box center [893, 142] width 884 height 77
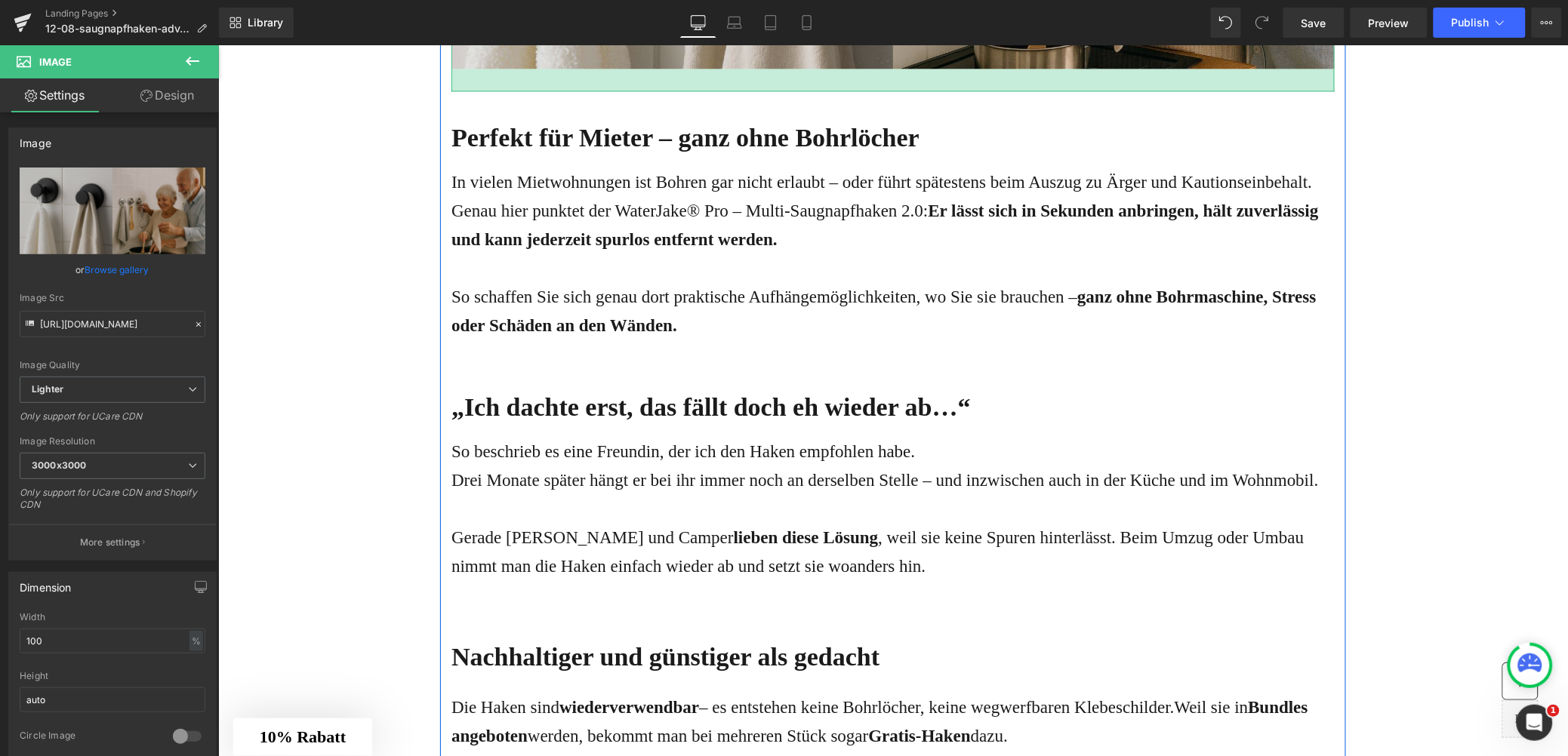
drag, startPoint x: 592, startPoint y: 142, endPoint x: 597, endPoint y: 122, distance: 20.6
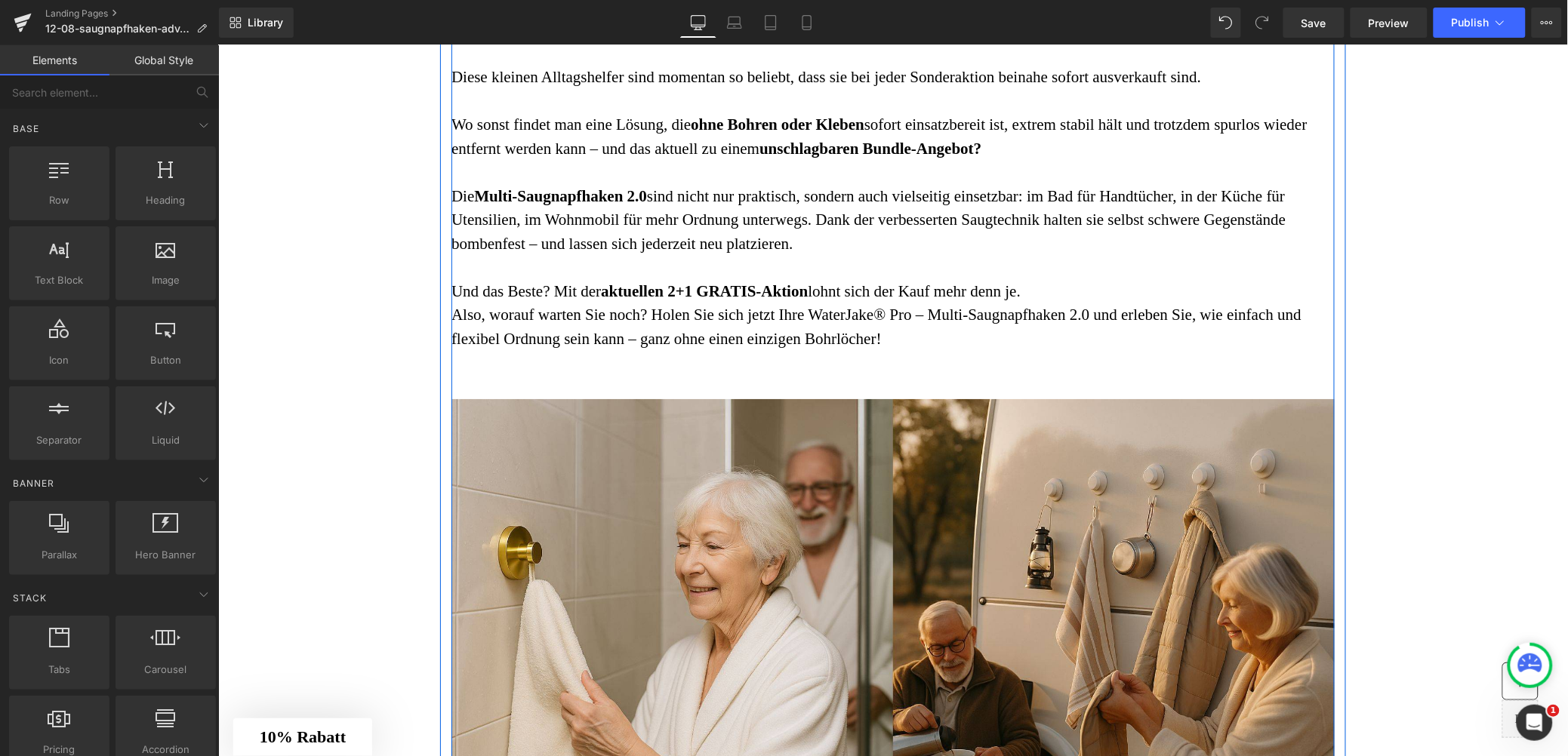
scroll to position [5839, 0]
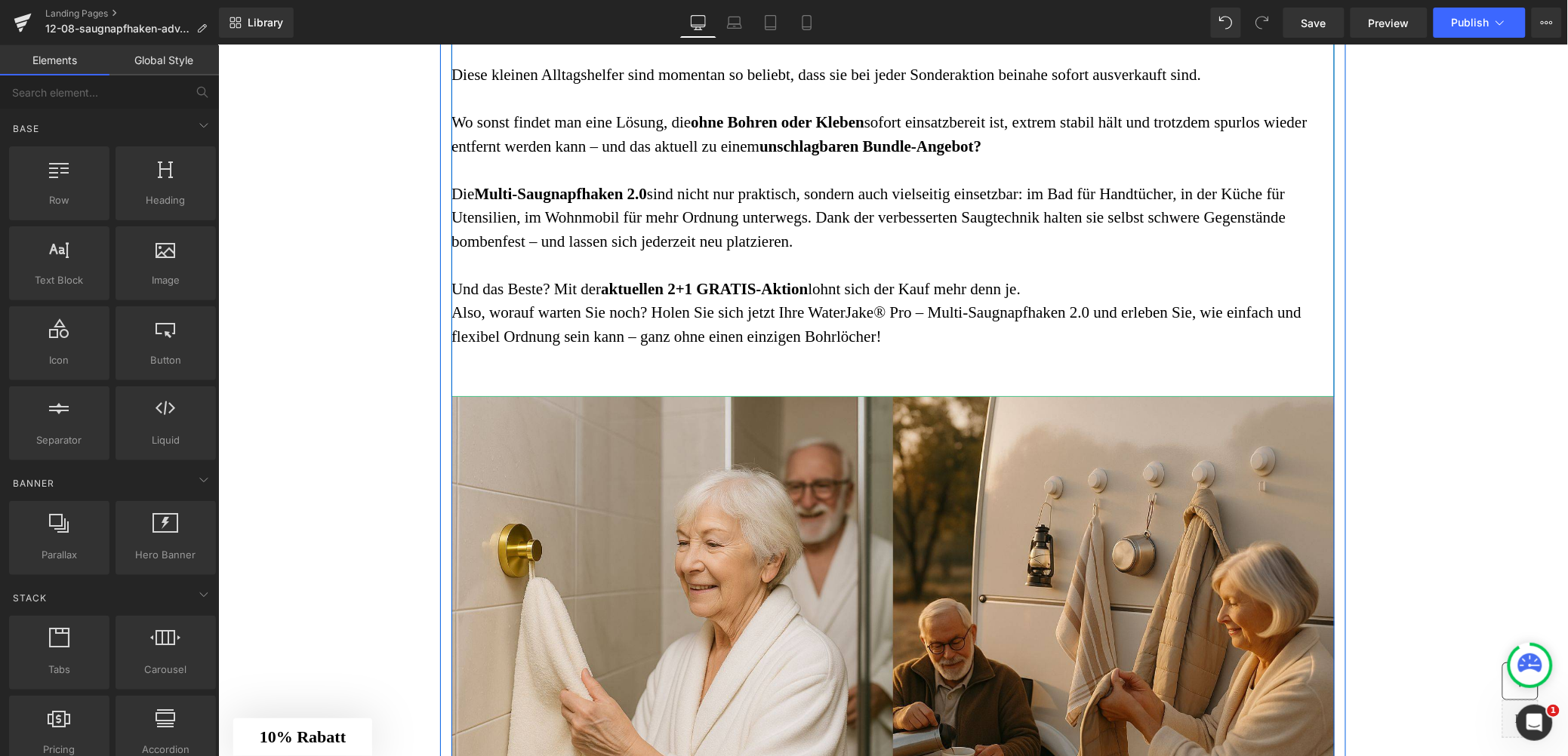
click at [724, 155] on font "Wo sonst findet man eine Lösung, die ohne Bohren oder Kleben sofort einsatzbere…" at bounding box center [879, 134] width 857 height 42
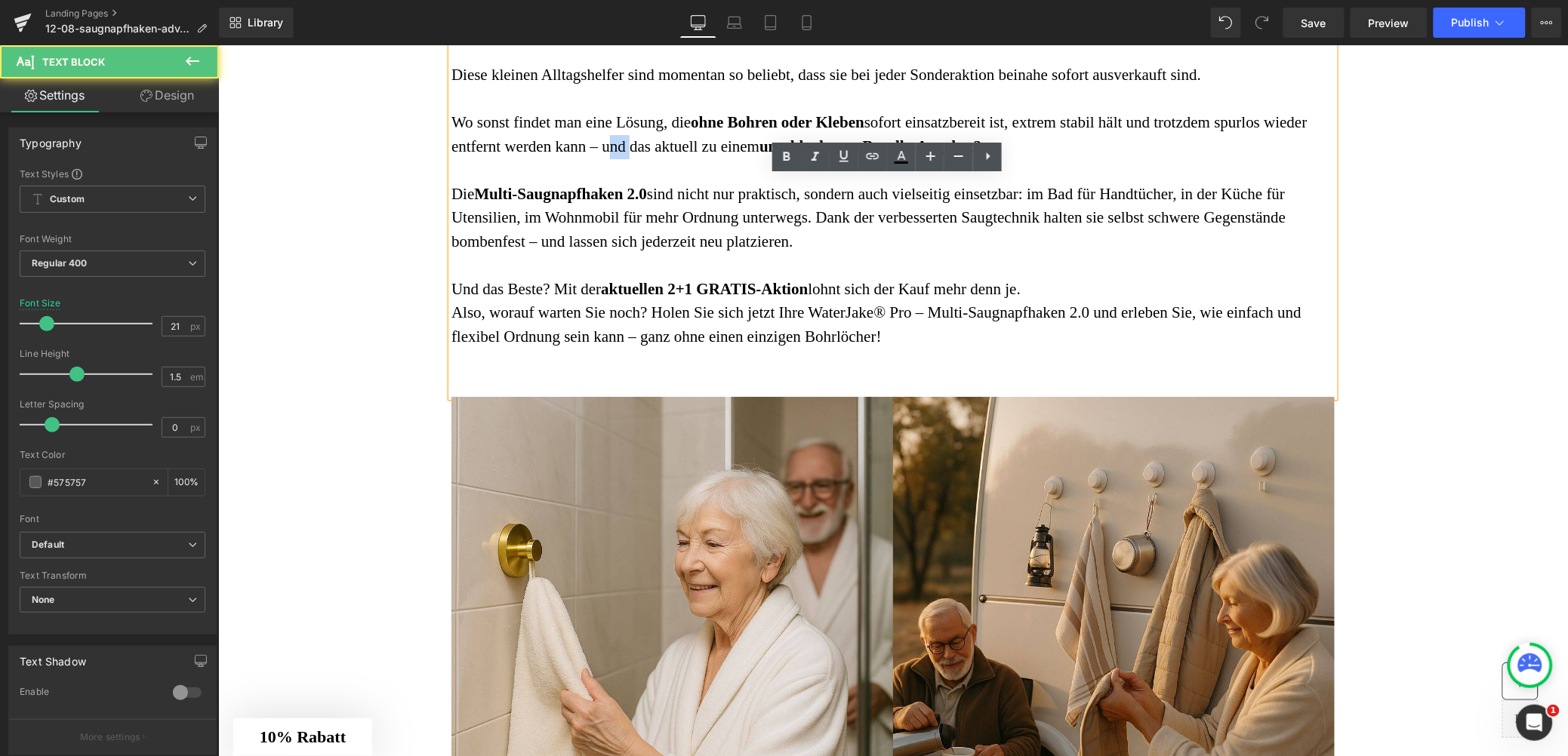
click at [724, 155] on font "Wo sonst findet man eine Lösung, die ohne Bohren oder Kleben sofort einsatzbere…" at bounding box center [879, 134] width 857 height 42
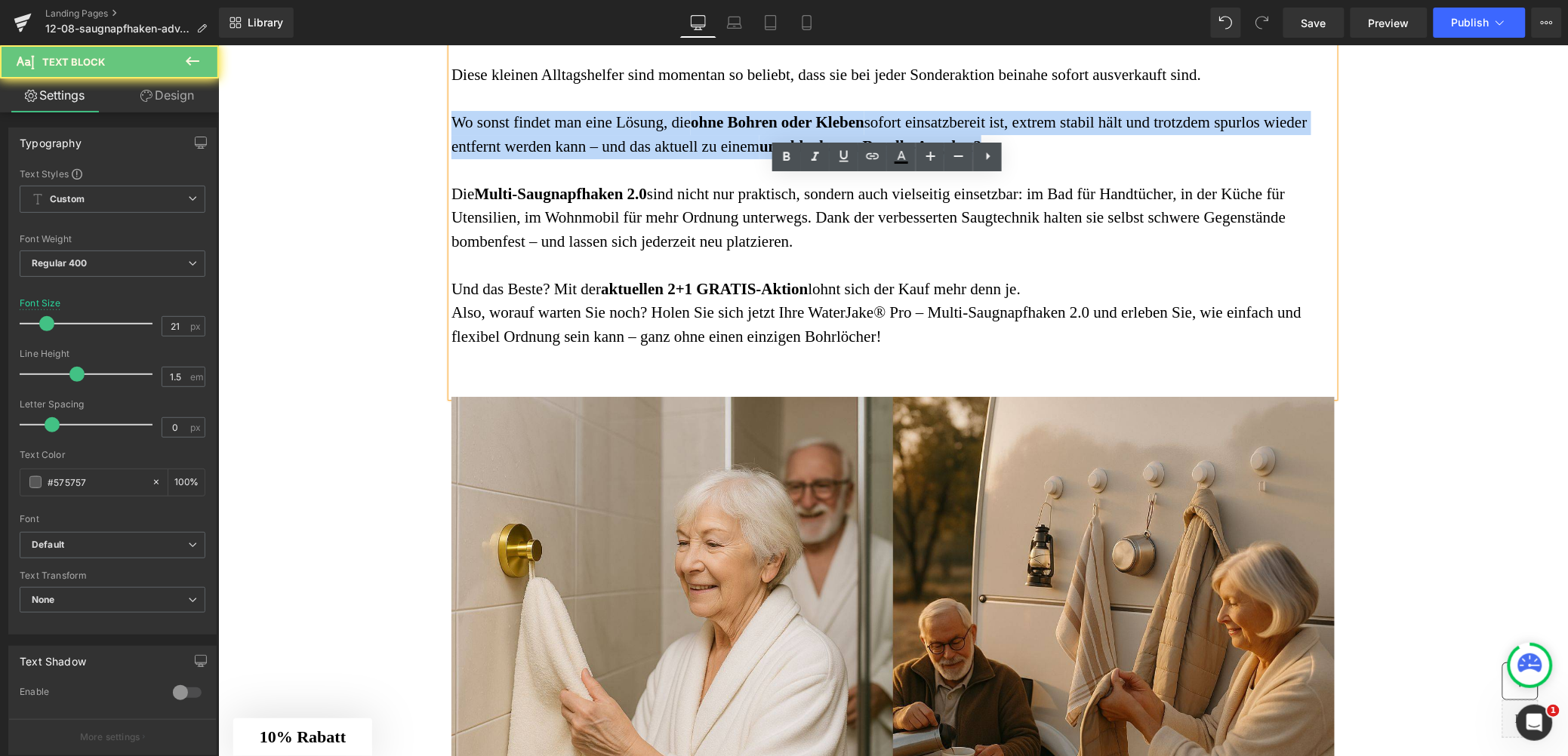
click at [724, 155] on font "Wo sonst findet man eine Lösung, die ohne Bohren oder Kleben sofort einsatzbere…" at bounding box center [879, 134] width 857 height 42
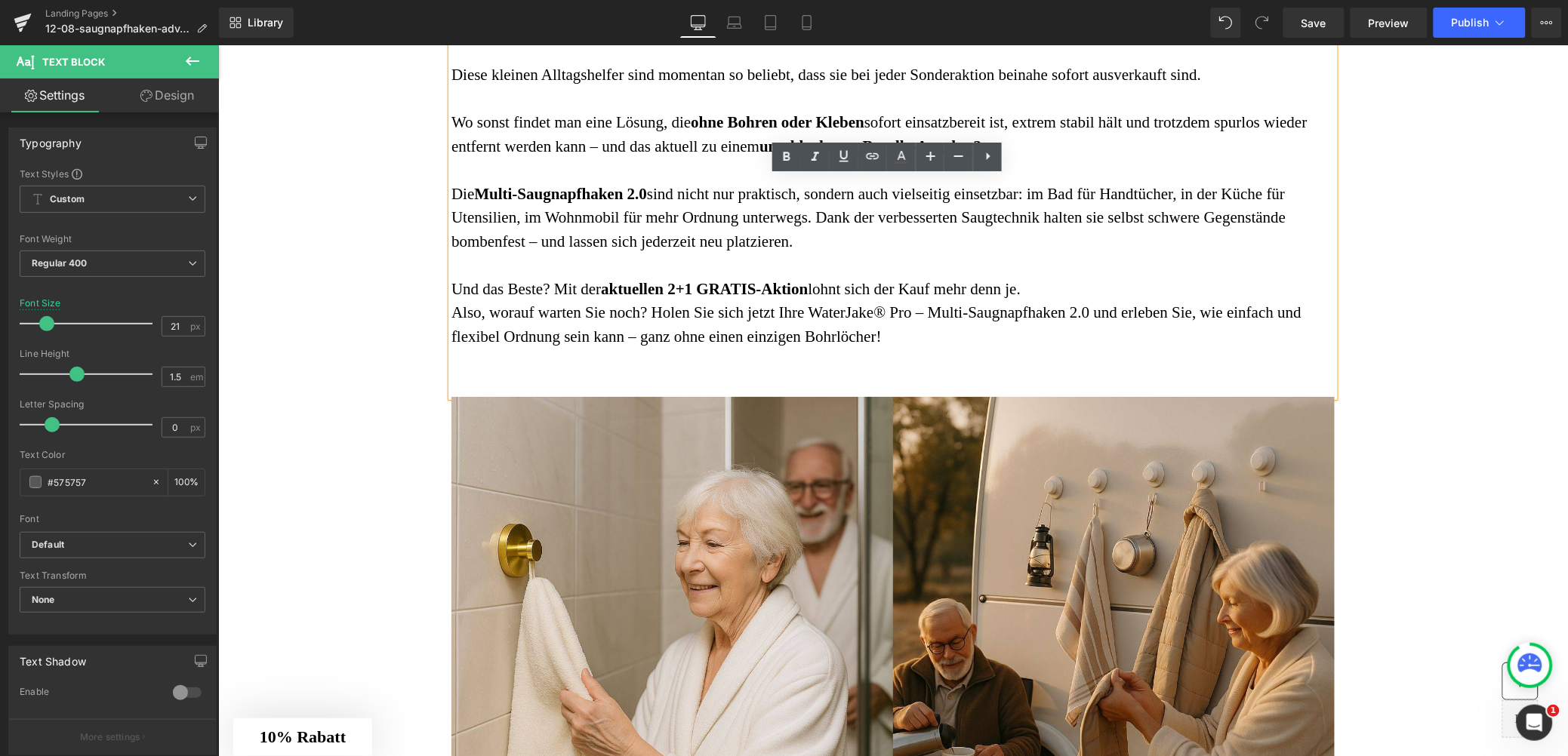
click at [762, 250] on font "Die Multi-Saugnapfhaken 2.0 sind nicht nur praktisch, sondern auch vielseitig e…" at bounding box center [868, 217] width 835 height 66
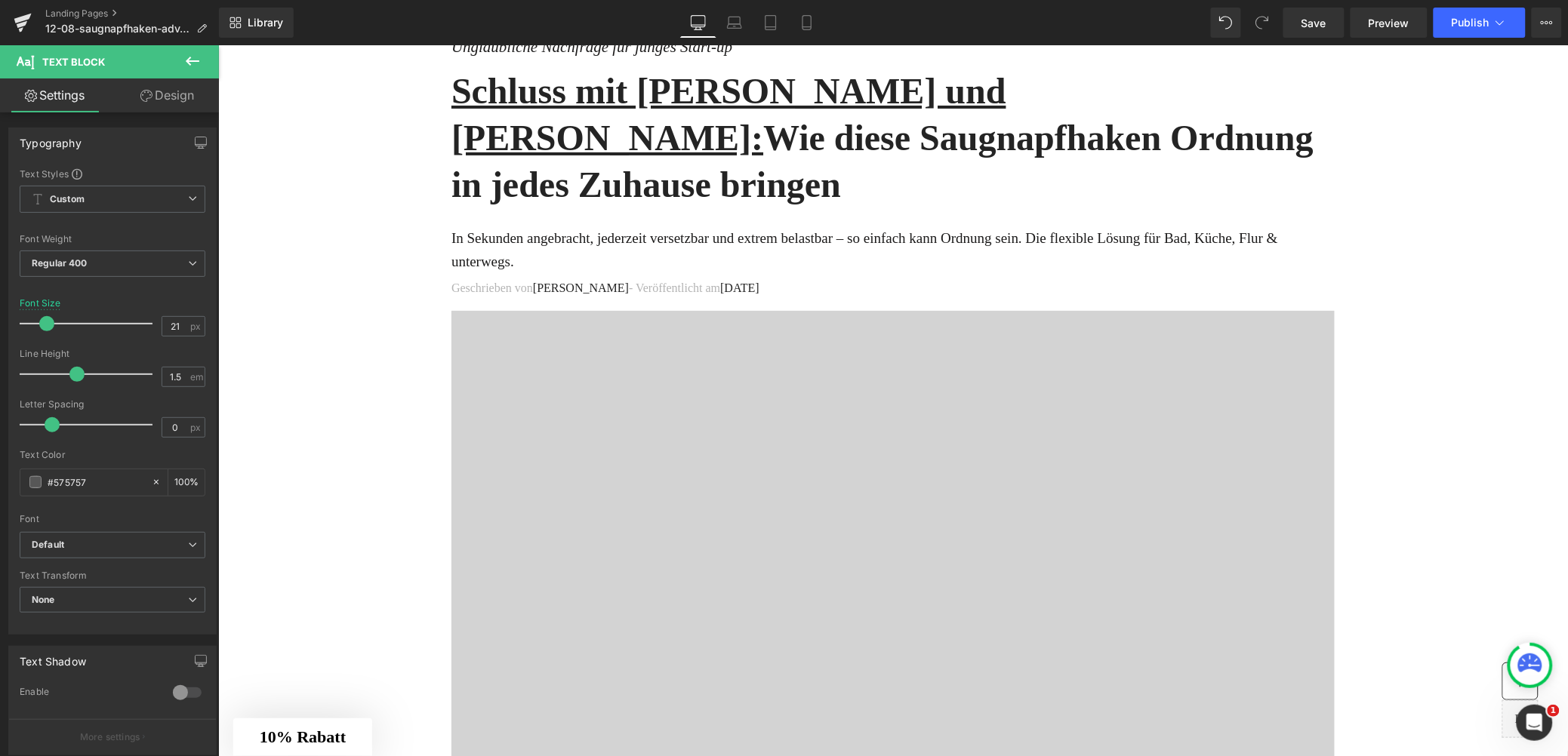
scroll to position [0, 0]
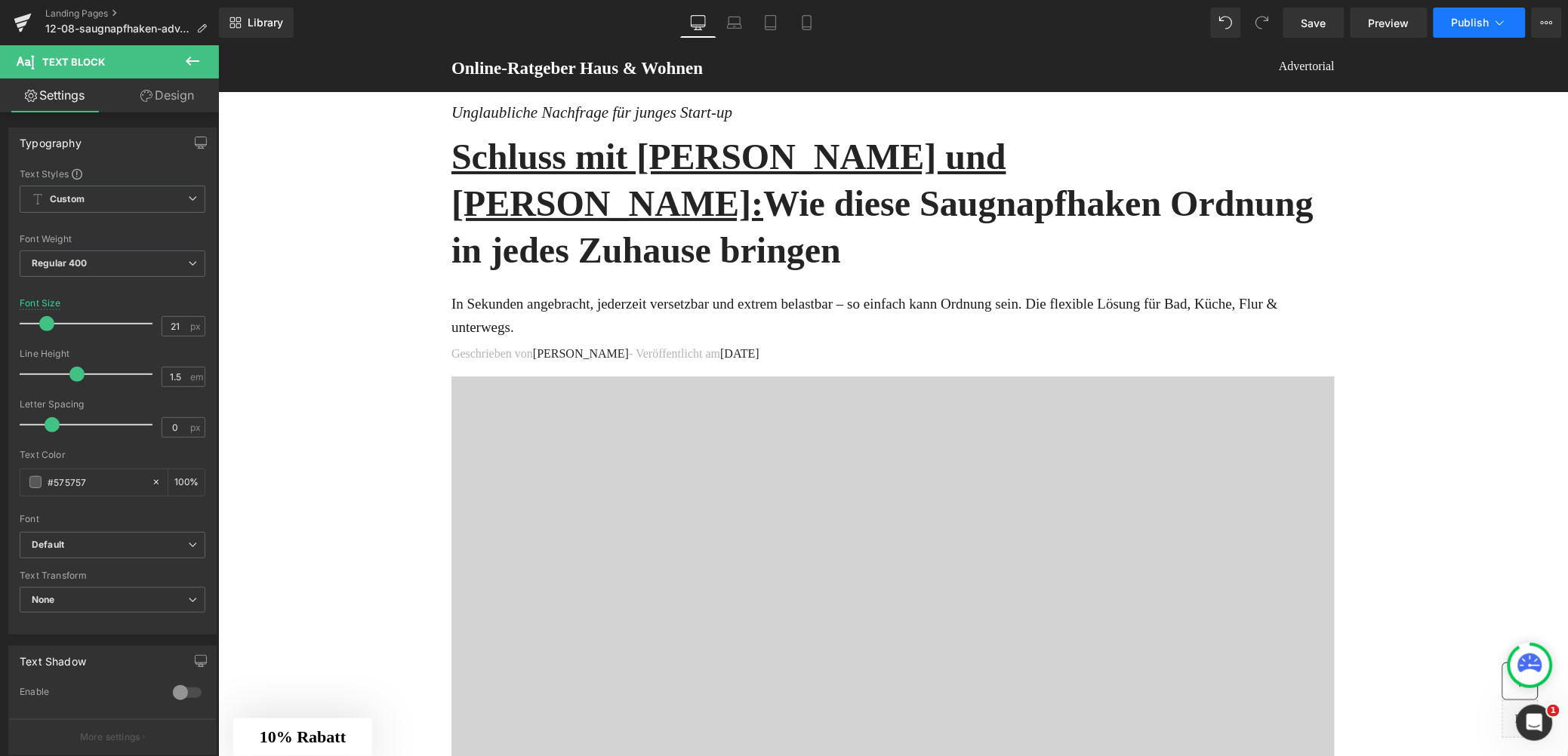
click at [1468, 28] on span "Publish" at bounding box center [1470, 23] width 38 height 12
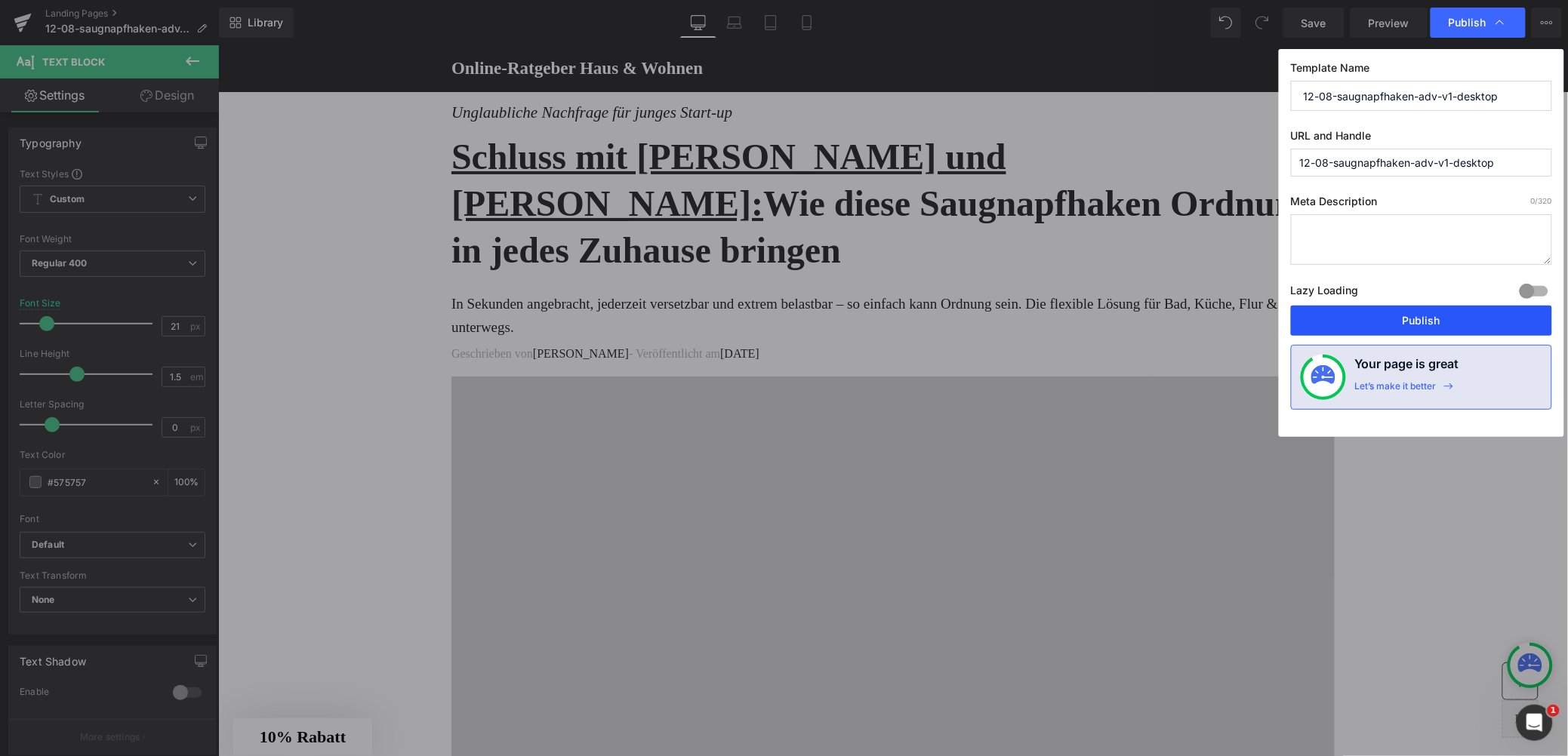
click at [1404, 320] on button "Publish" at bounding box center [1421, 321] width 261 height 30
